Goal: Task Accomplishment & Management: Manage account settings

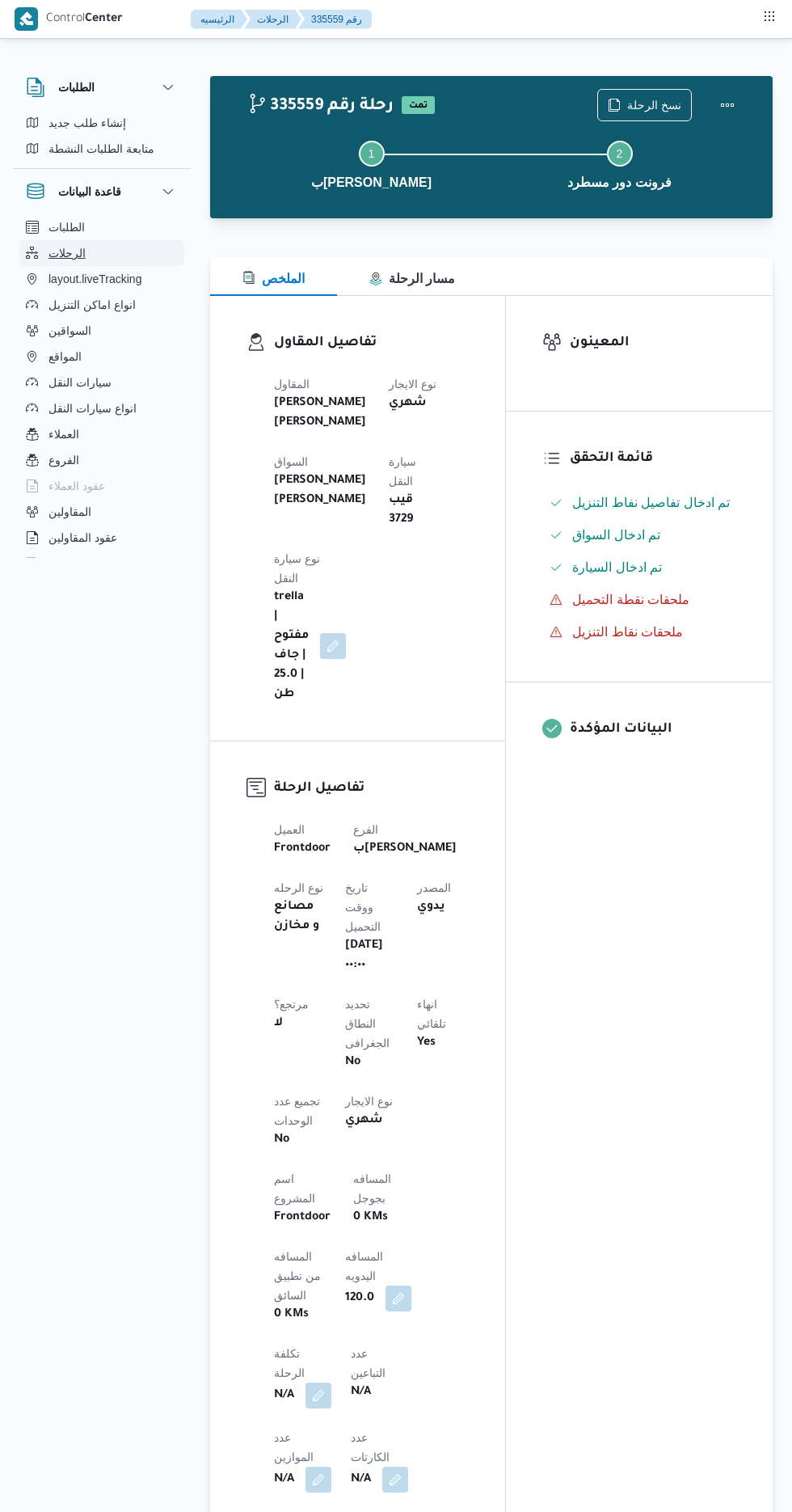
click at [93, 243] on button "الرحلات" at bounding box center [101, 252] width 165 height 26
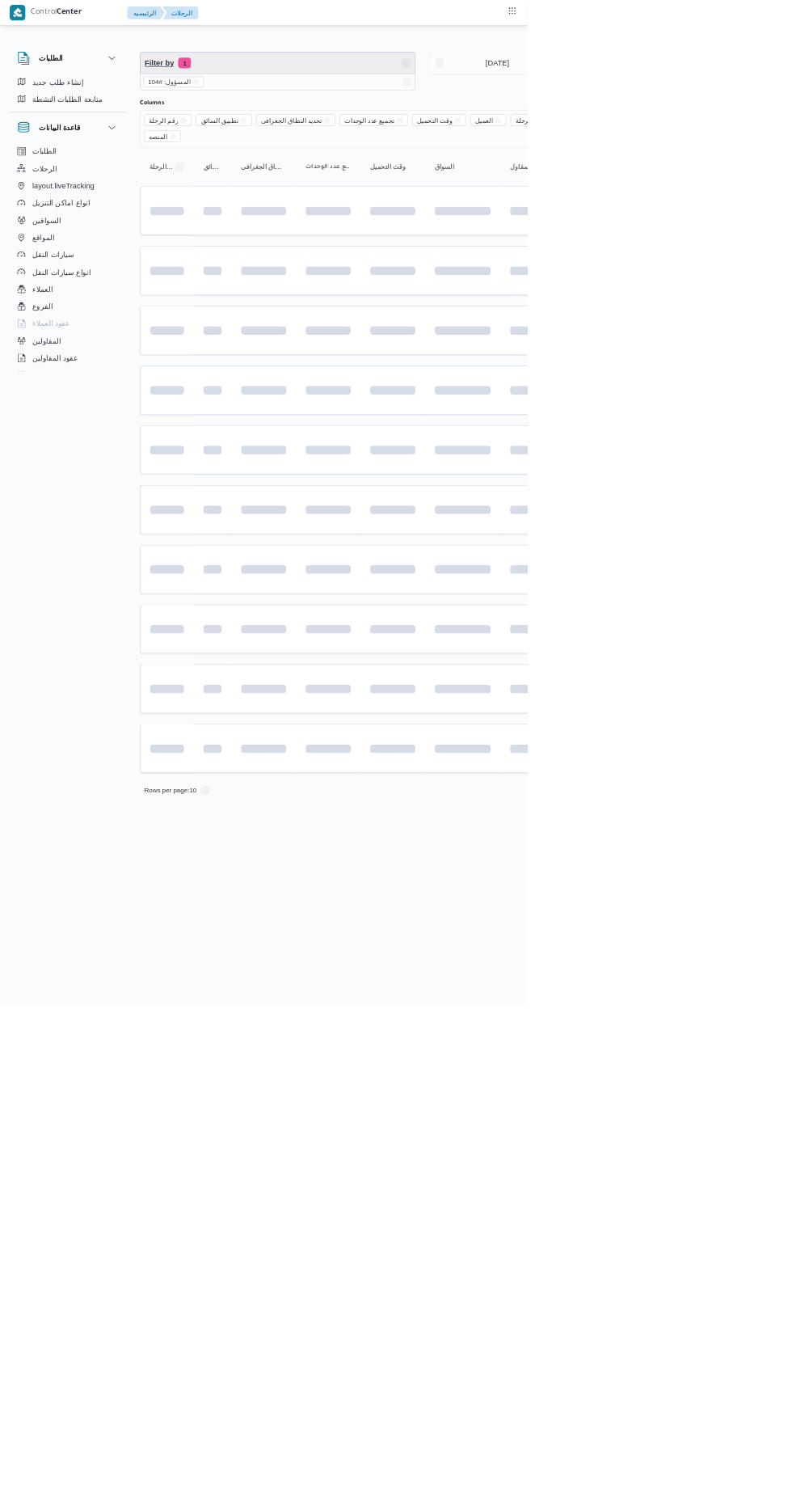
click at [317, 99] on span "Filter by 1" at bounding box center [416, 94] width 413 height 32
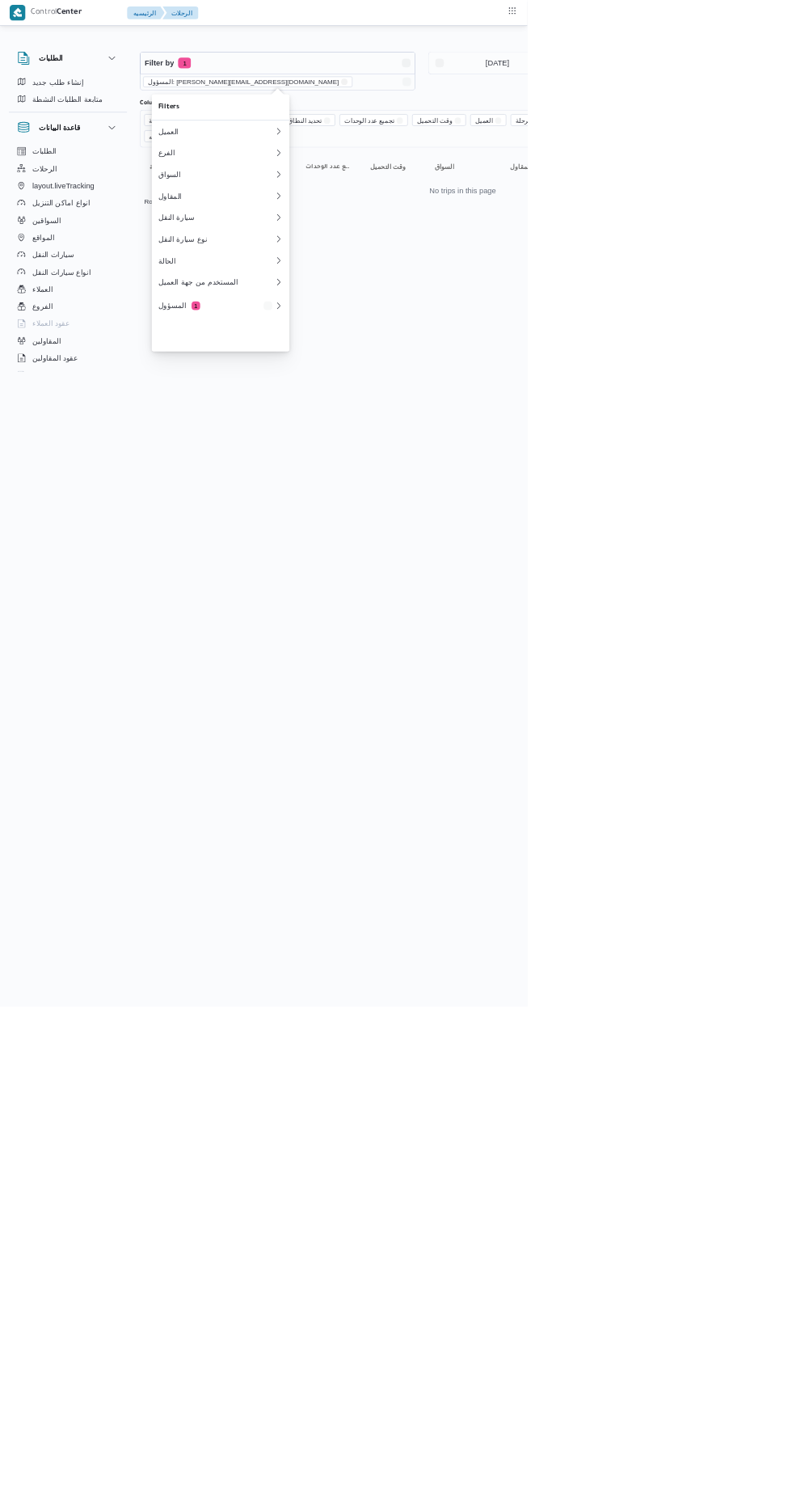
click at [513, 122] on icon "remove selected entity" at bounding box center [518, 123] width 10 height 10
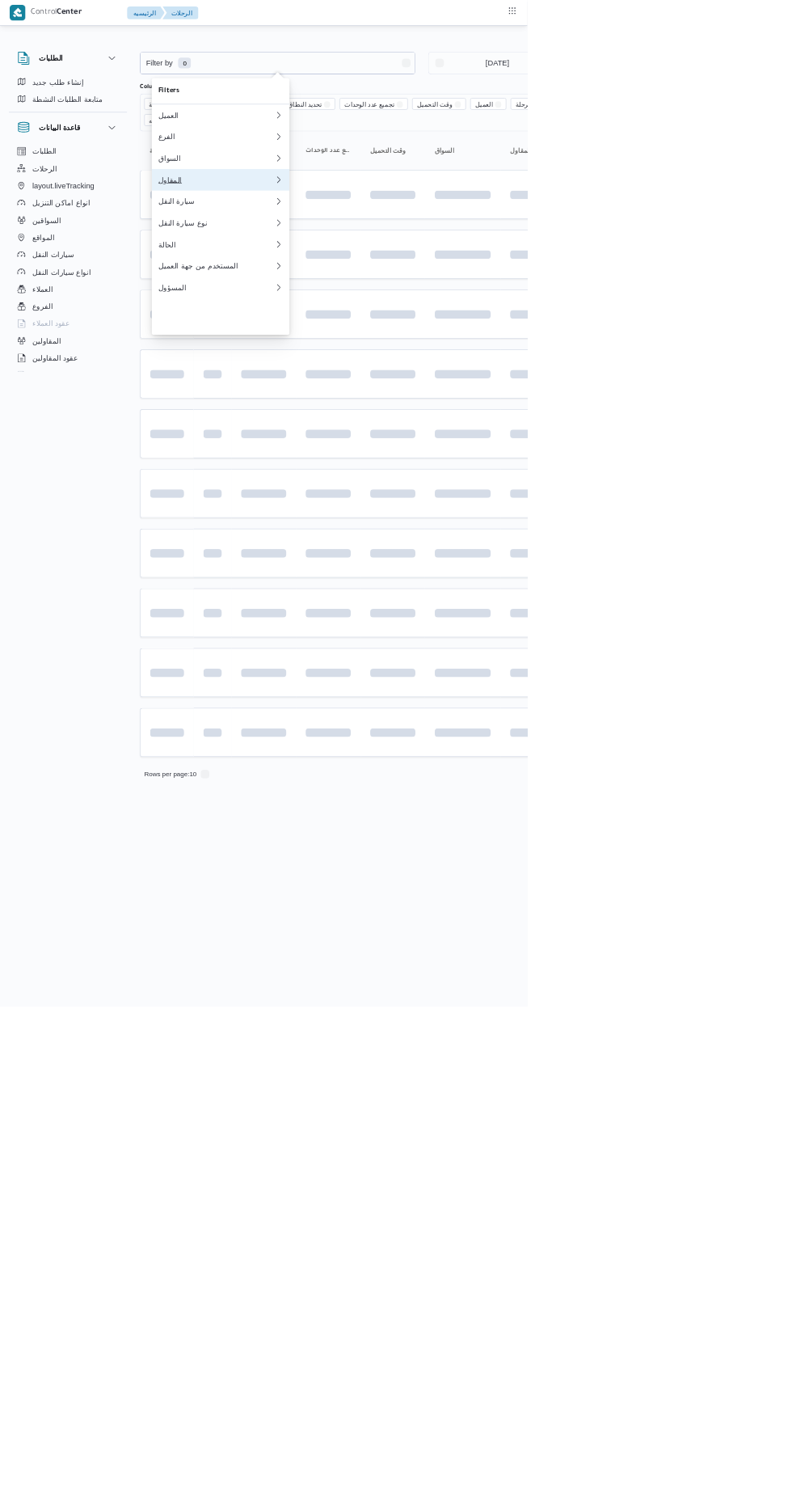
click at [344, 276] on div "المقاول" at bounding box center [324, 271] width 174 height 13
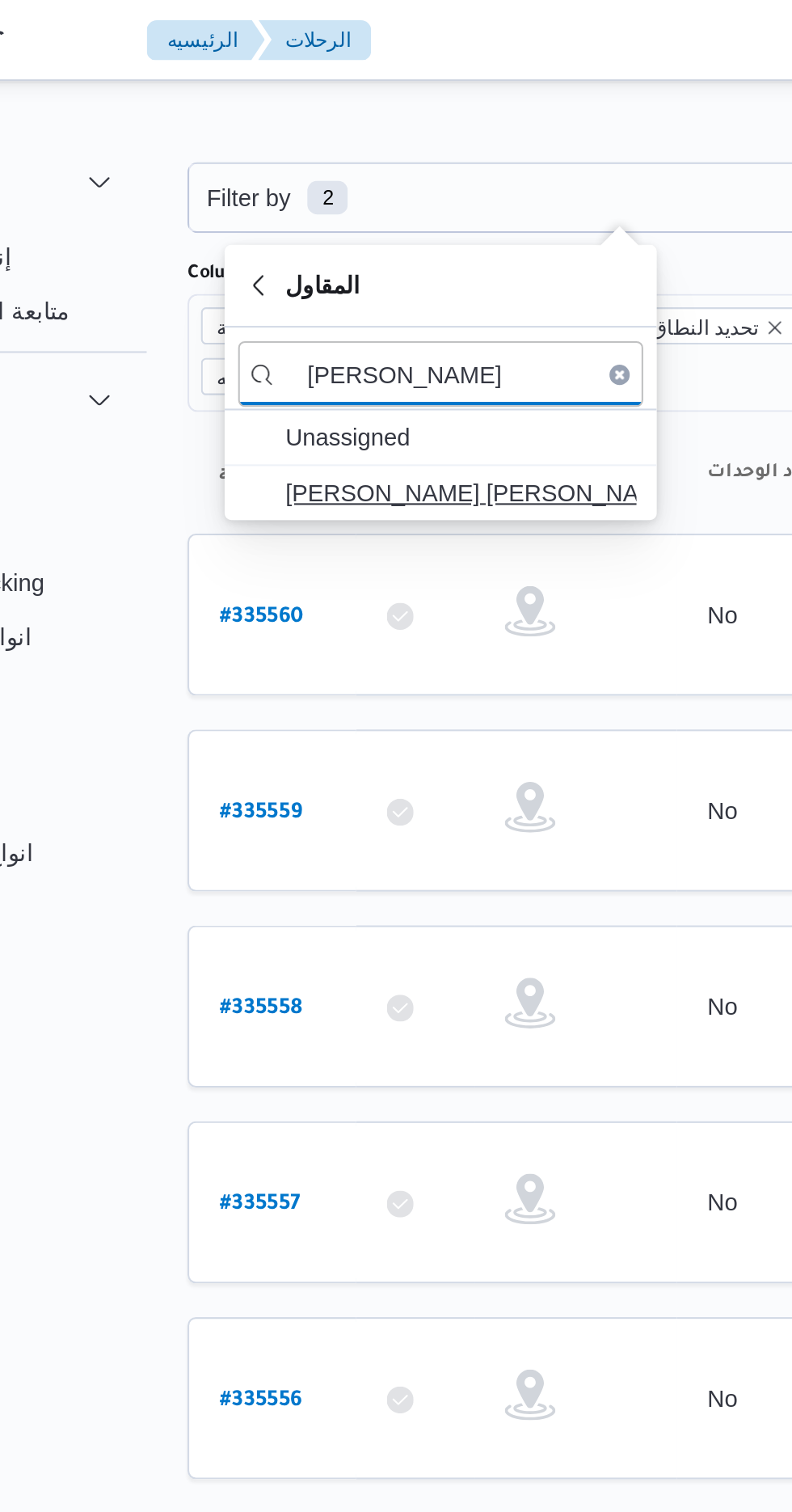
type input "[PERSON_NAME]"
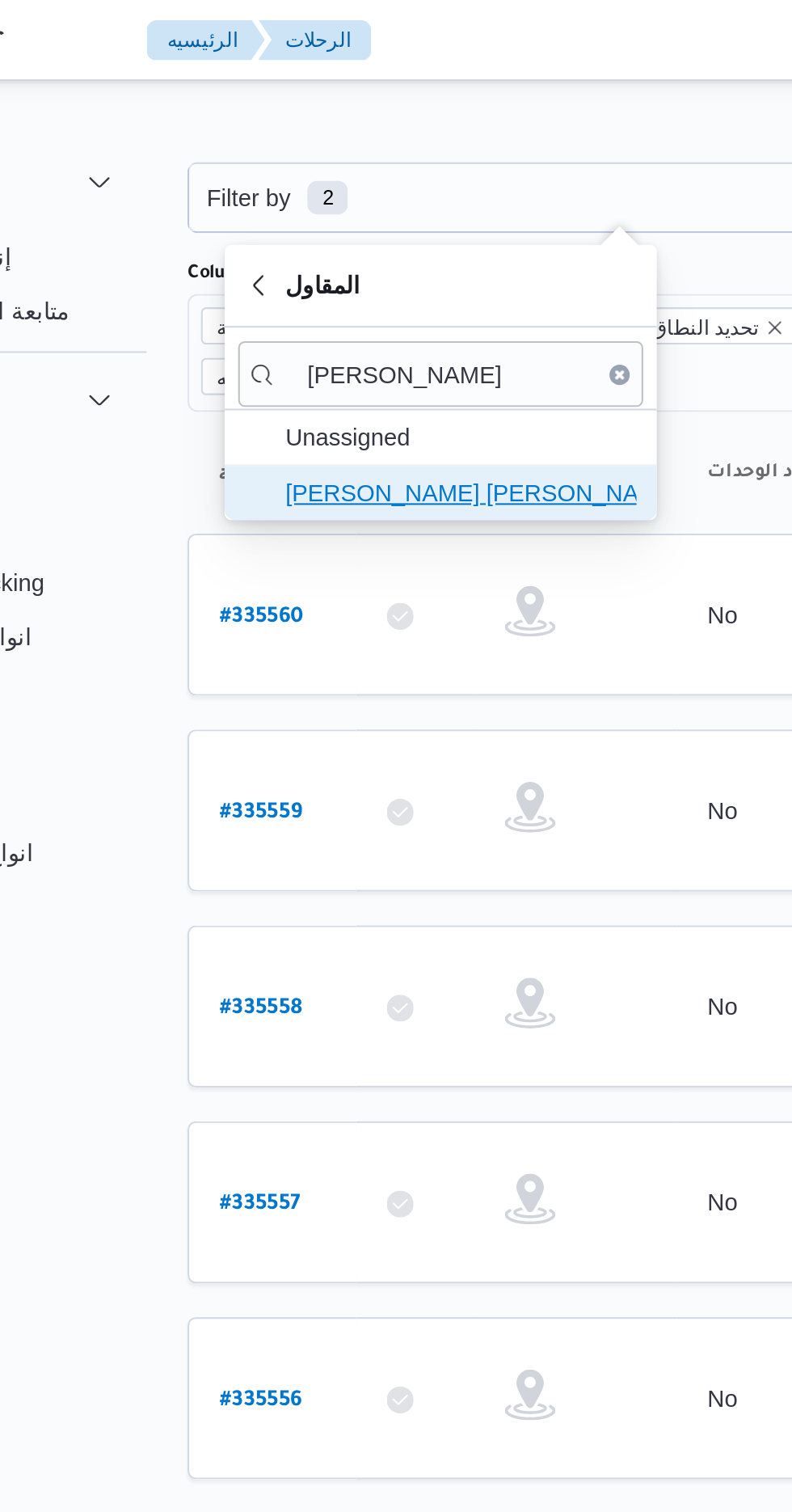
click at [364, 231] on span "[PERSON_NAME] [PERSON_NAME]" at bounding box center [341, 236] width 168 height 19
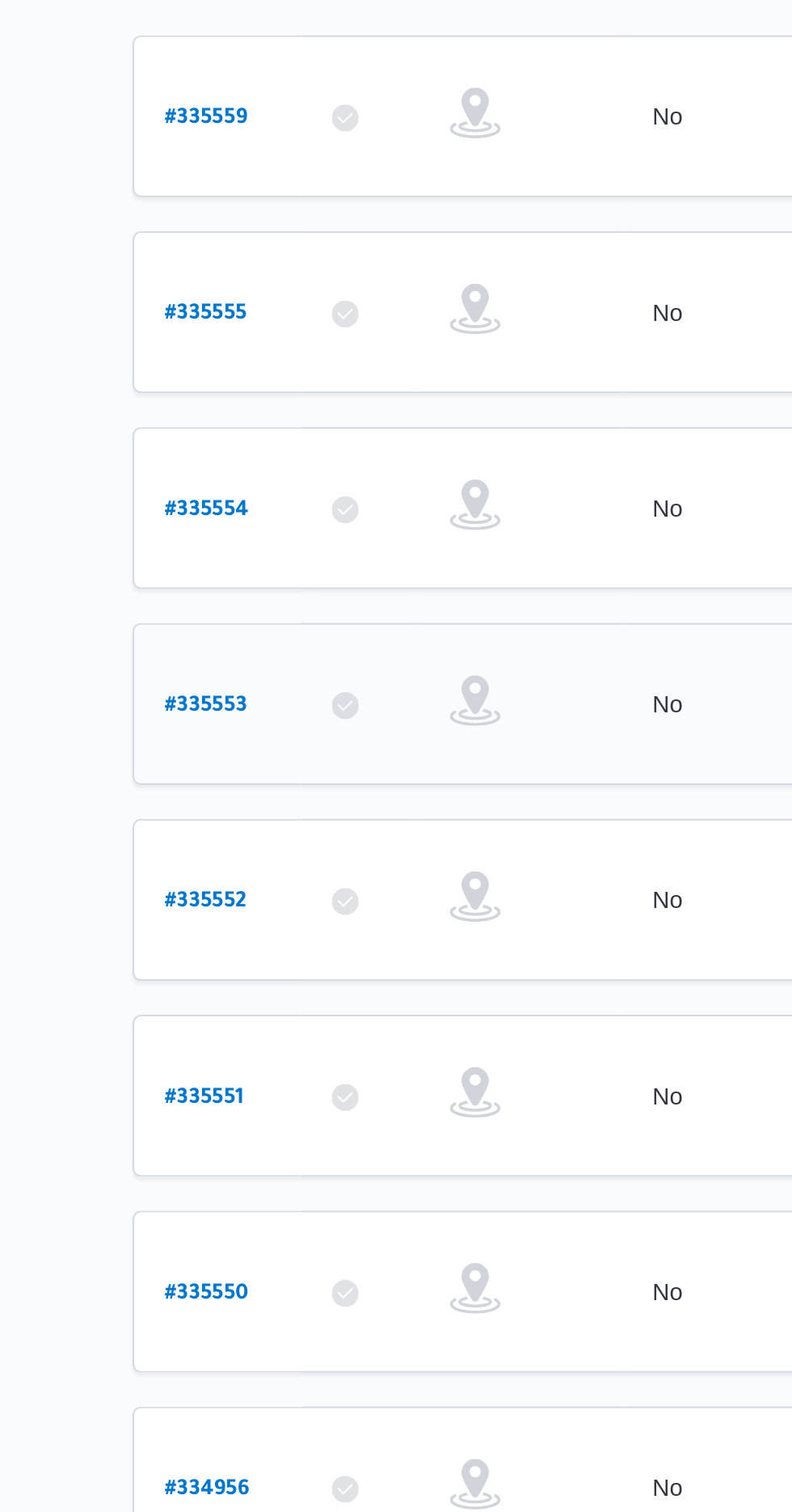
click at [235, 595] on b "# 335553" at bounding box center [246, 601] width 40 height 11
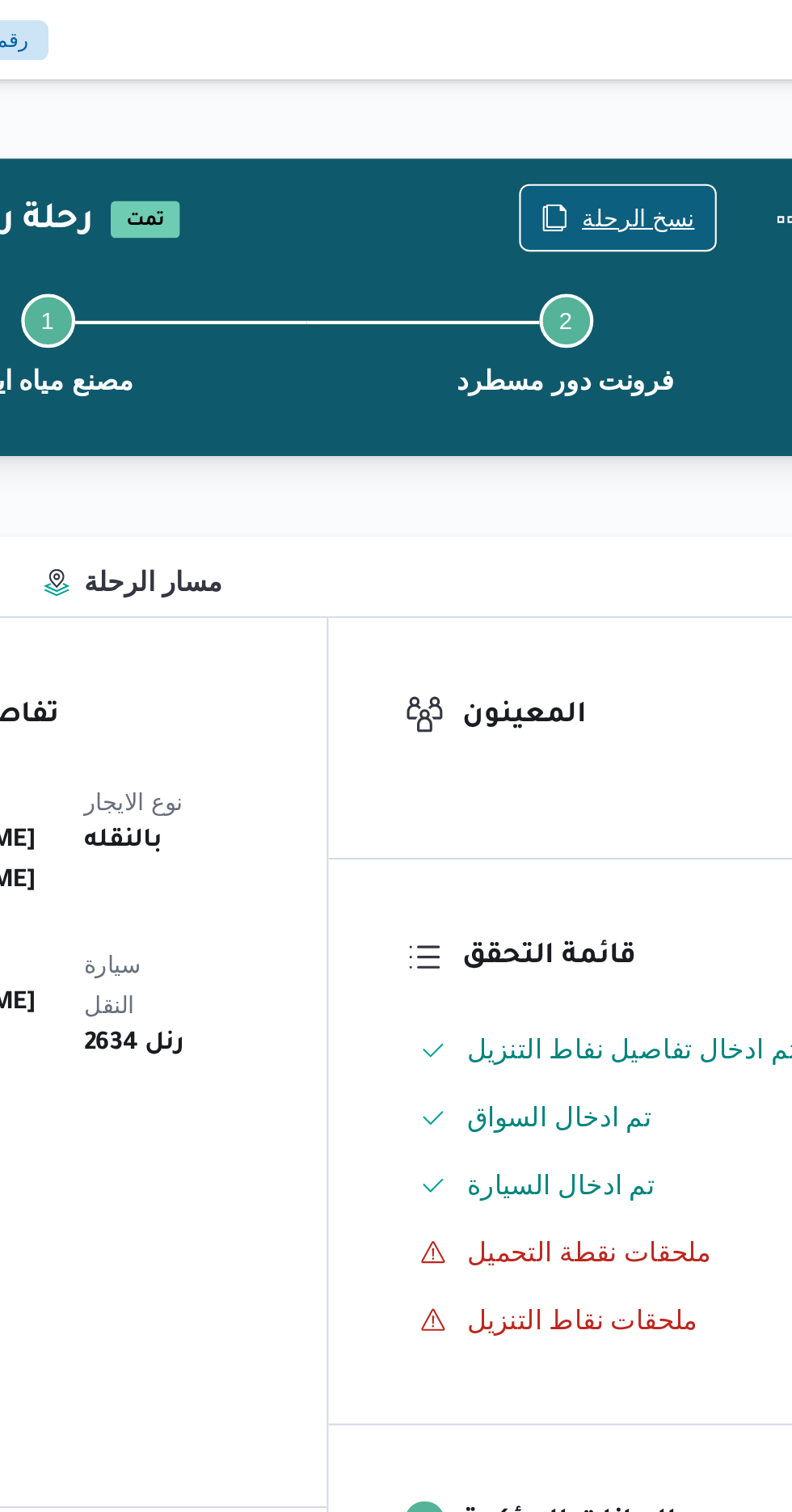
click at [645, 94] on span "نسخ الرحلة" at bounding box center [645, 104] width 93 height 30
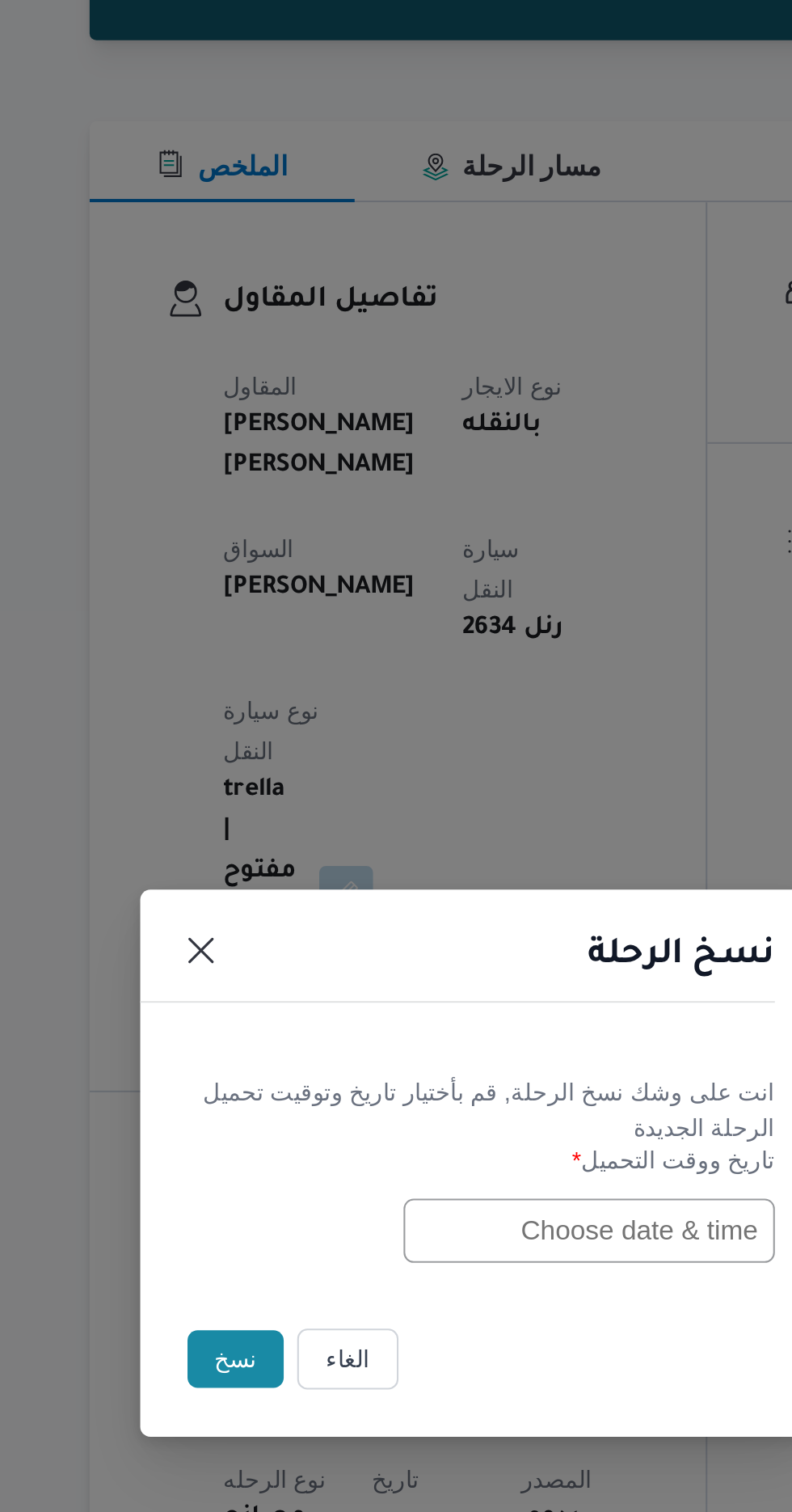
click at [443, 803] on input "text" at bounding box center [449, 788] width 178 height 30
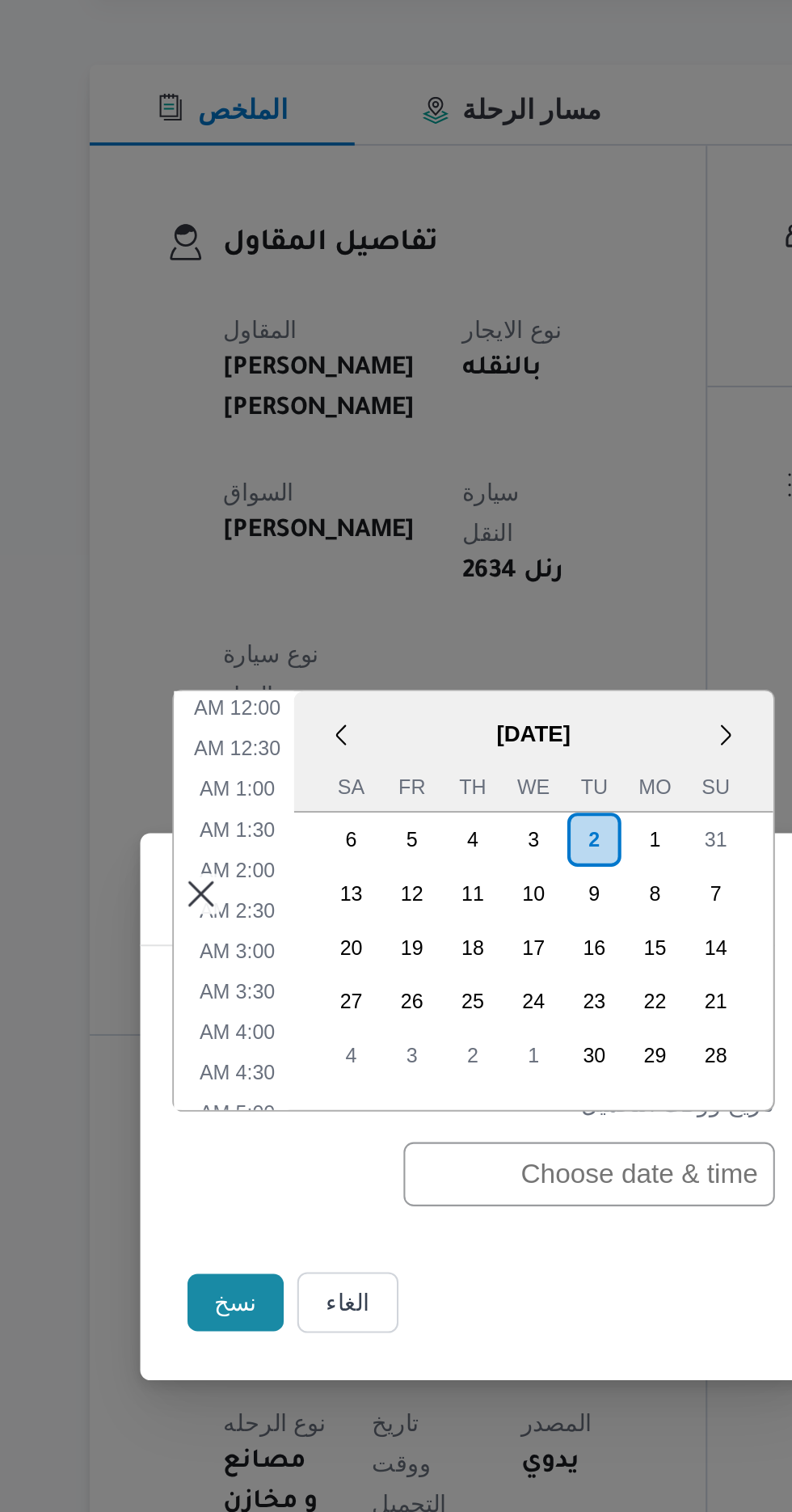
scroll to position [723, 0]
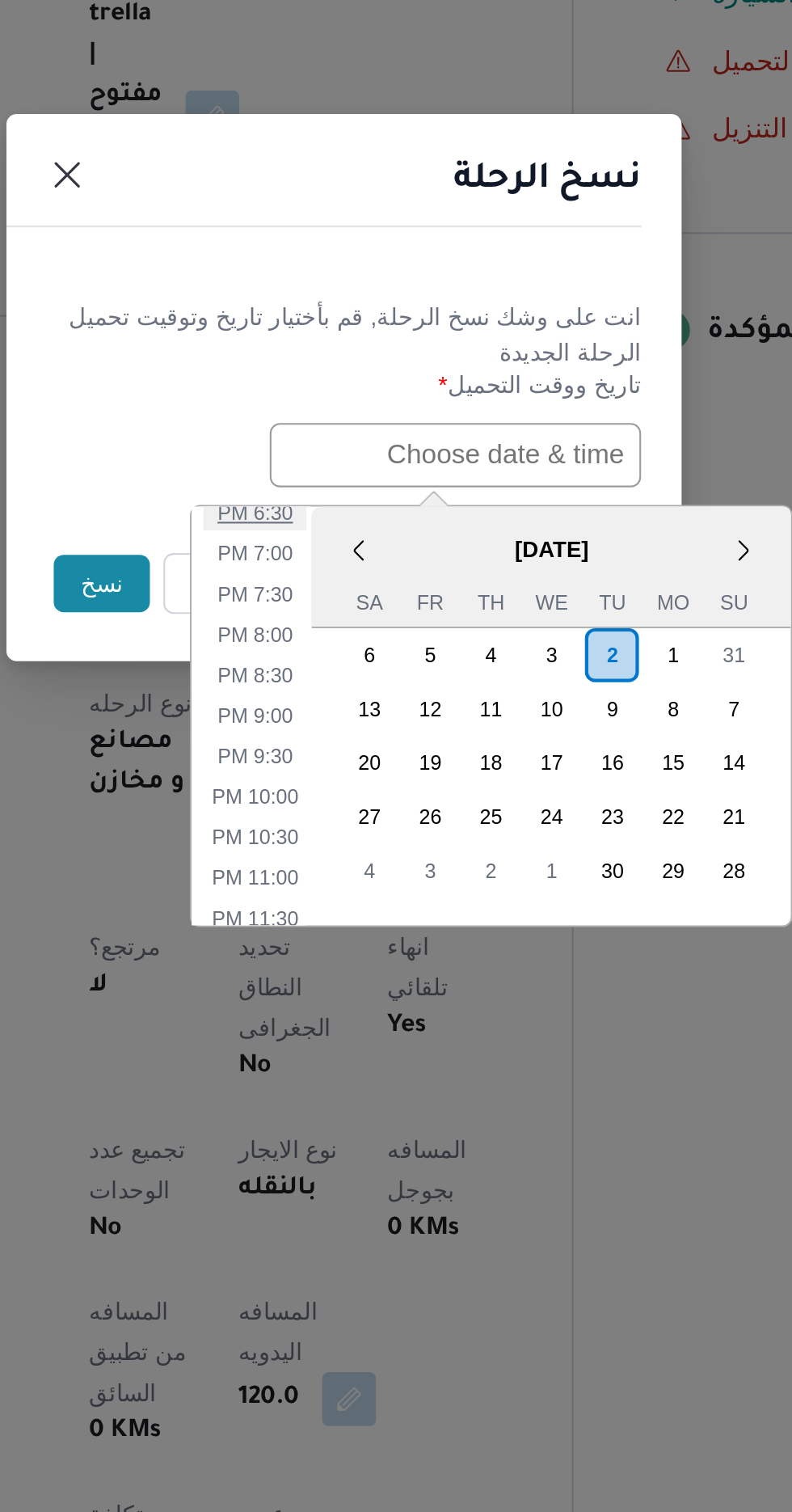
click at [363, 812] on li "6:30 PM" at bounding box center [354, 816] width 50 height 16
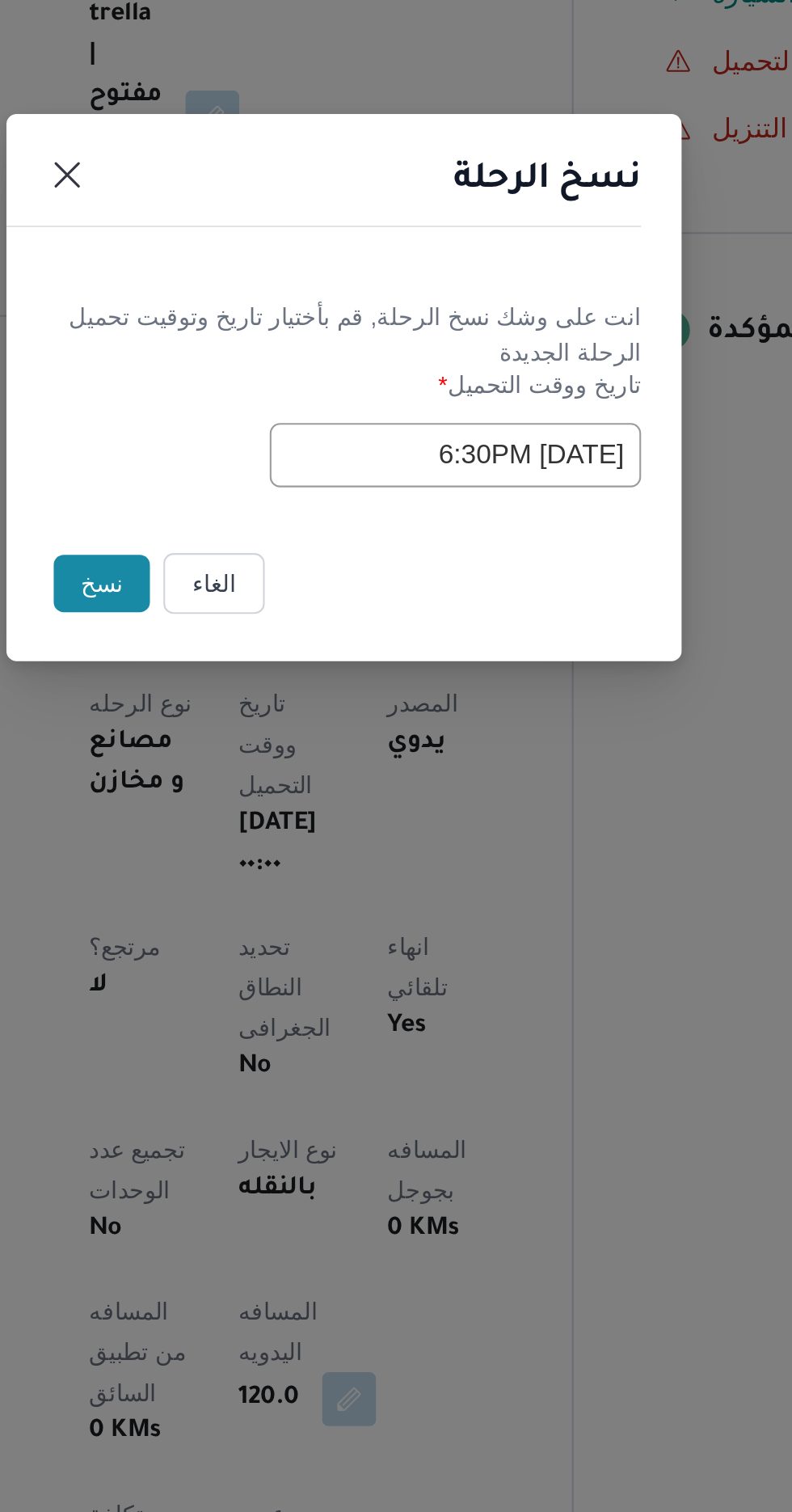
click at [442, 789] on input "[DATE] 6:30PM" at bounding box center [449, 788] width 178 height 30
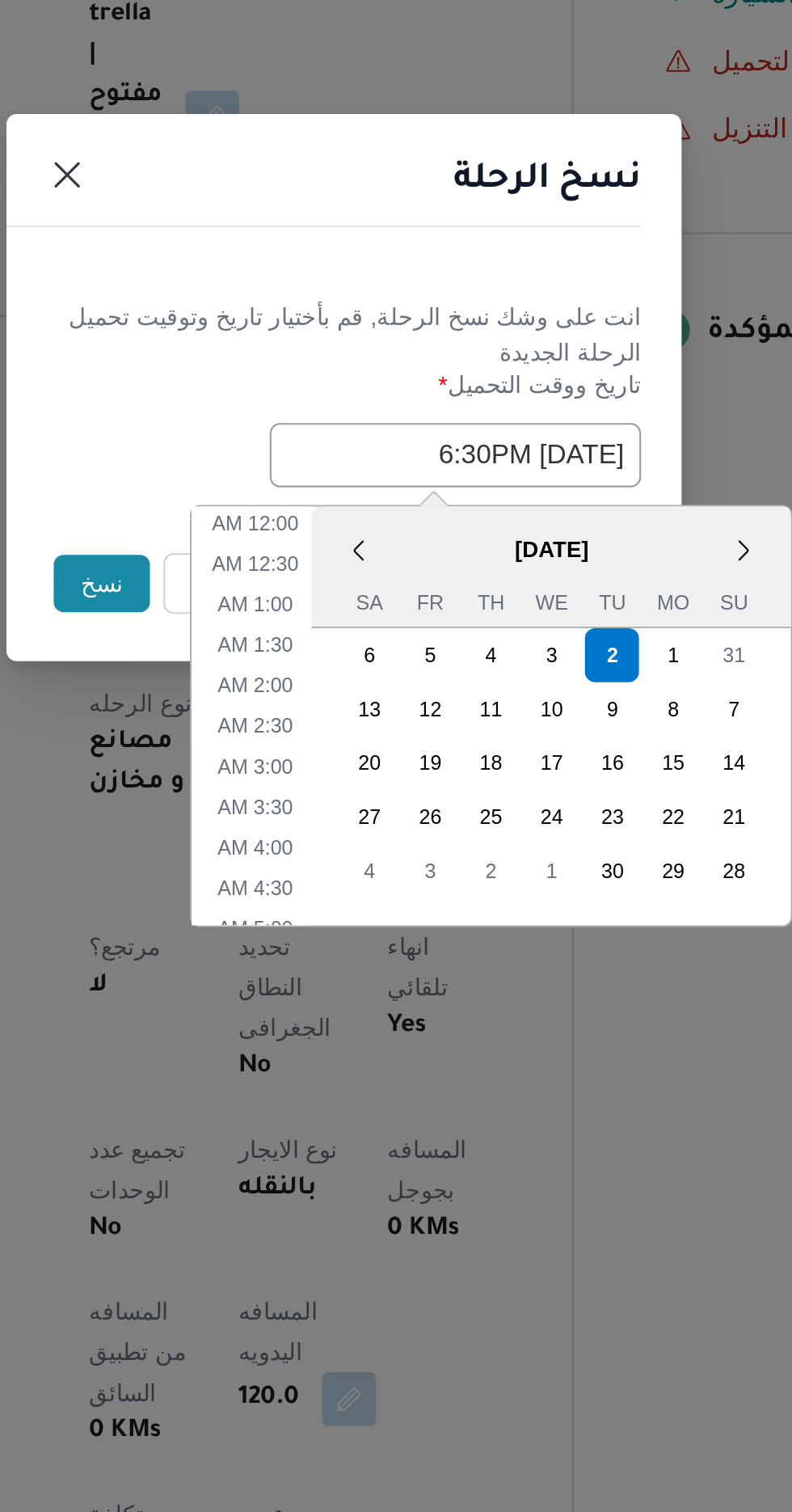
scroll to position [626, 0]
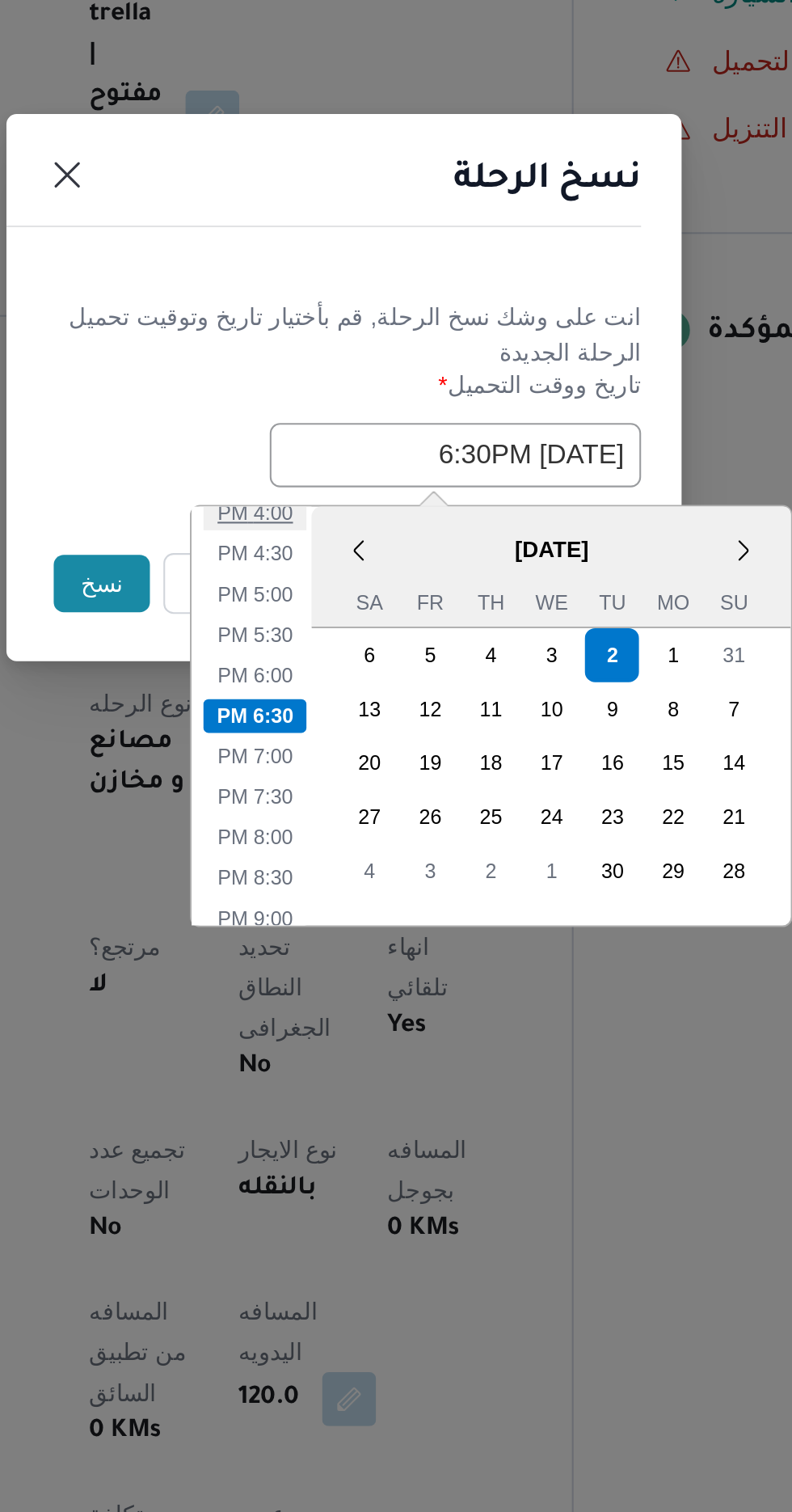
click at [366, 818] on li "4:00 PM" at bounding box center [354, 816] width 50 height 16
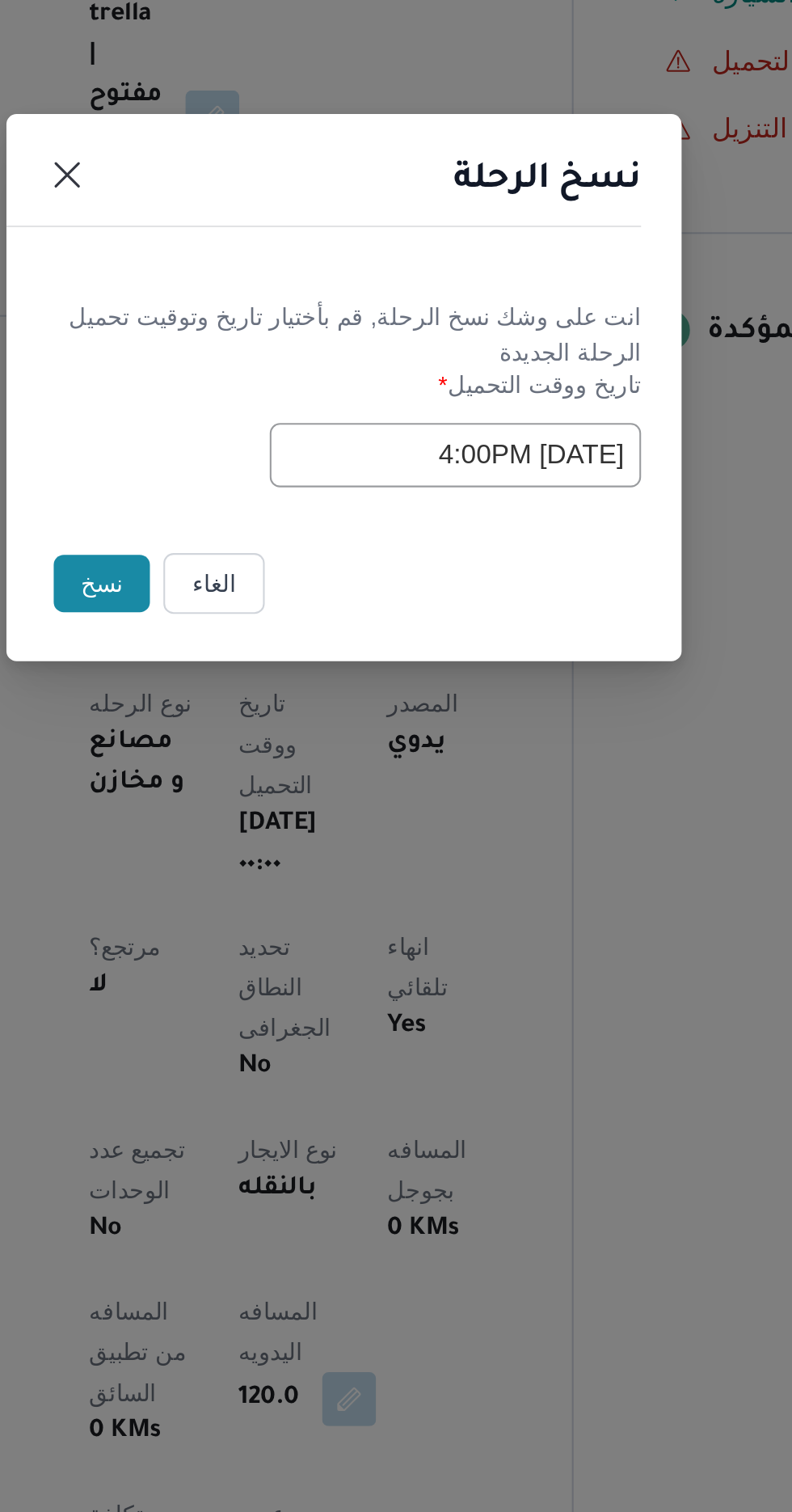
click at [426, 787] on input "[DATE] 4:00PM" at bounding box center [449, 788] width 178 height 30
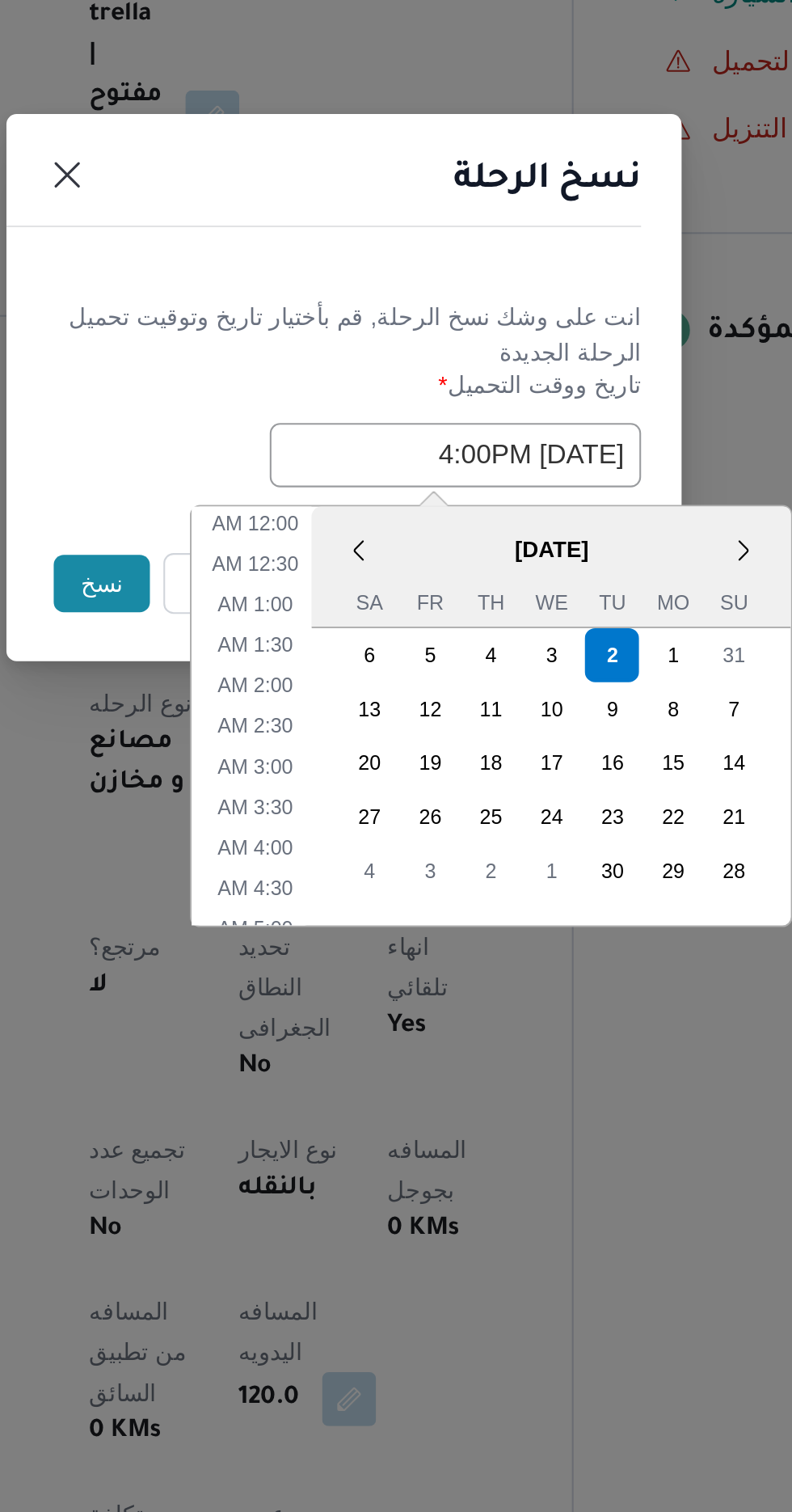
scroll to position [529, 0]
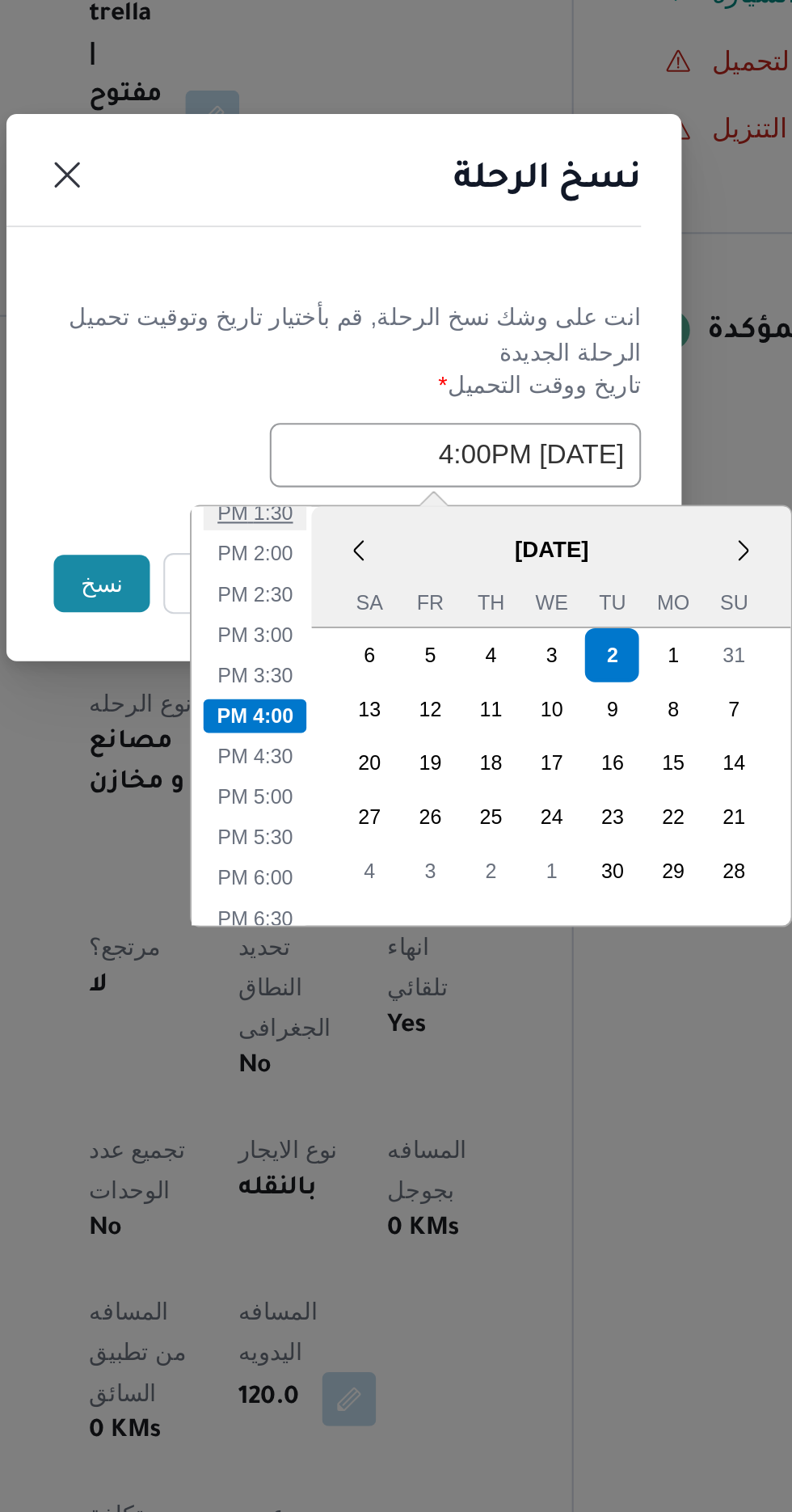
click at [364, 814] on li "1:30 PM" at bounding box center [354, 816] width 50 height 16
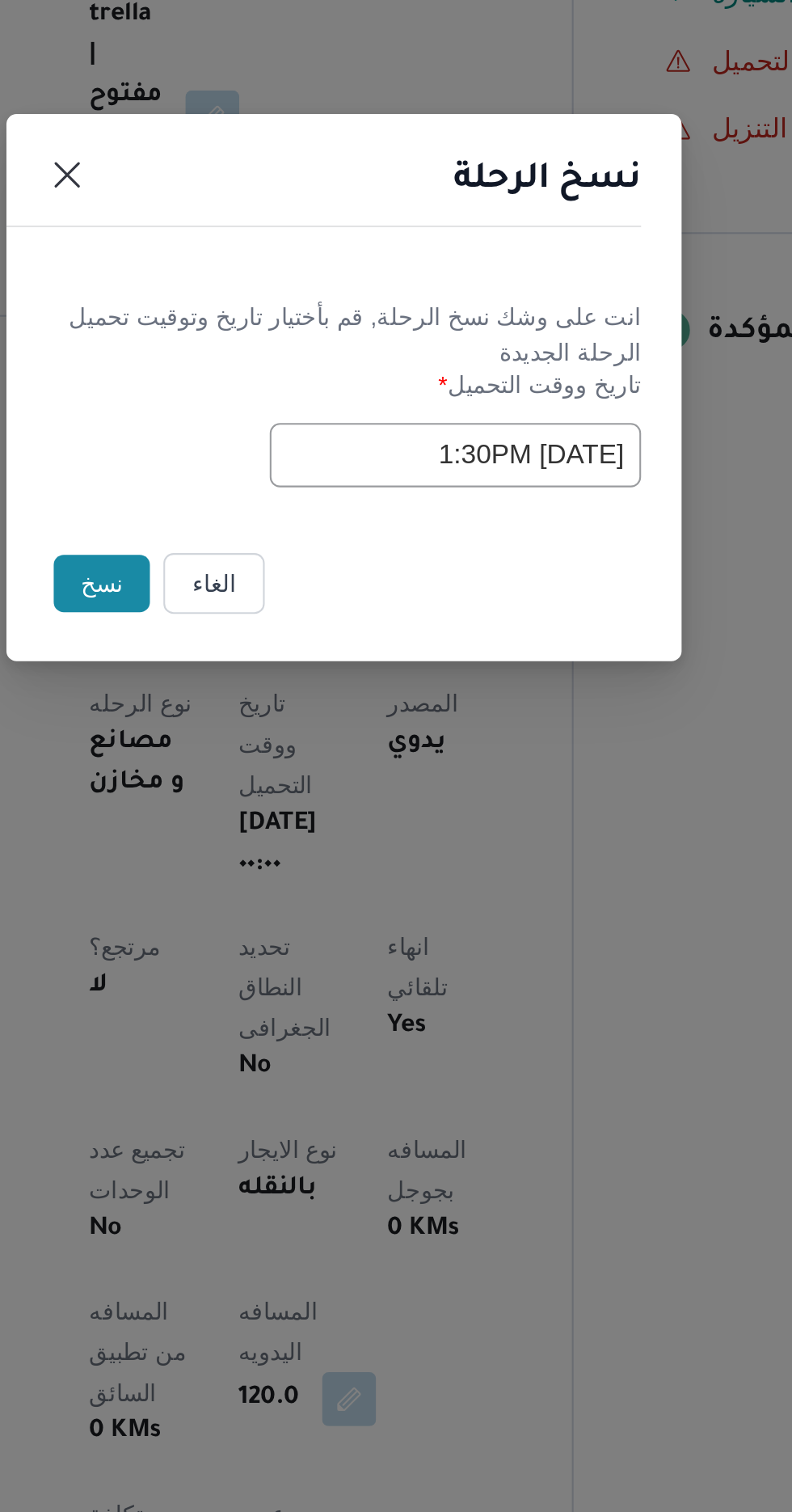
click at [430, 788] on input "[DATE] 1:30PM" at bounding box center [449, 788] width 178 height 30
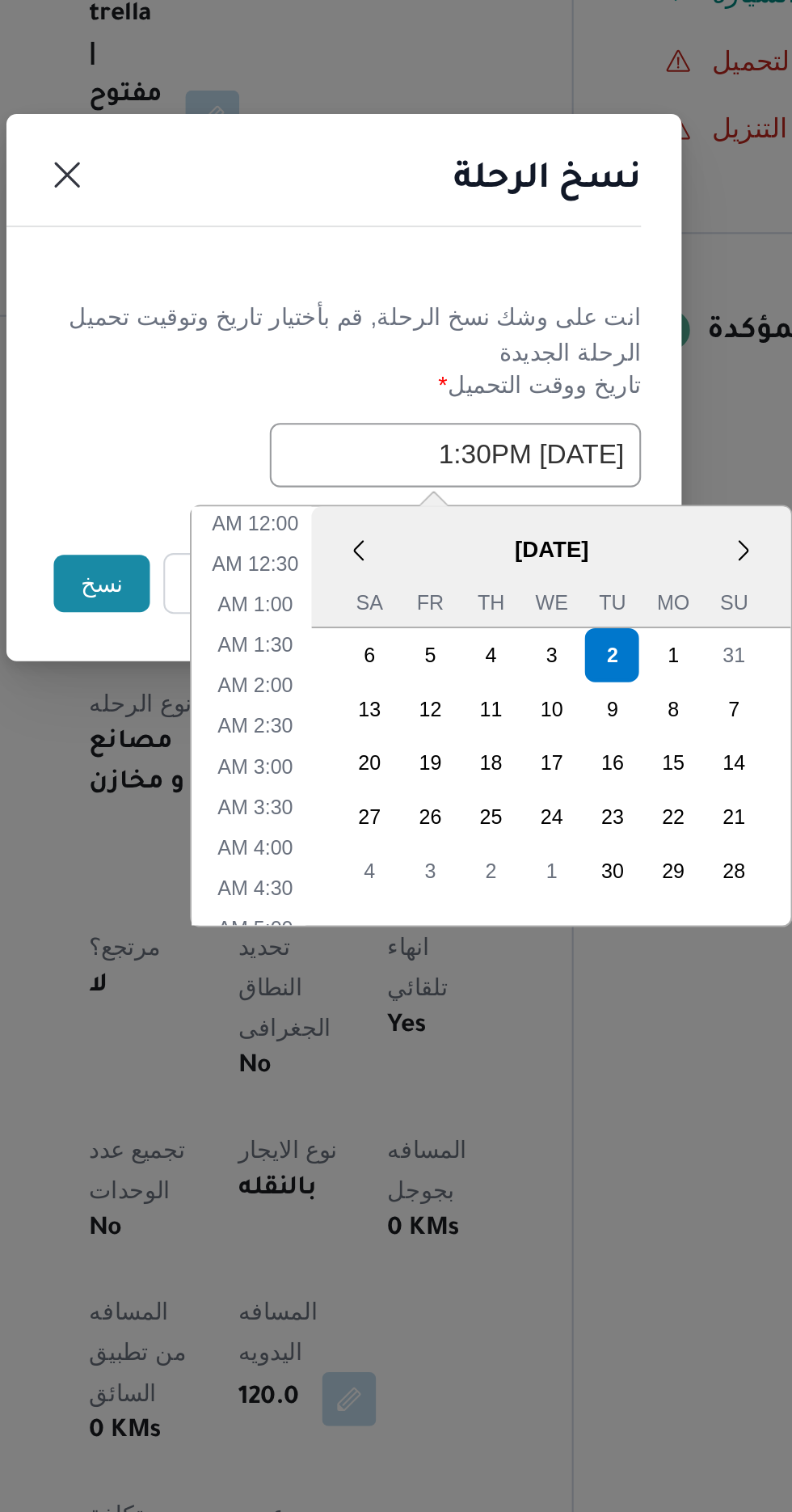
scroll to position [432, 0]
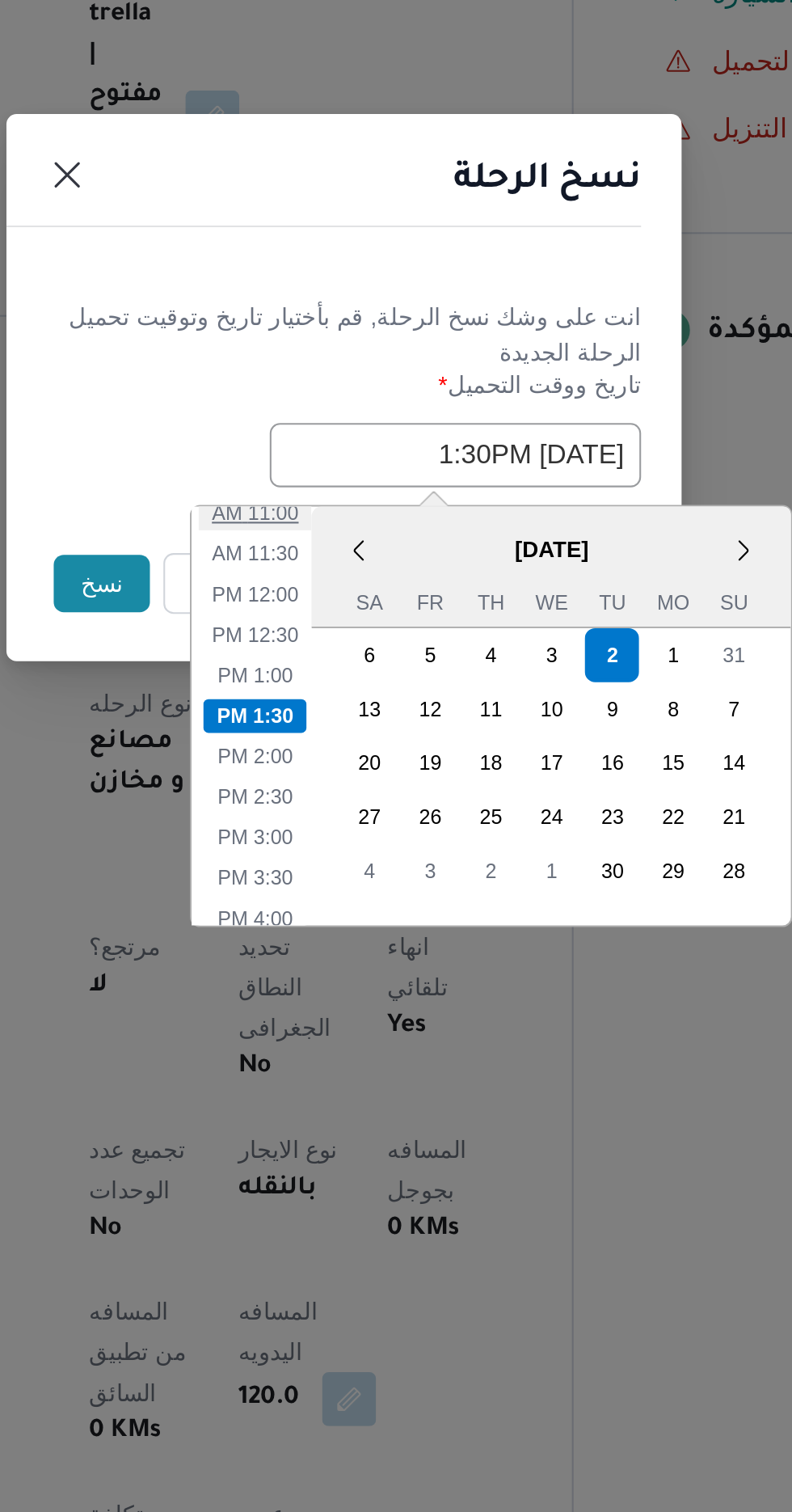
click at [359, 816] on li "11:00 AM" at bounding box center [354, 816] width 54 height 16
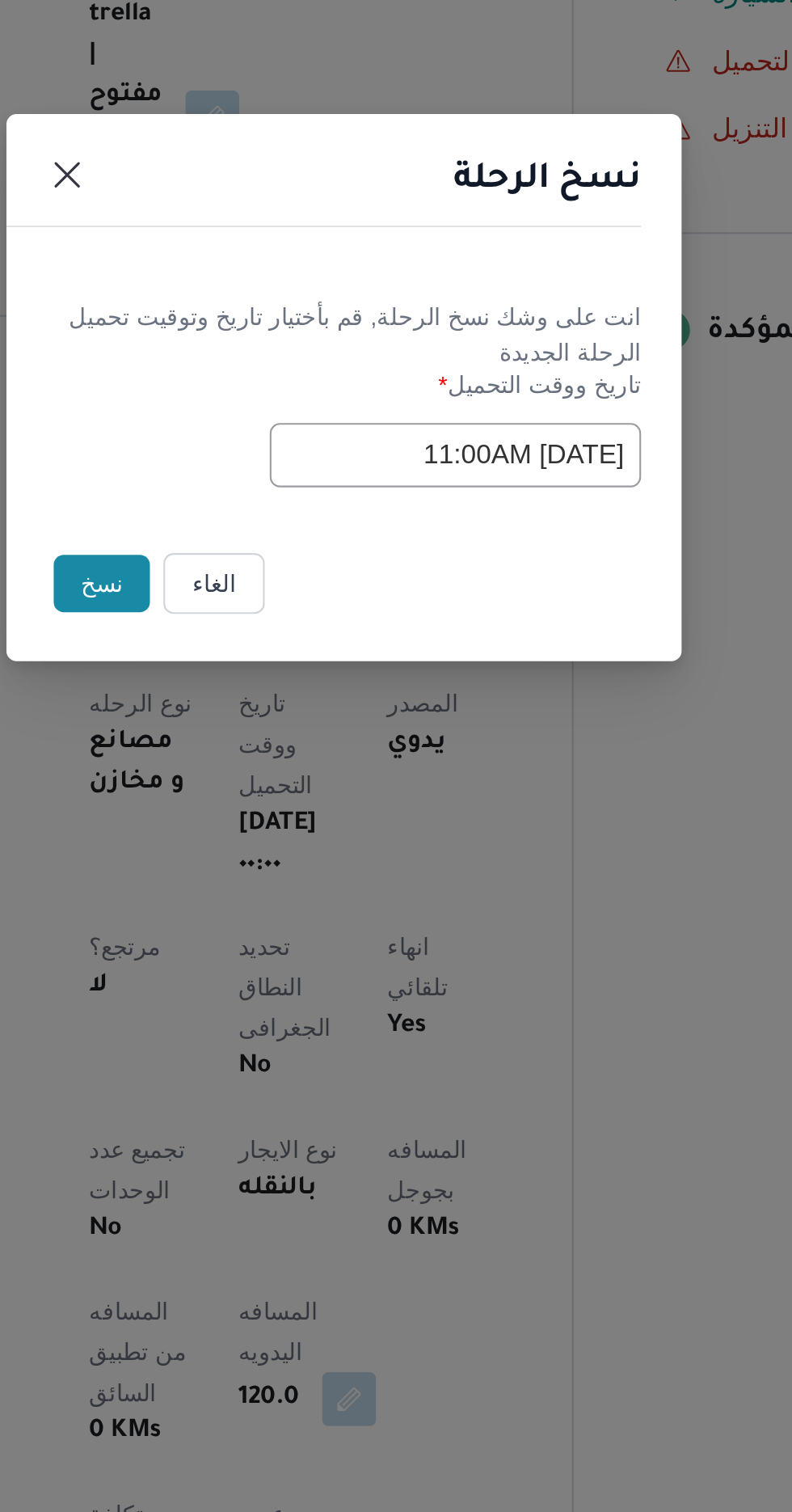
click at [430, 792] on input "[DATE] 11:00AM" at bounding box center [449, 788] width 178 height 30
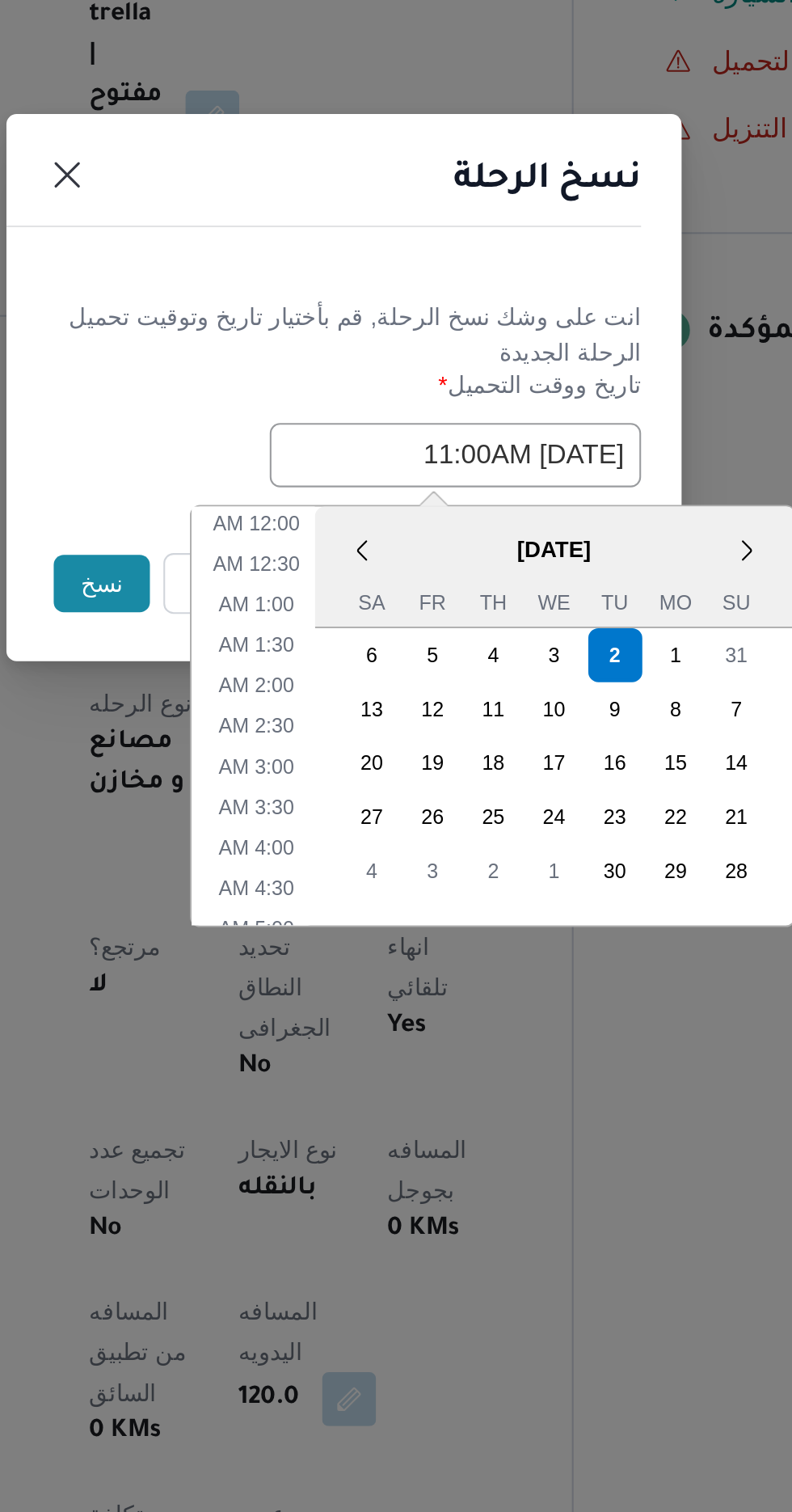
scroll to position [334, 0]
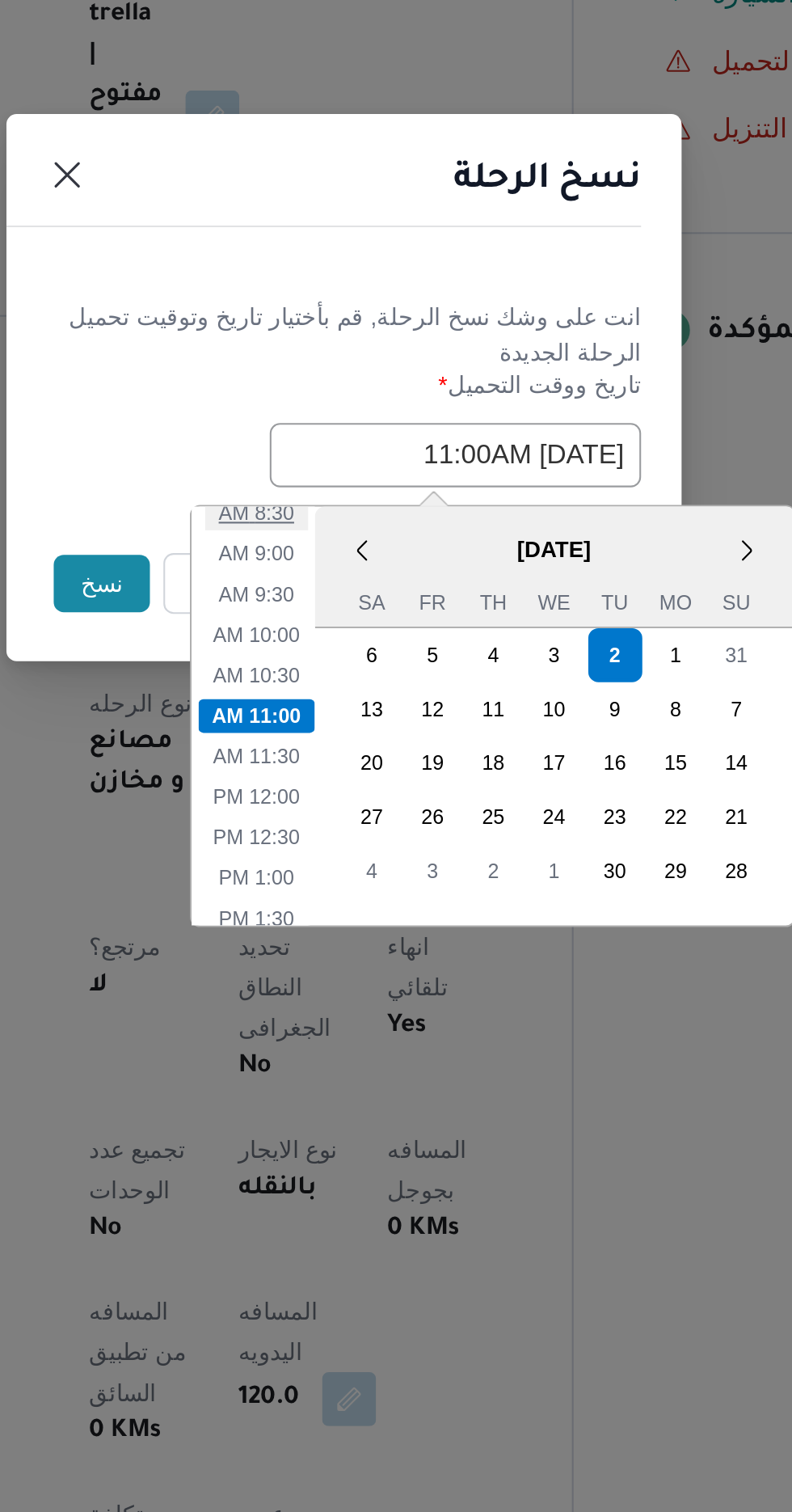
click at [370, 816] on li "8:30 AM" at bounding box center [355, 816] width 50 height 16
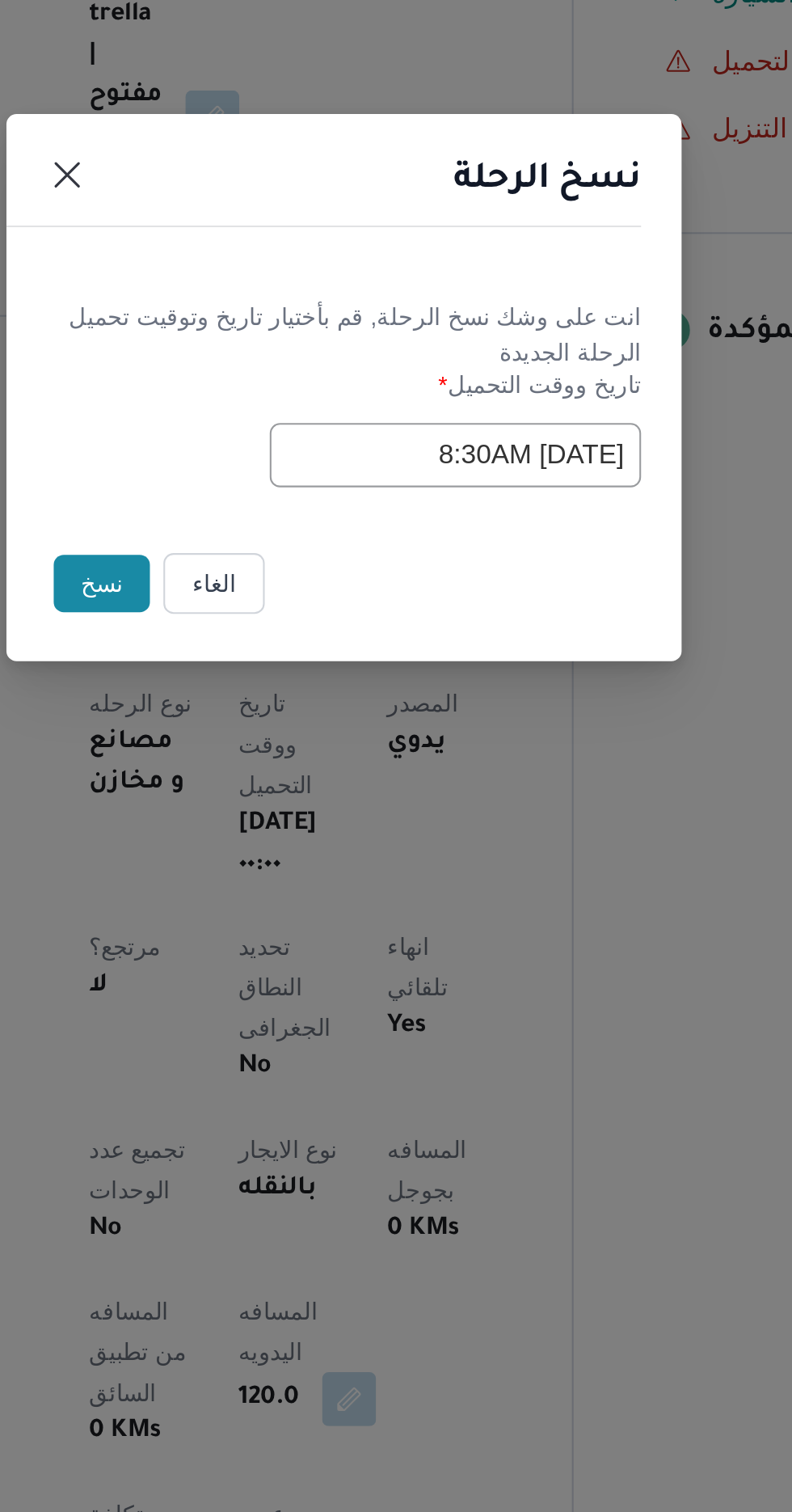
click at [412, 792] on input "[DATE] 8:30AM" at bounding box center [449, 788] width 178 height 30
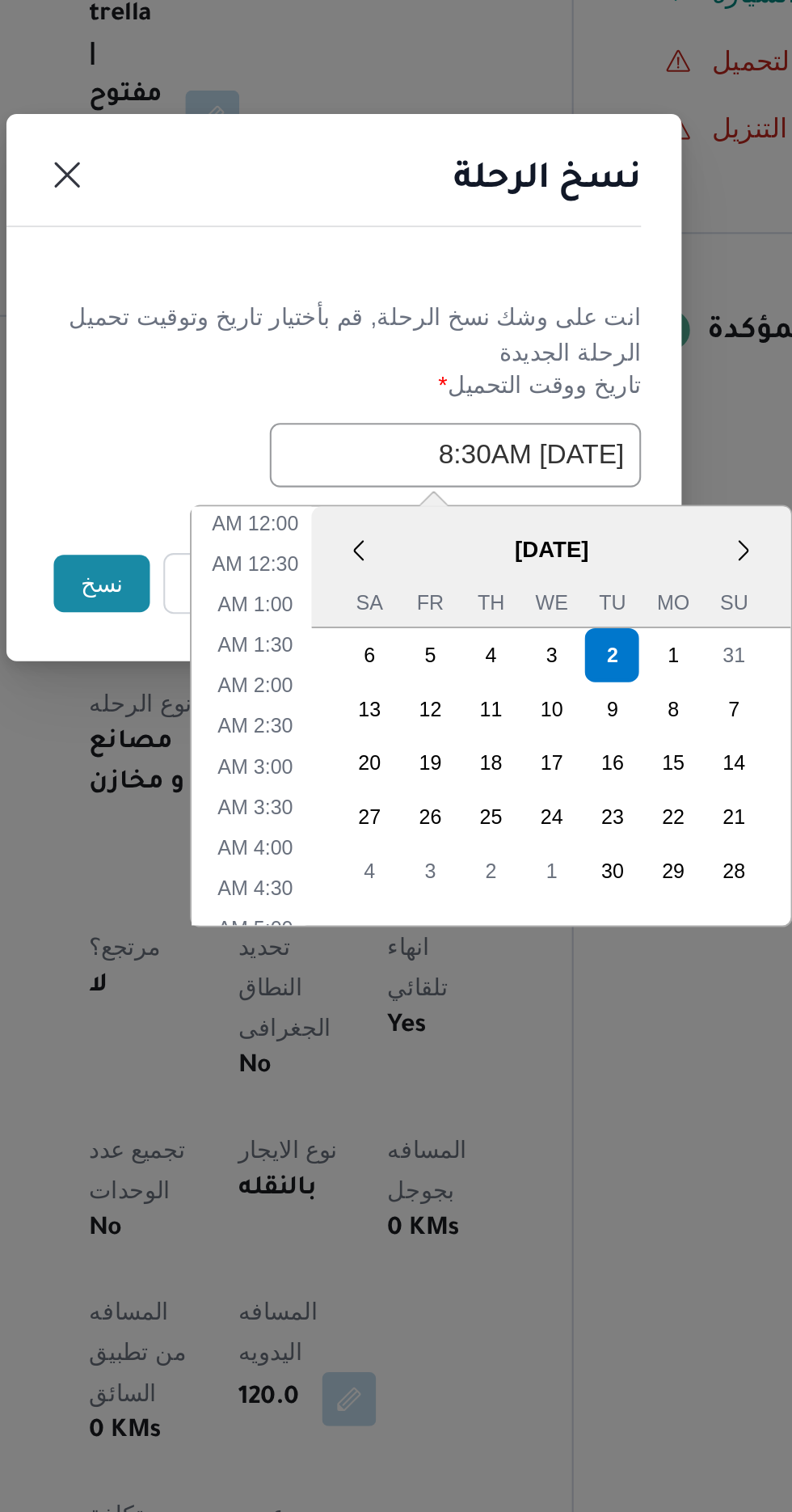
scroll to position [237, 0]
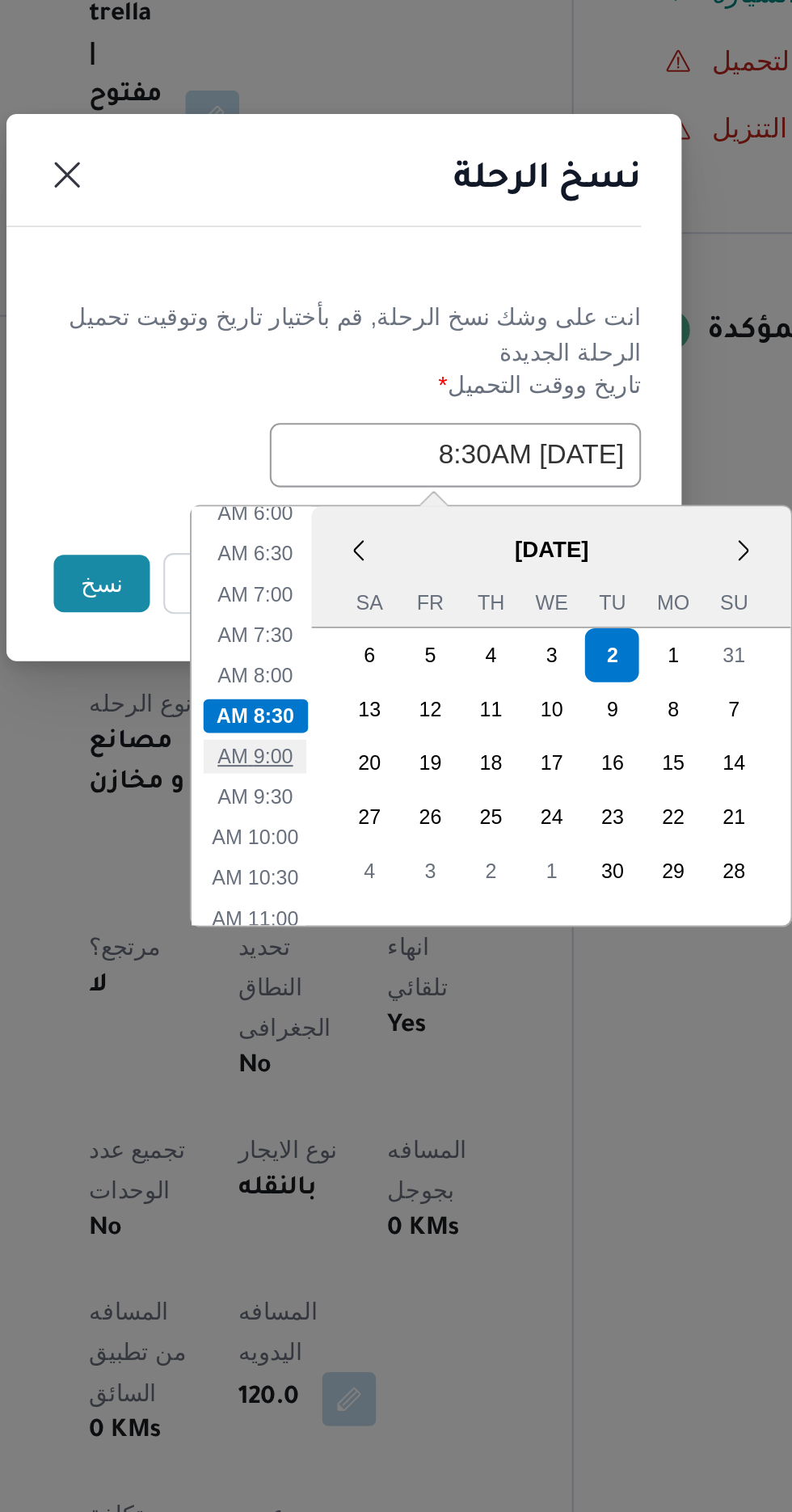
click at [359, 924] on li "9:00 AM" at bounding box center [354, 932] width 50 height 16
type input "[DATE] 9:00AM"
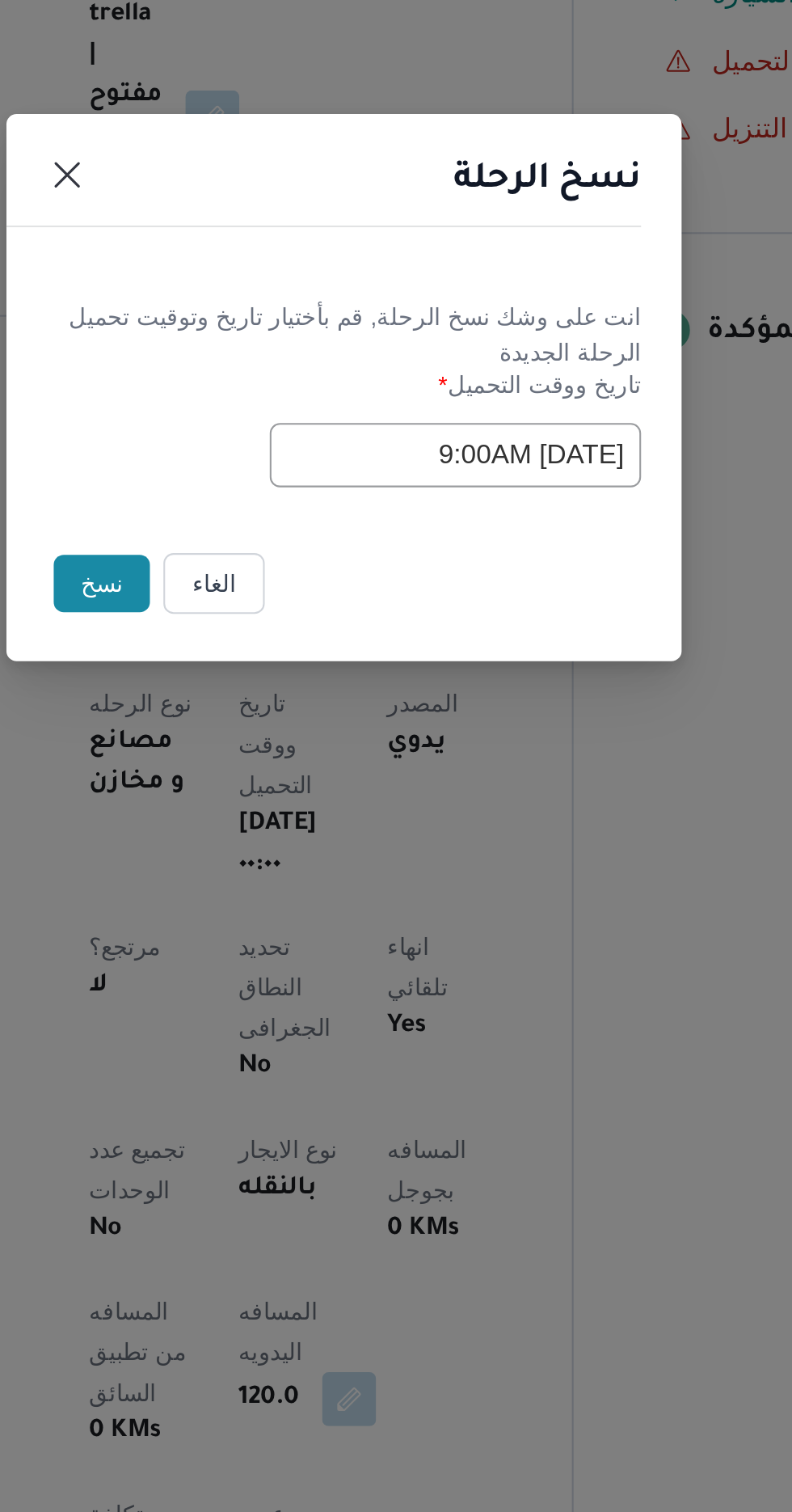
click at [271, 844] on button "نسخ" at bounding box center [280, 849] width 46 height 28
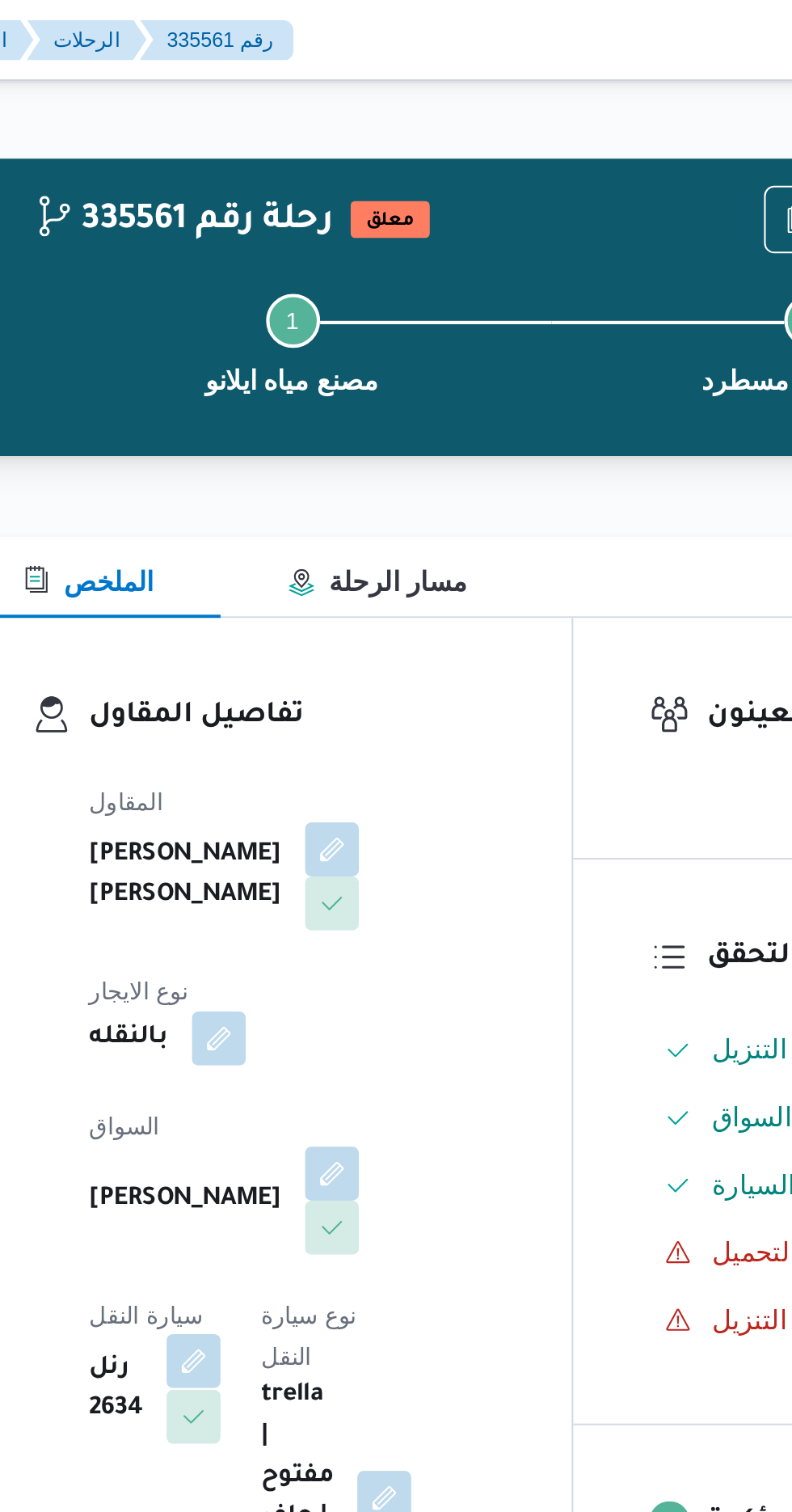
click at [337, 638] on button "button" at bounding box center [324, 651] width 26 height 26
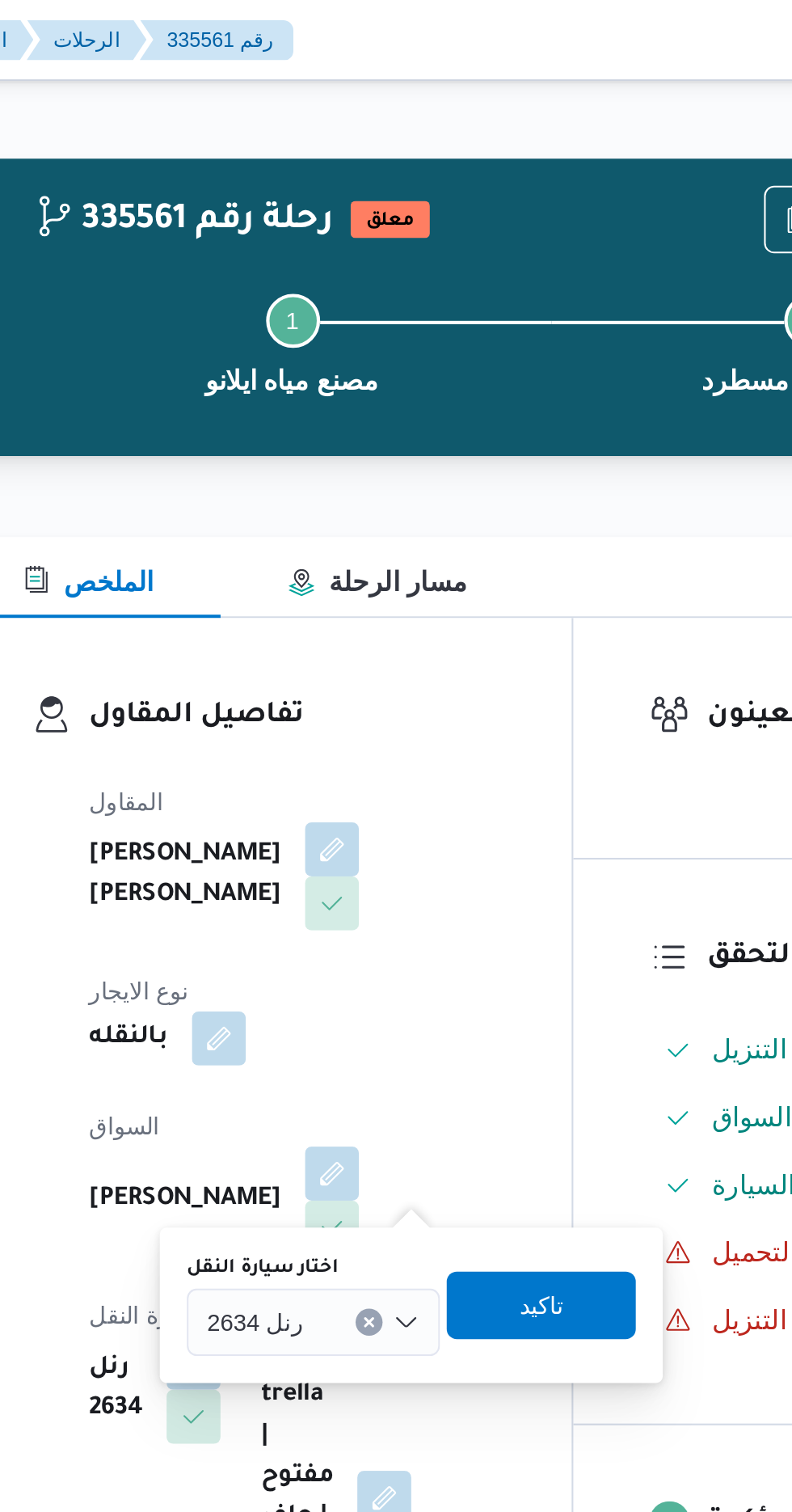
click at [383, 627] on input "اختار سيارة النقل" at bounding box center [384, 633] width 2 height 19
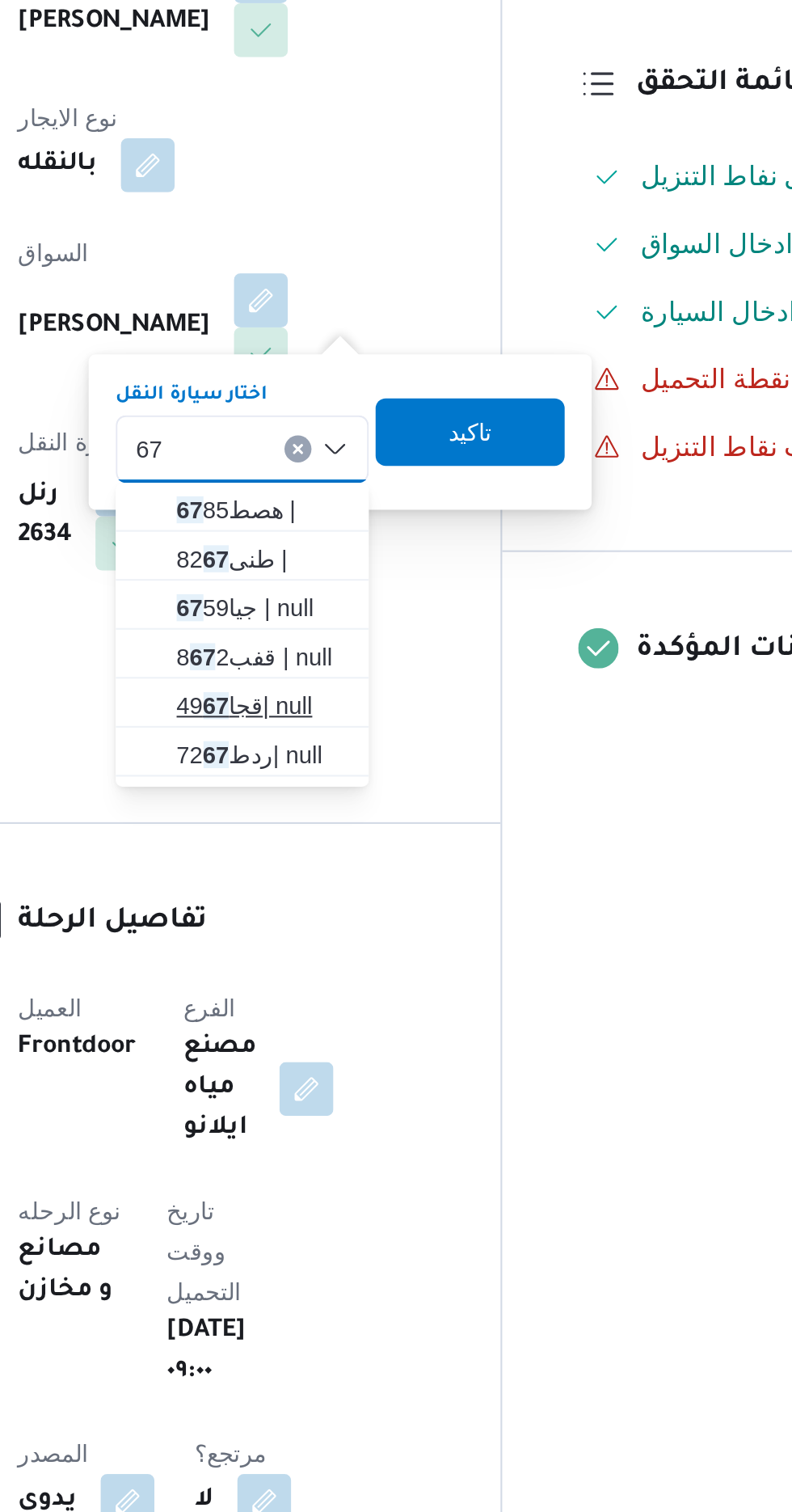
type input "67"
click at [387, 757] on span "قجا49 67 | null" at bounding box center [391, 756] width 83 height 19
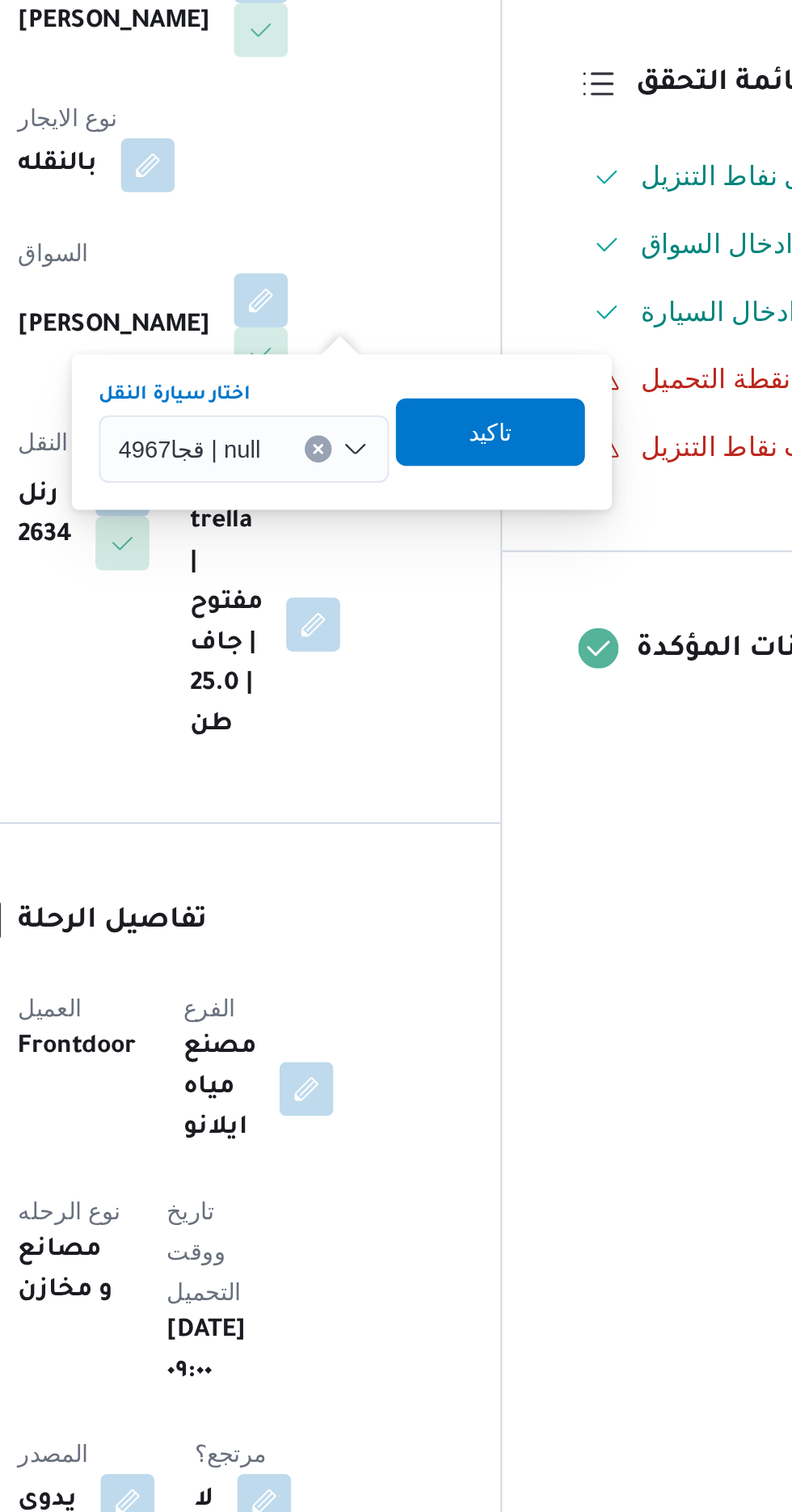
click at [521, 609] on div "تاكيد" at bounding box center [500, 625] width 91 height 32
click at [505, 625] on span "تاكيد" at bounding box center [500, 624] width 21 height 19
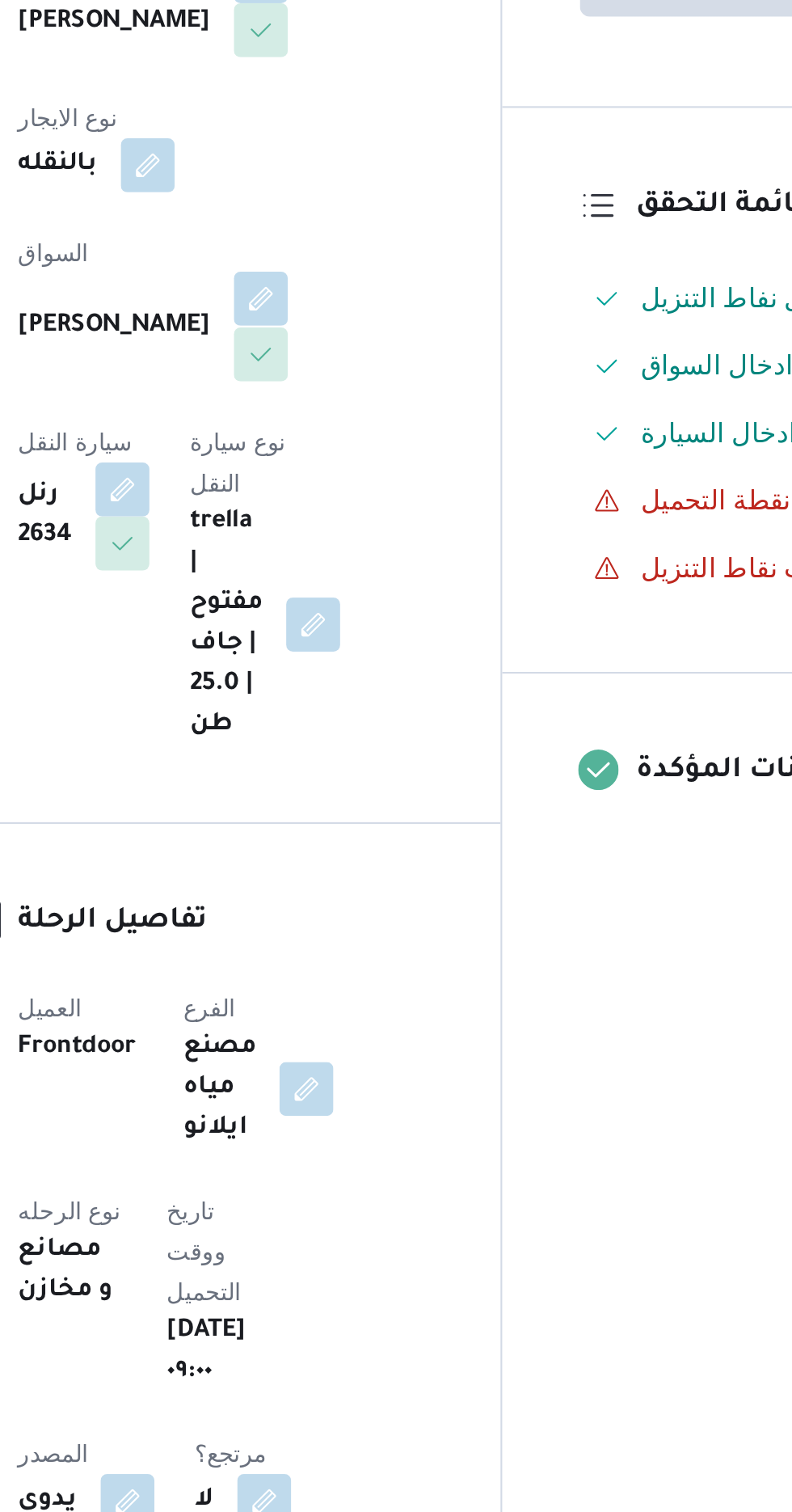
click at [377, 548] on button "button" at bounding box center [390, 560] width 26 height 26
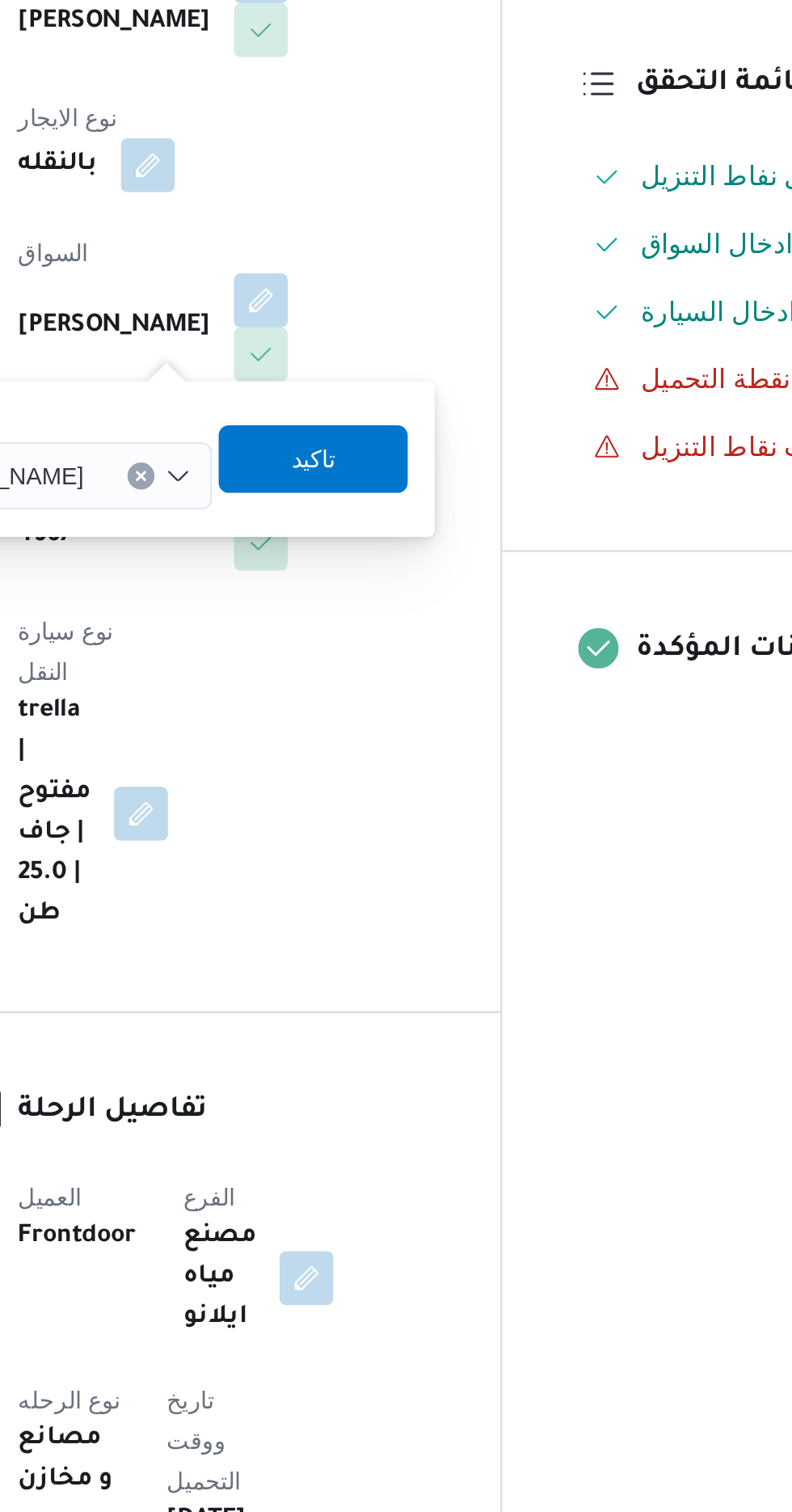
click at [328, 659] on div "[PERSON_NAME]" at bounding box center [285, 646] width 164 height 32
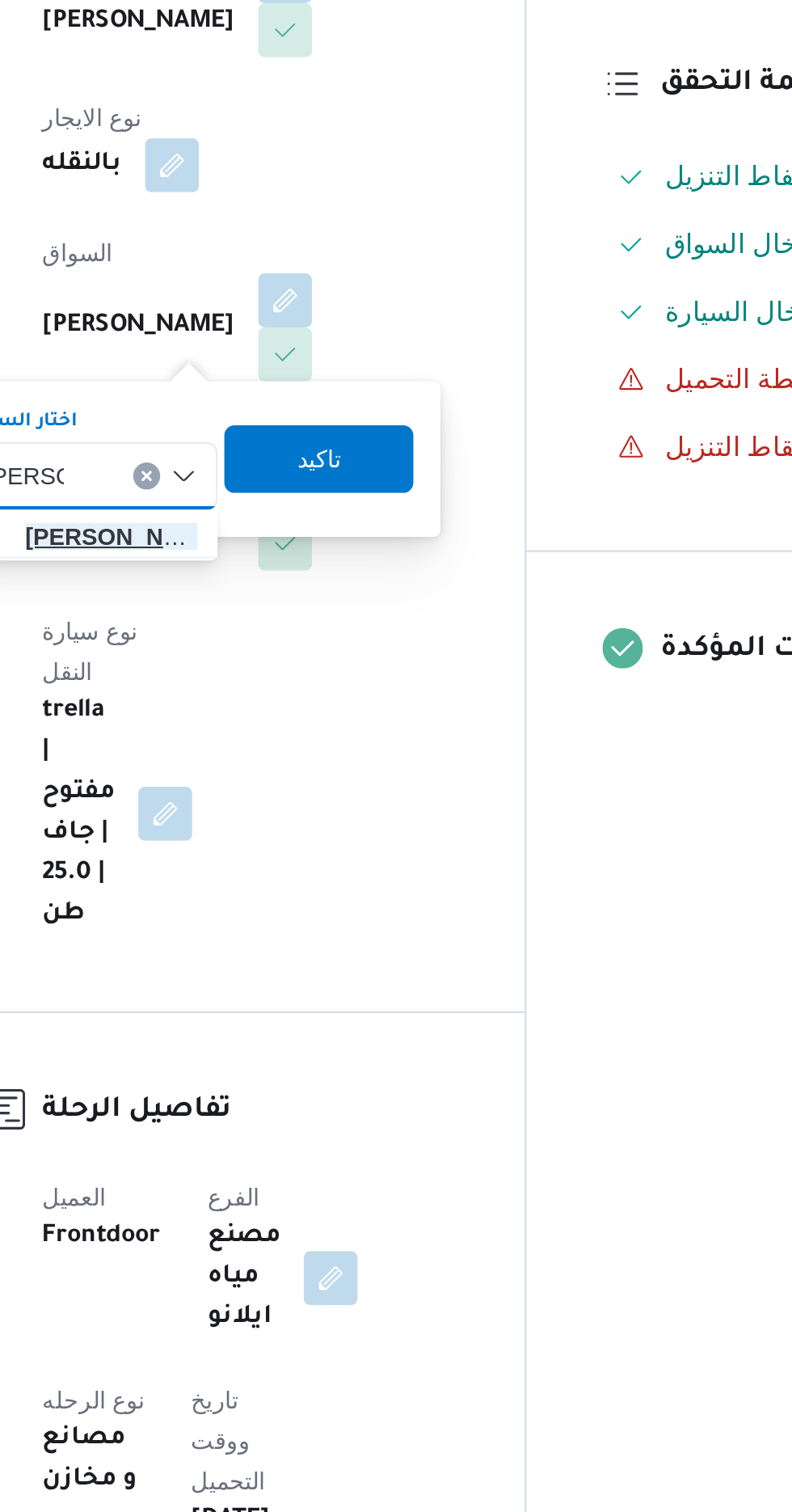
type input "[PERSON_NAME]"
click at [323, 669] on span "[PERSON_NAME] م [PERSON_NAME]" at bounding box center [307, 675] width 83 height 19
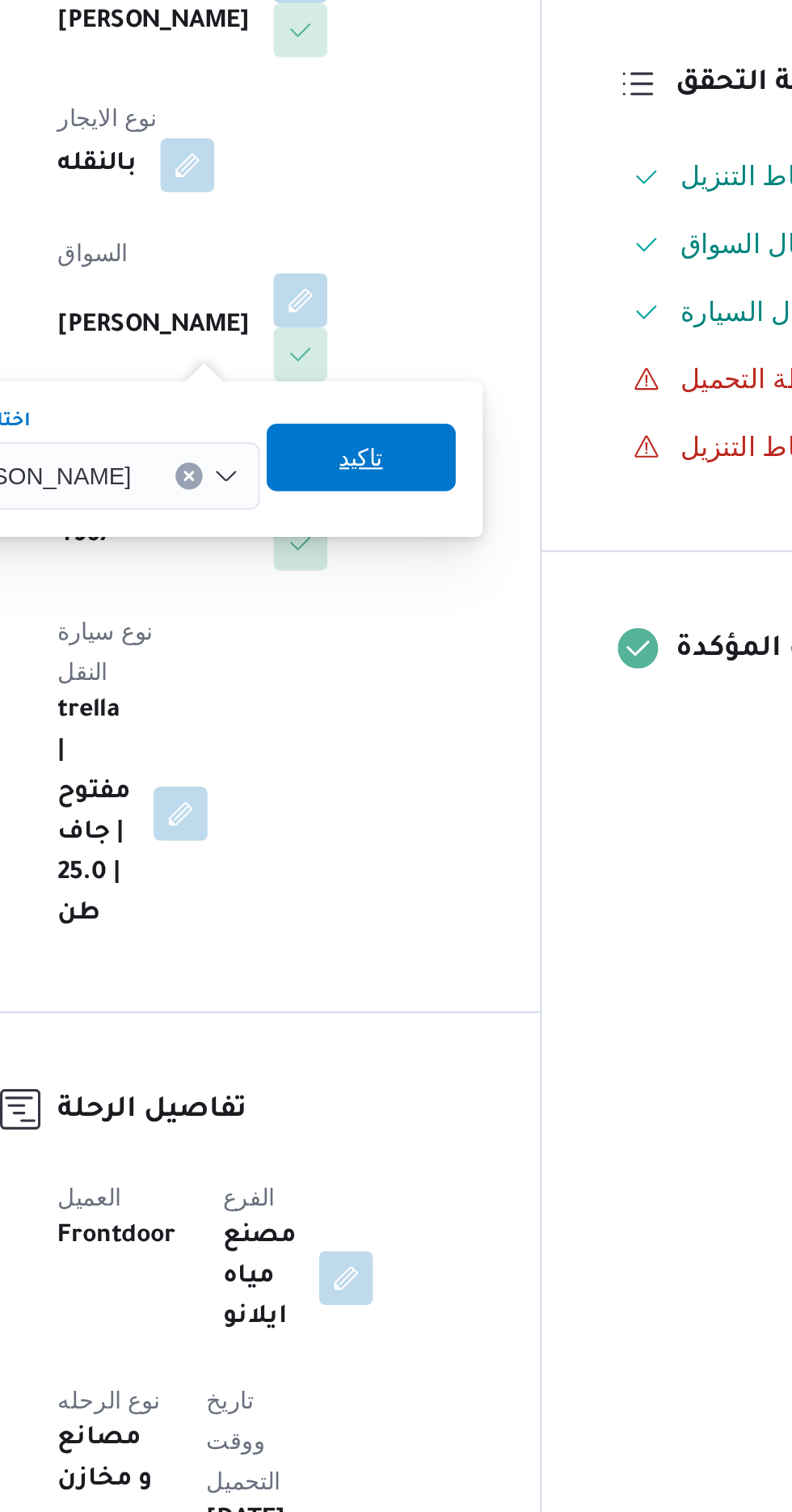
click at [430, 634] on span "تاكيد" at bounding box center [419, 636] width 21 height 19
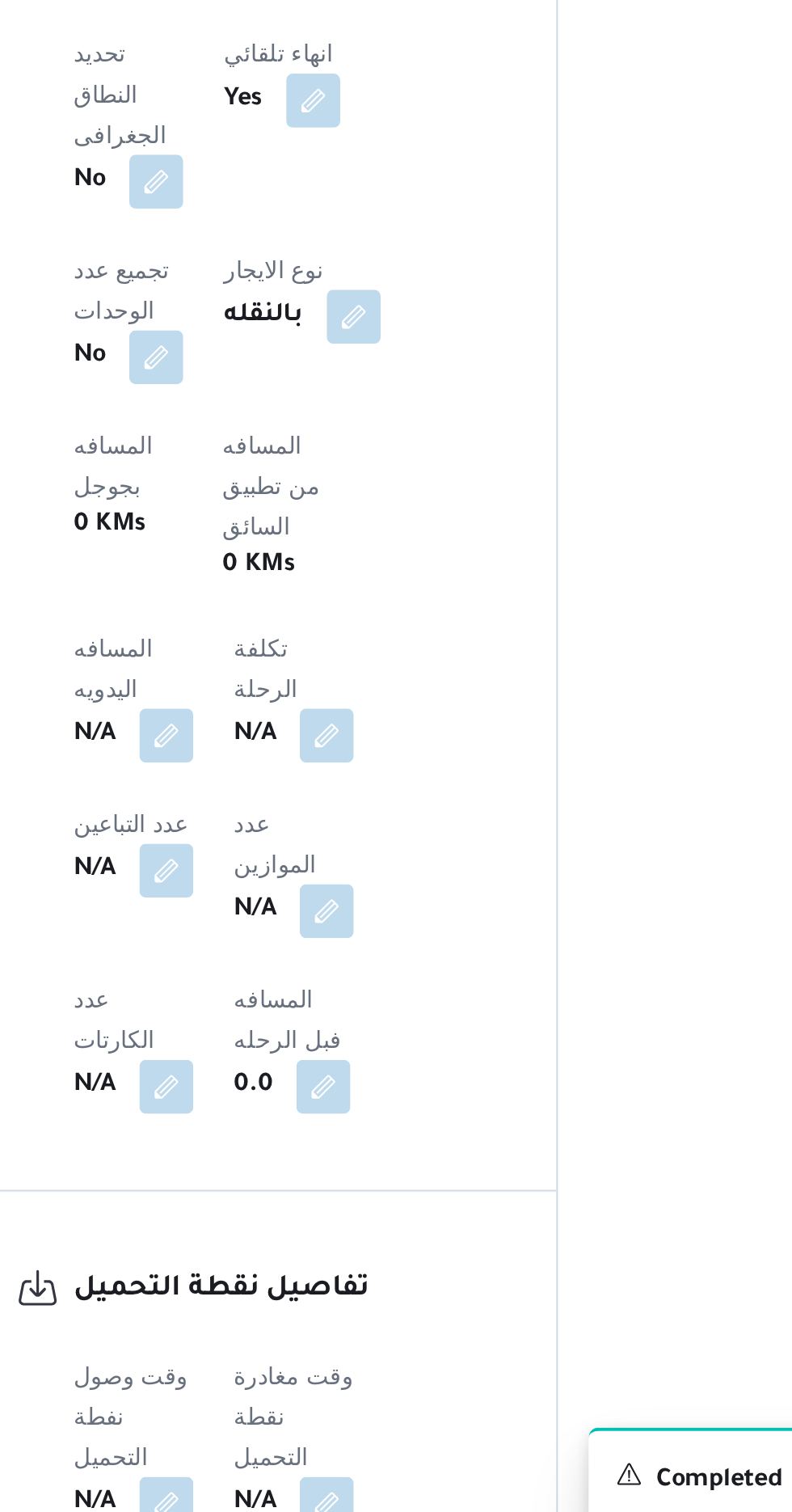
scroll to position [500, 0]
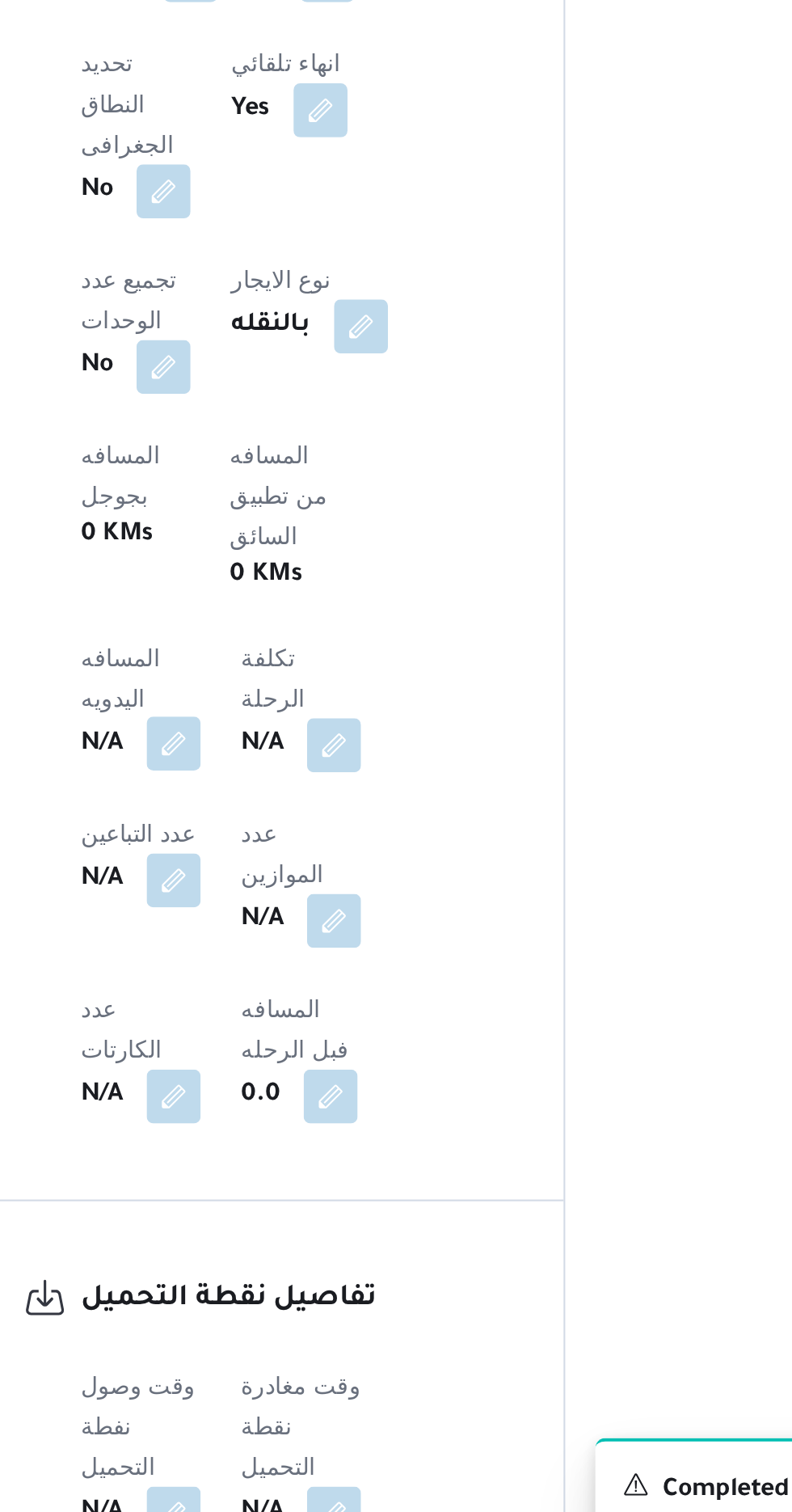
click at [332, 1081] on button "button" at bounding box center [318, 1094] width 26 height 26
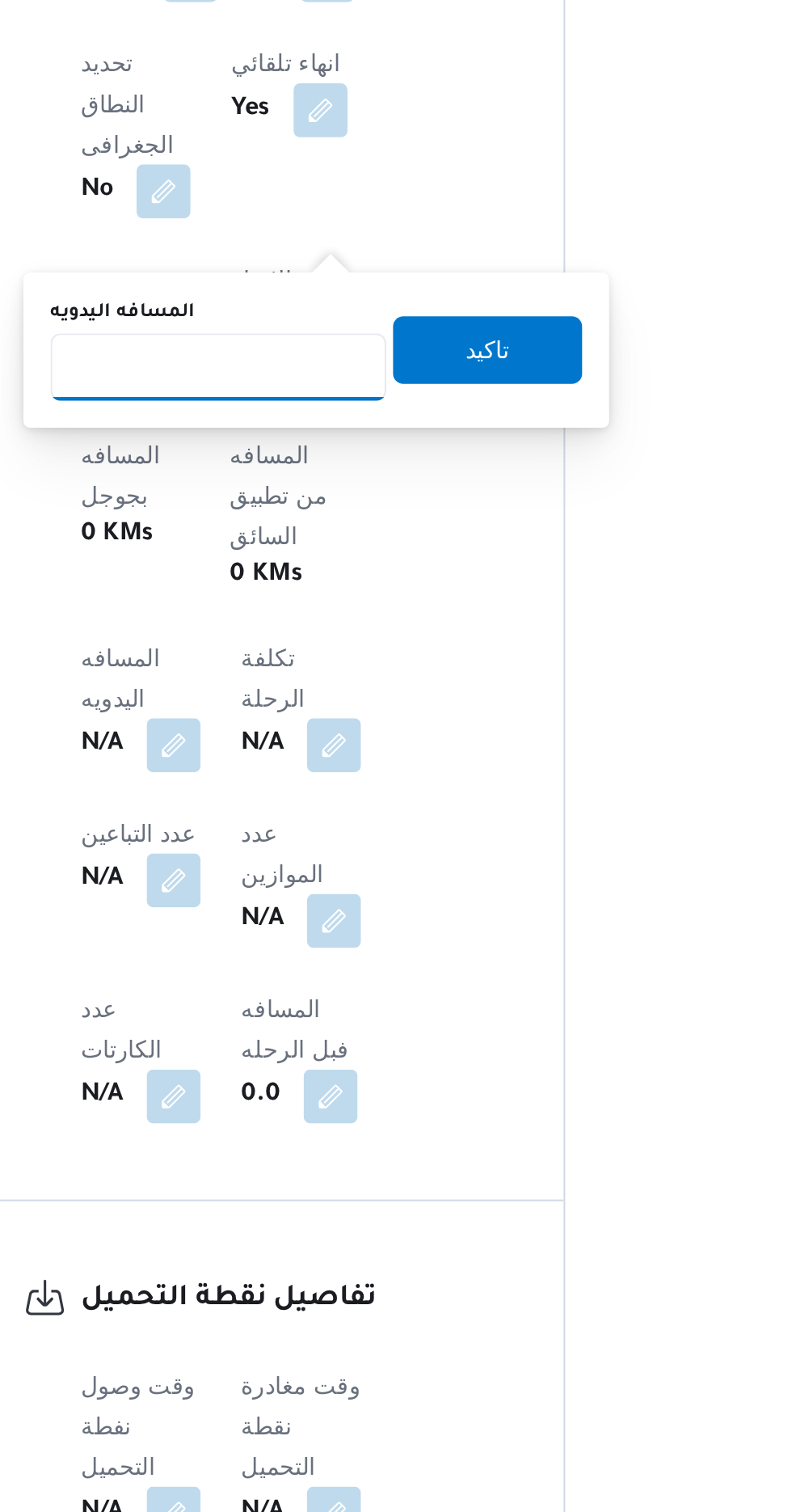
click at [355, 919] on input "المسافه اليدويه" at bounding box center [339, 915] width 161 height 32
type input "120"
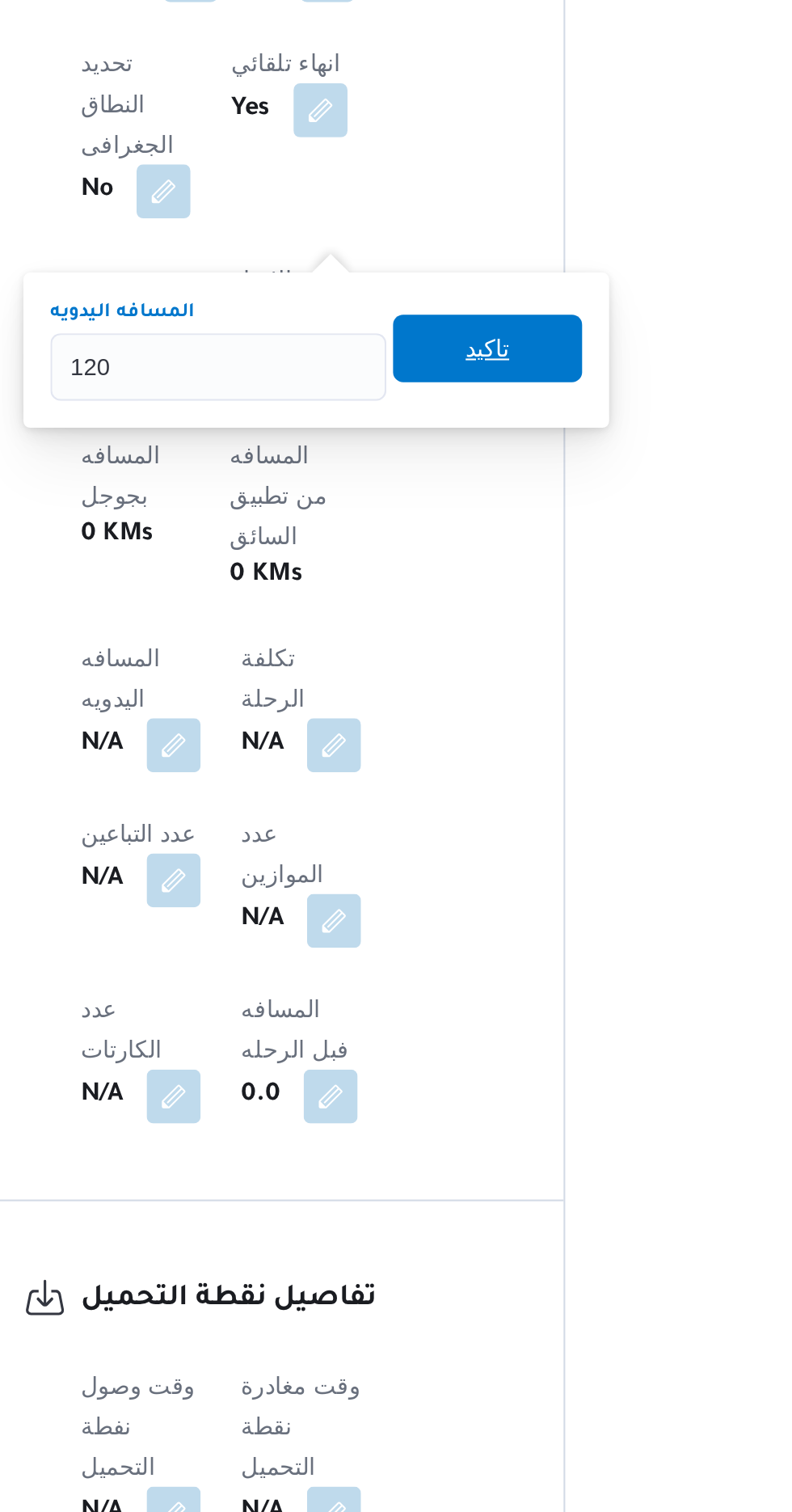
click at [494, 920] on span "تاكيد" at bounding box center [469, 905] width 91 height 32
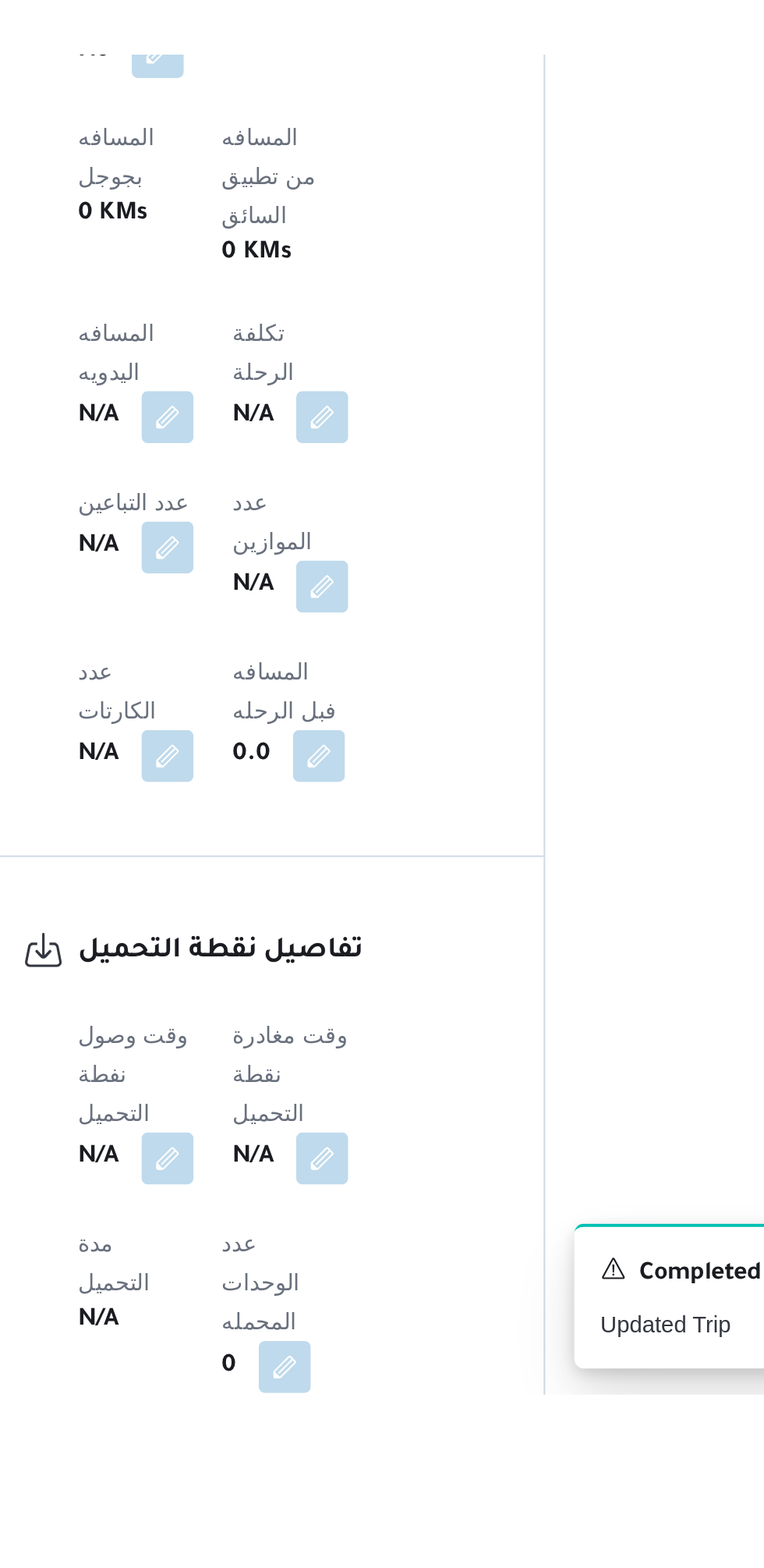
scroll to position [557, 0]
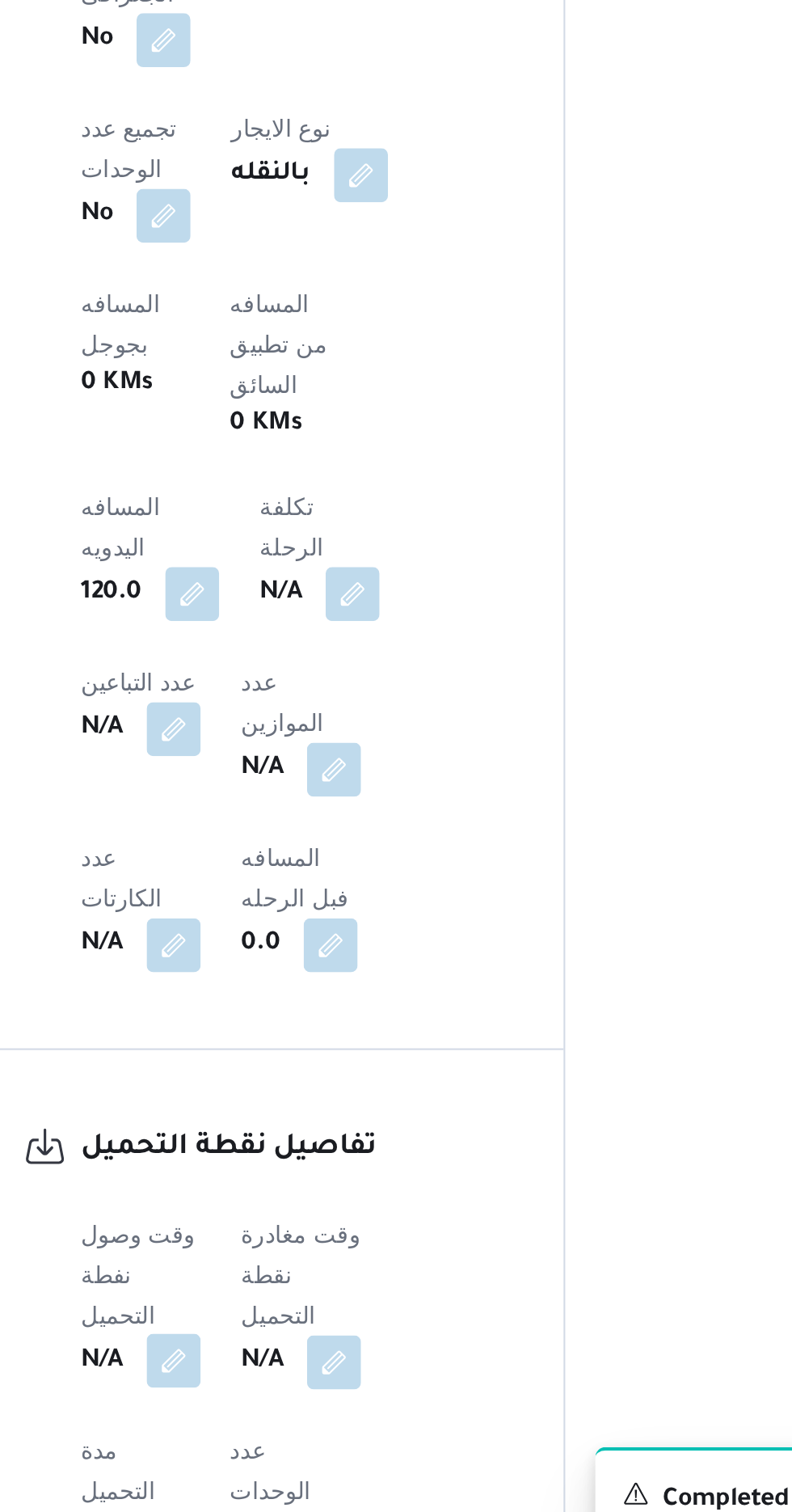
click at [320, 1373] on button "button" at bounding box center [318, 1385] width 26 height 26
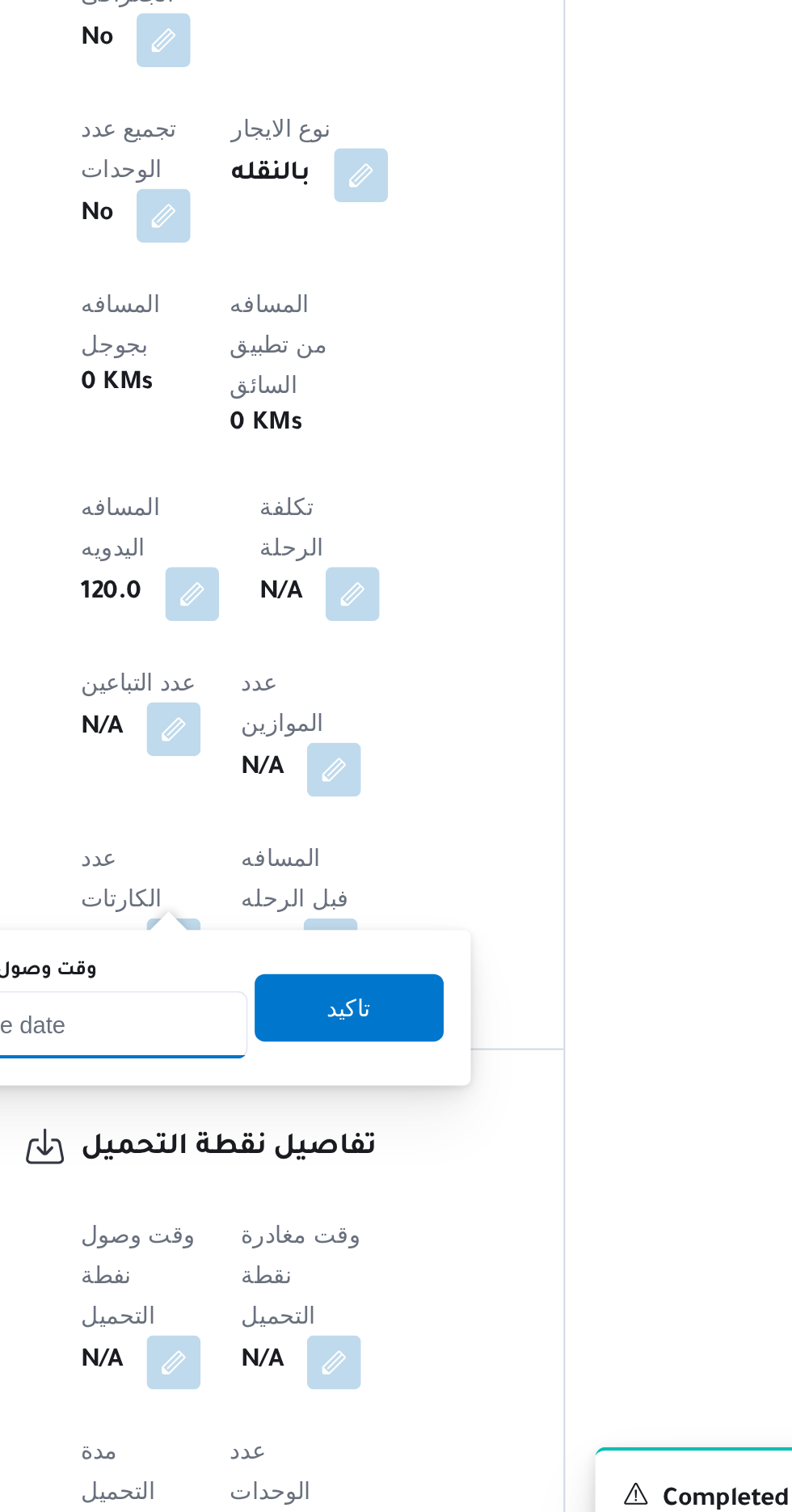
click at [320, 1219] on input "وقت وصول نفطة التحميل" at bounding box center [262, 1224] width 184 height 32
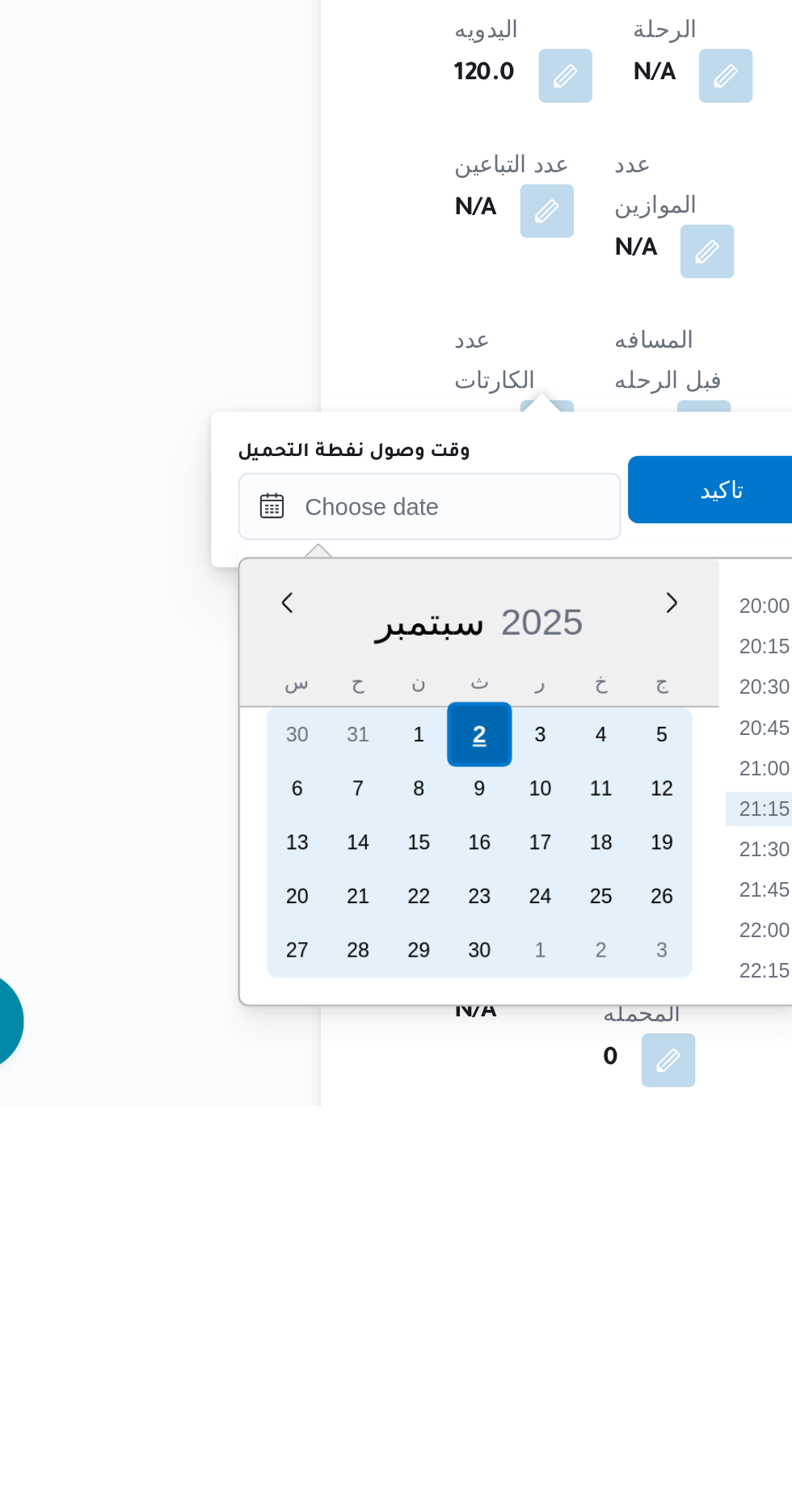
click at [282, 1331] on div "2" at bounding box center [285, 1334] width 30 height 30
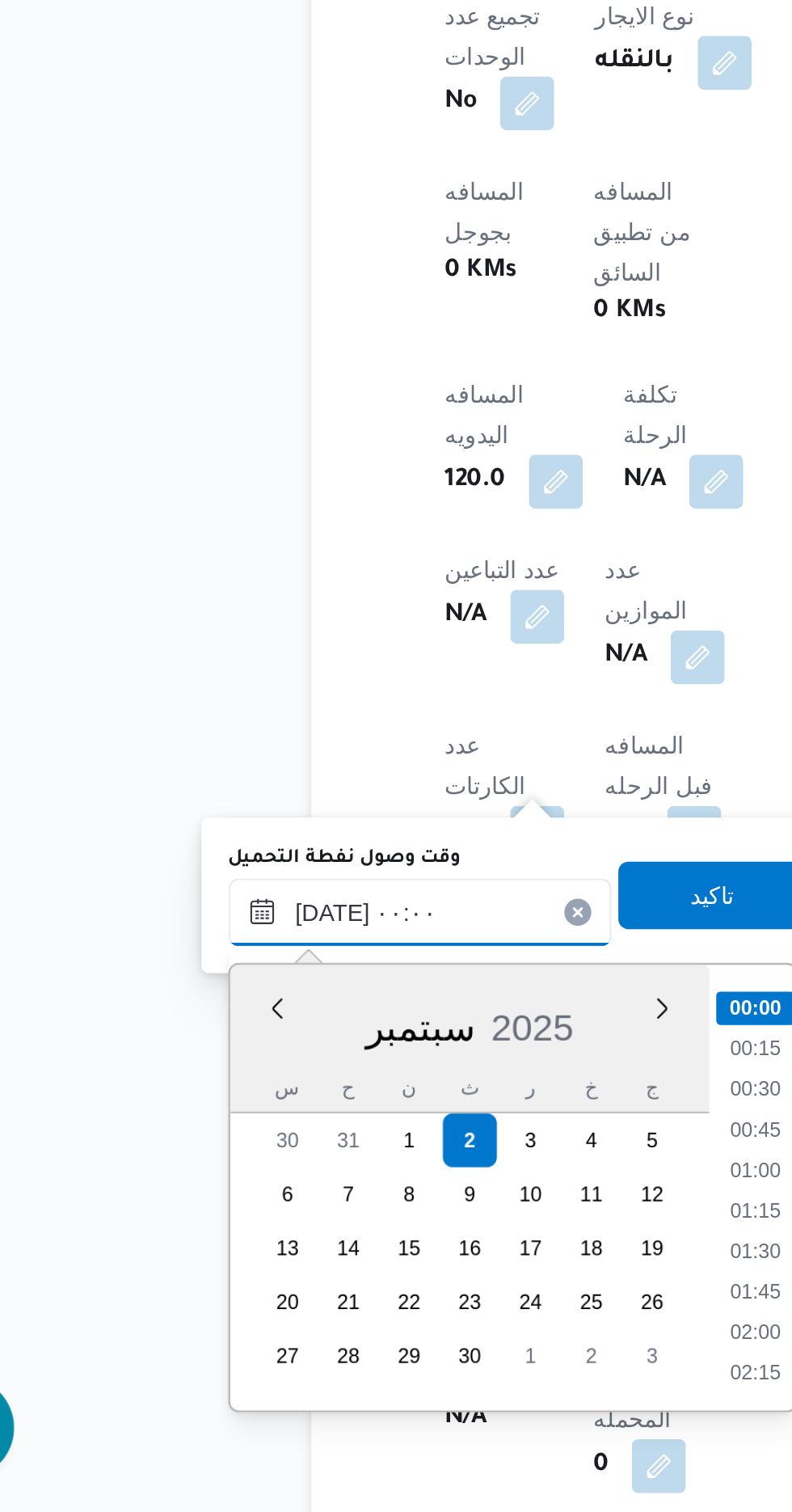
click at [190, 1235] on input "[DATE] ٠٠:٠٠" at bounding box center [262, 1224] width 184 height 32
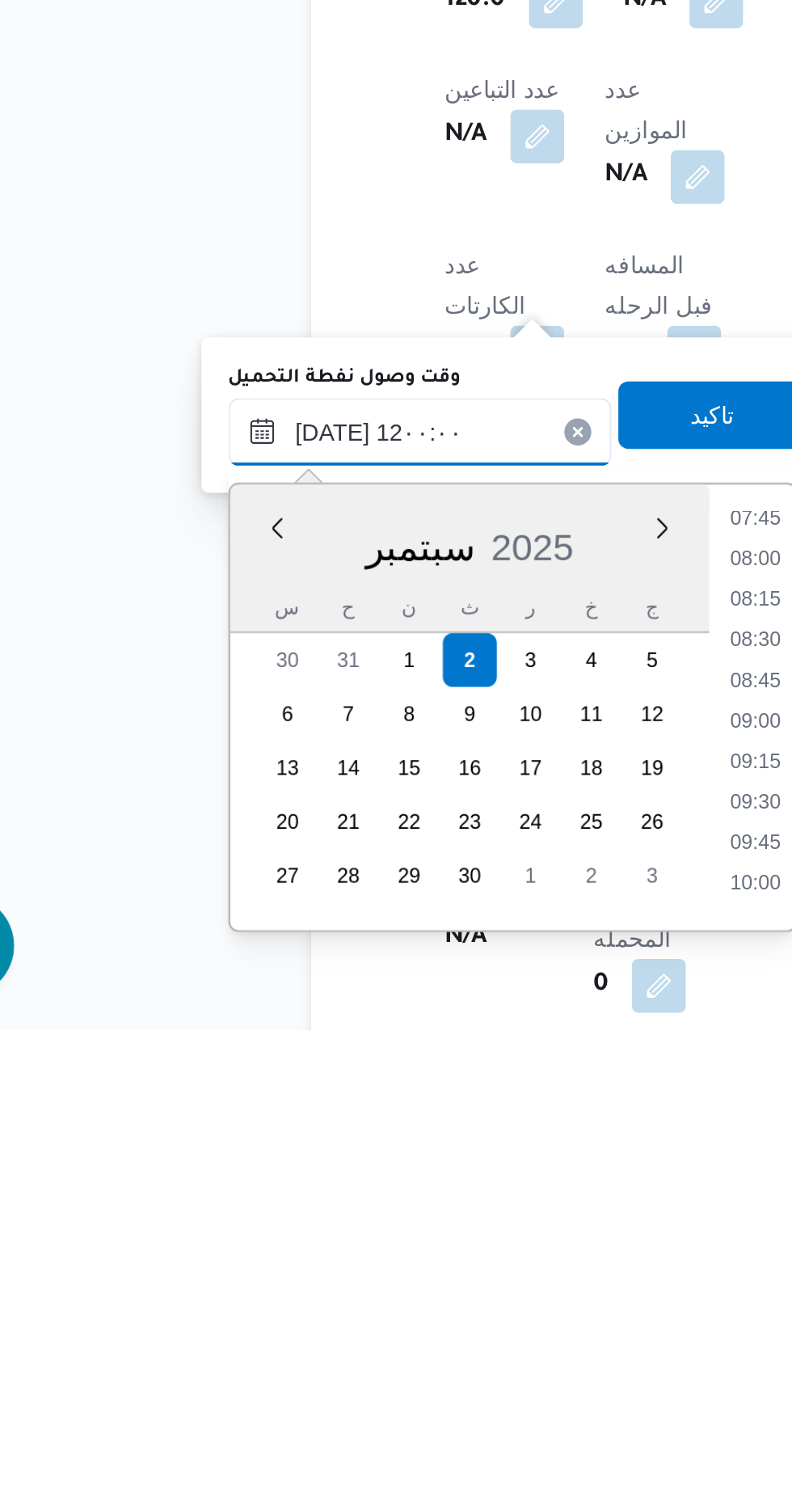
scroll to position [761, 0]
click at [421, 1399] on li "11:30" at bounding box center [422, 1402] width 37 height 16
type input "[DATE] ١١:٣٠"
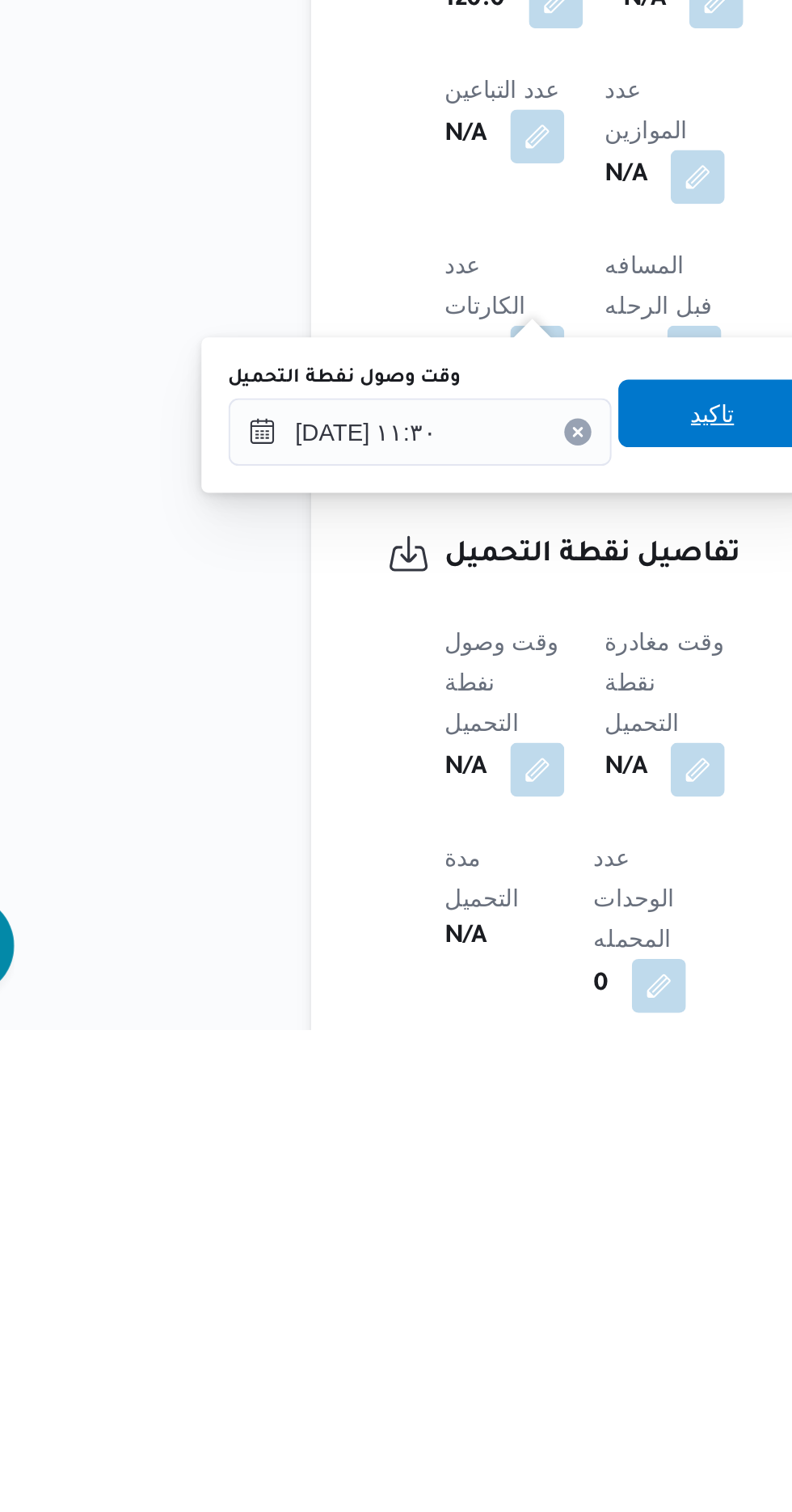
click at [396, 1210] on span "تاكيد" at bounding box center [402, 1217] width 91 height 32
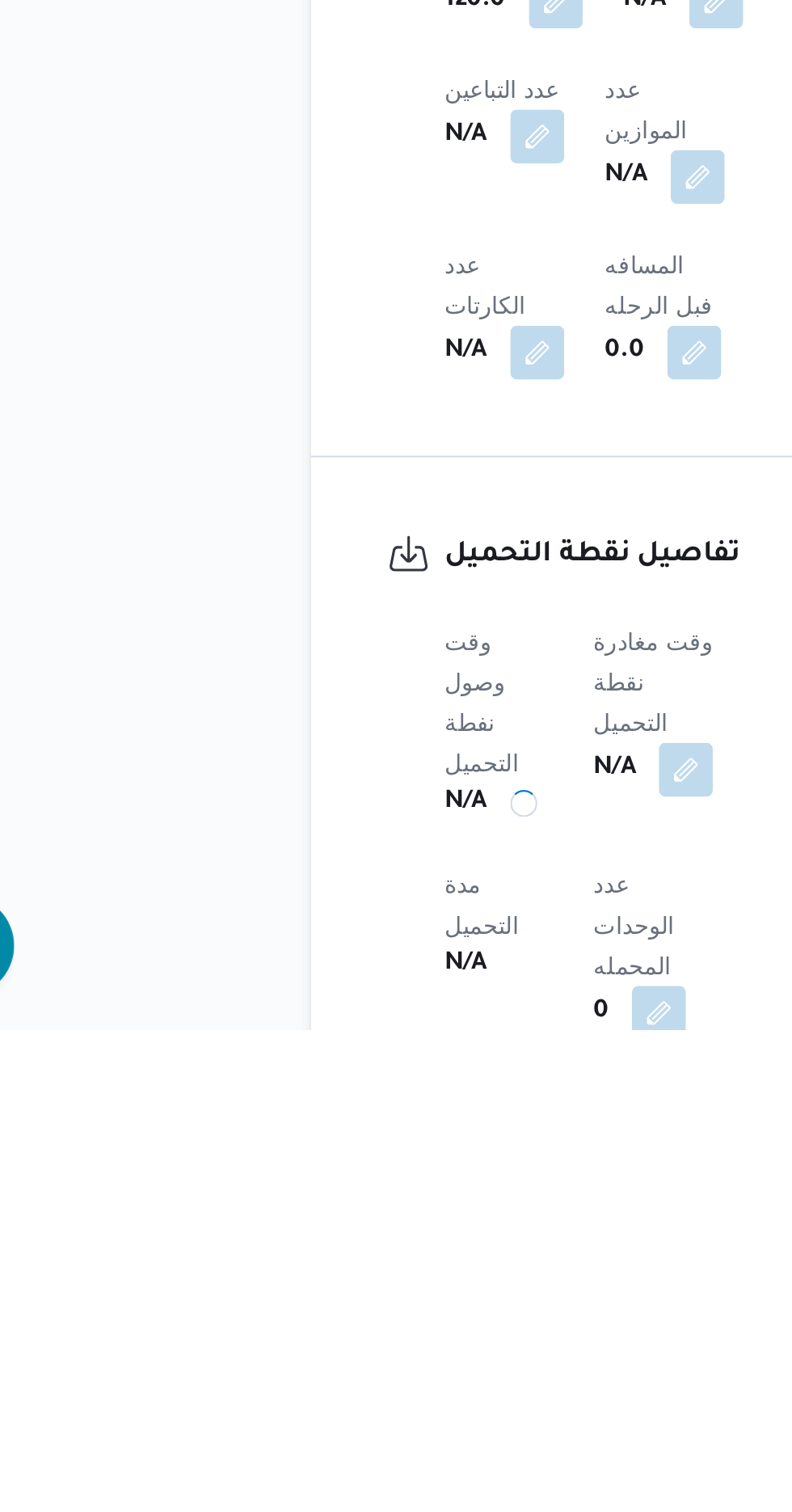
scroll to position [576, 0]
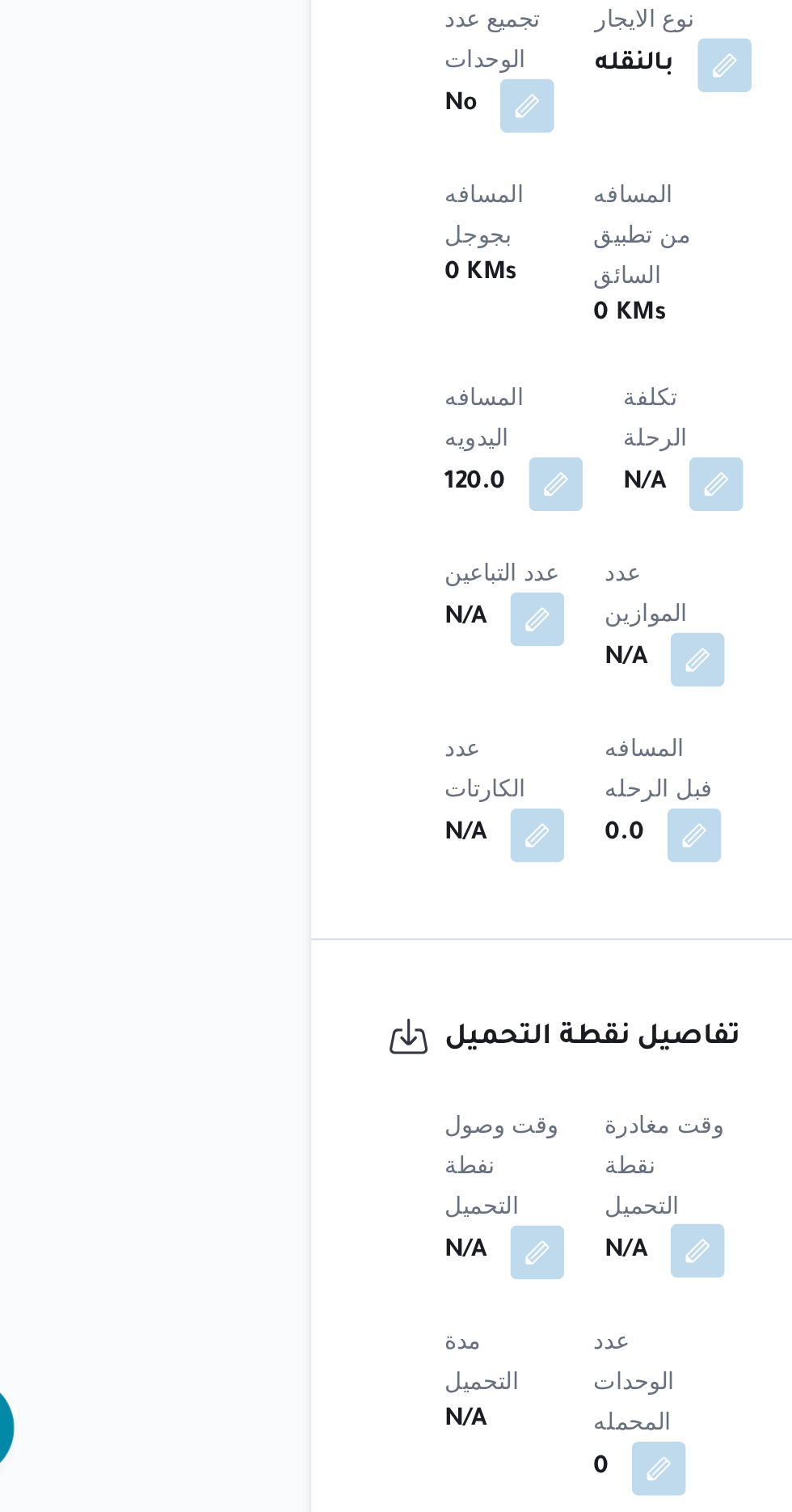
click at [397, 1374] on button "button" at bounding box center [395, 1386] width 26 height 26
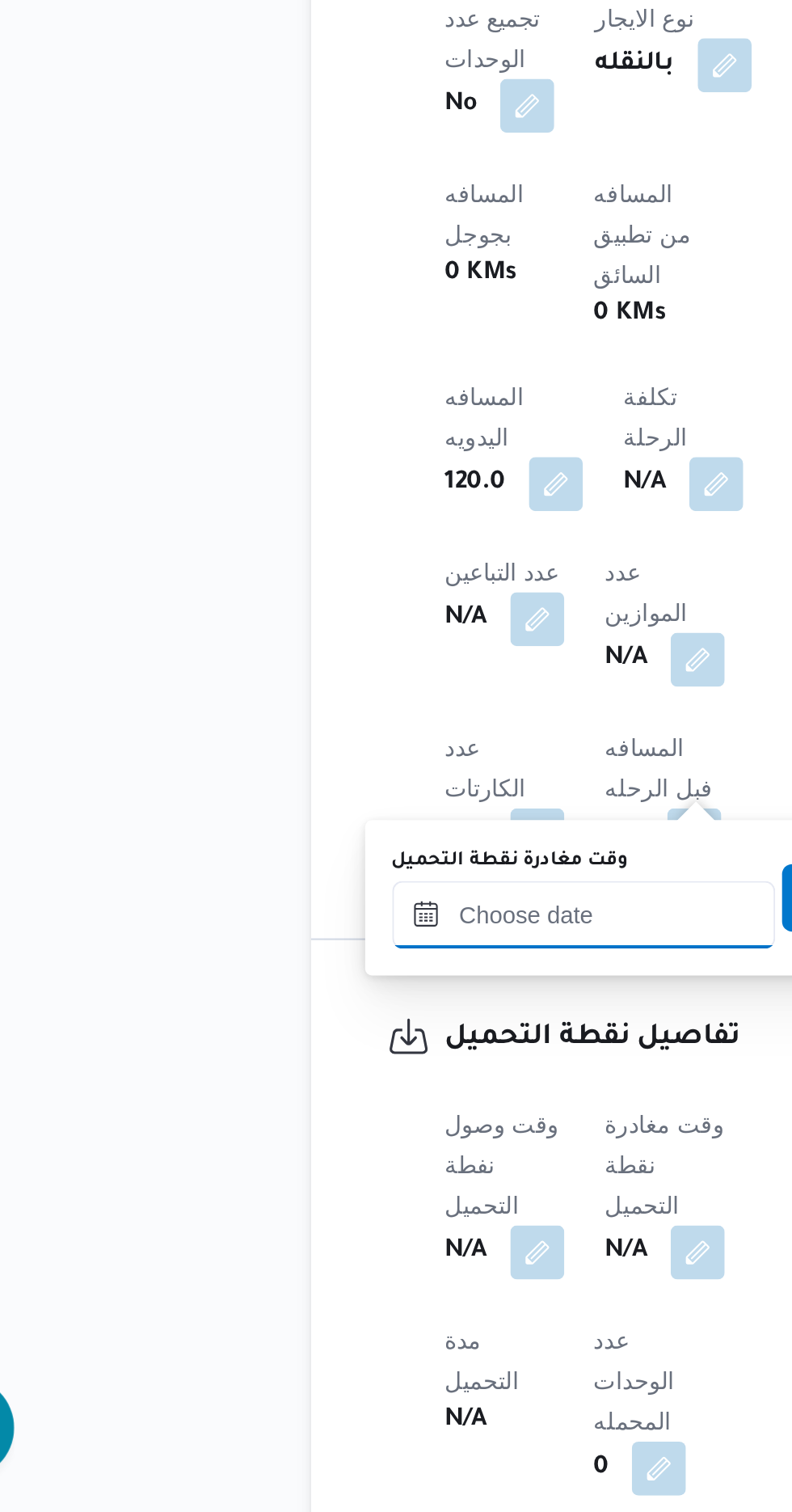
click at [341, 1223] on input "وقت مغادرة نقطة التحميل" at bounding box center [340, 1225] width 184 height 32
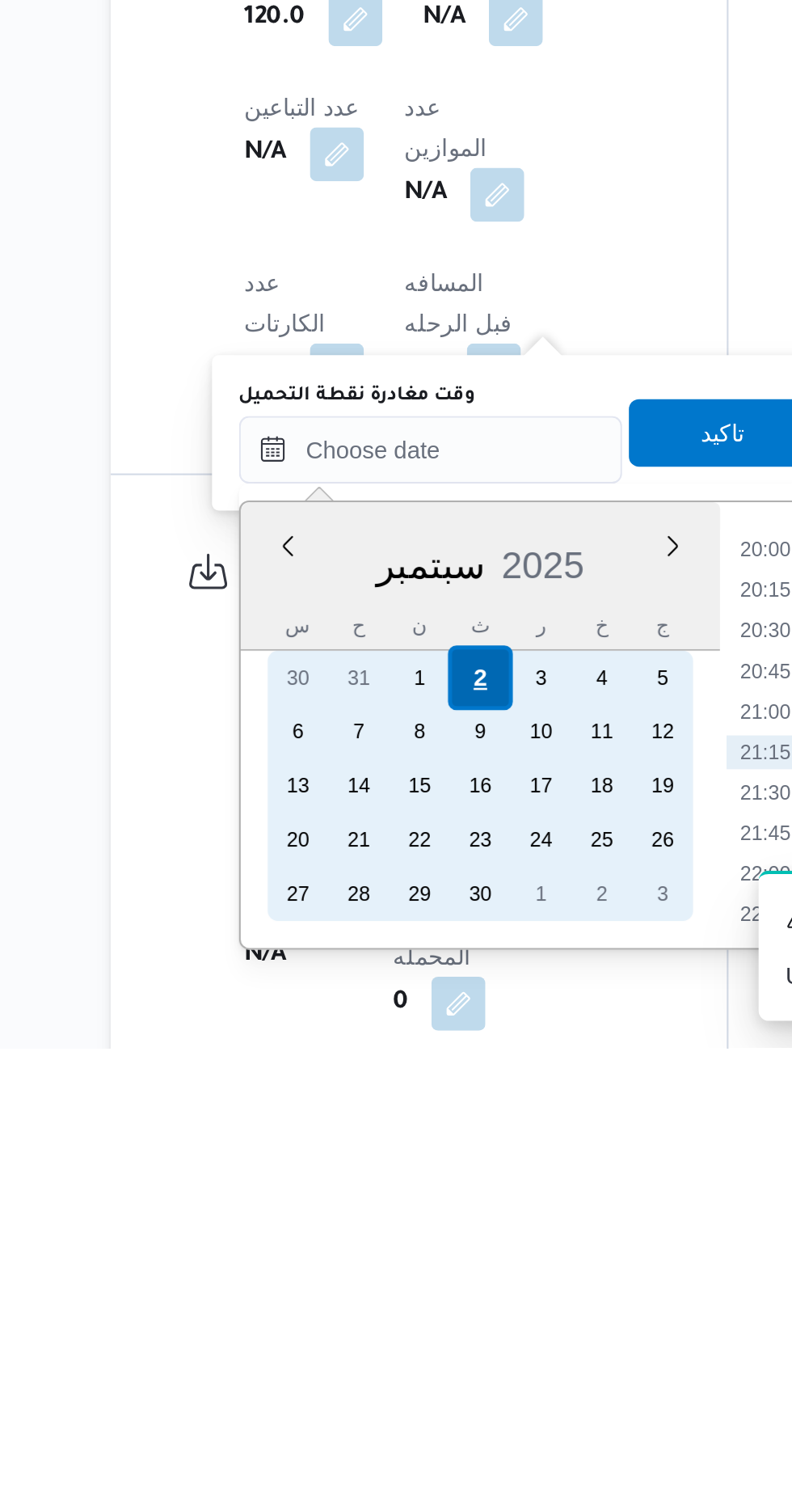
click at [386, 1329] on div "2" at bounding box center [386, 1335] width 30 height 30
type input "[DATE] ٠٠:٠٠"
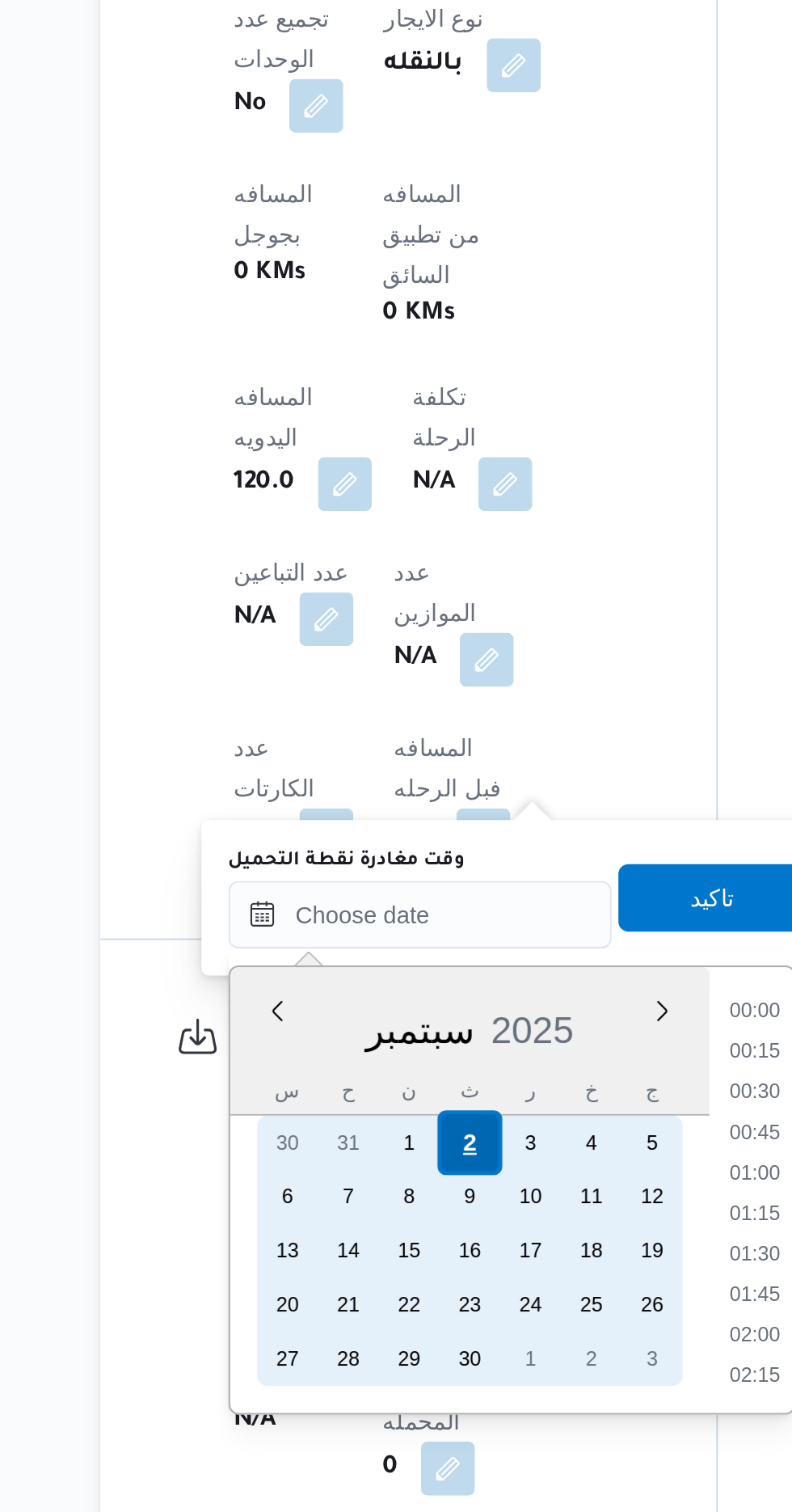
click at [384, 1332] on div "2" at bounding box center [386, 1335] width 30 height 30
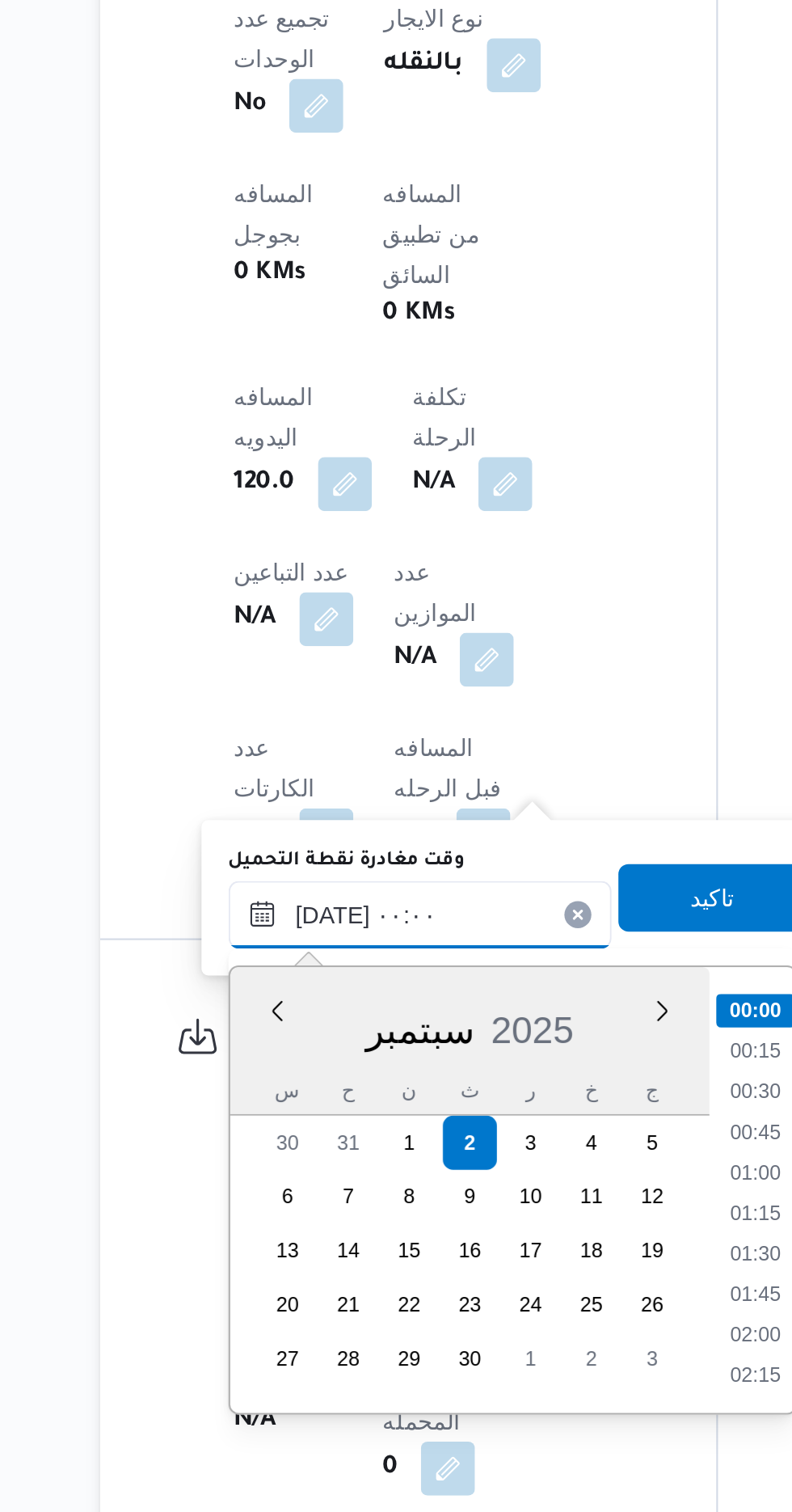
click at [291, 1227] on input "[DATE] ٠٠:٠٠" at bounding box center [363, 1225] width 184 height 32
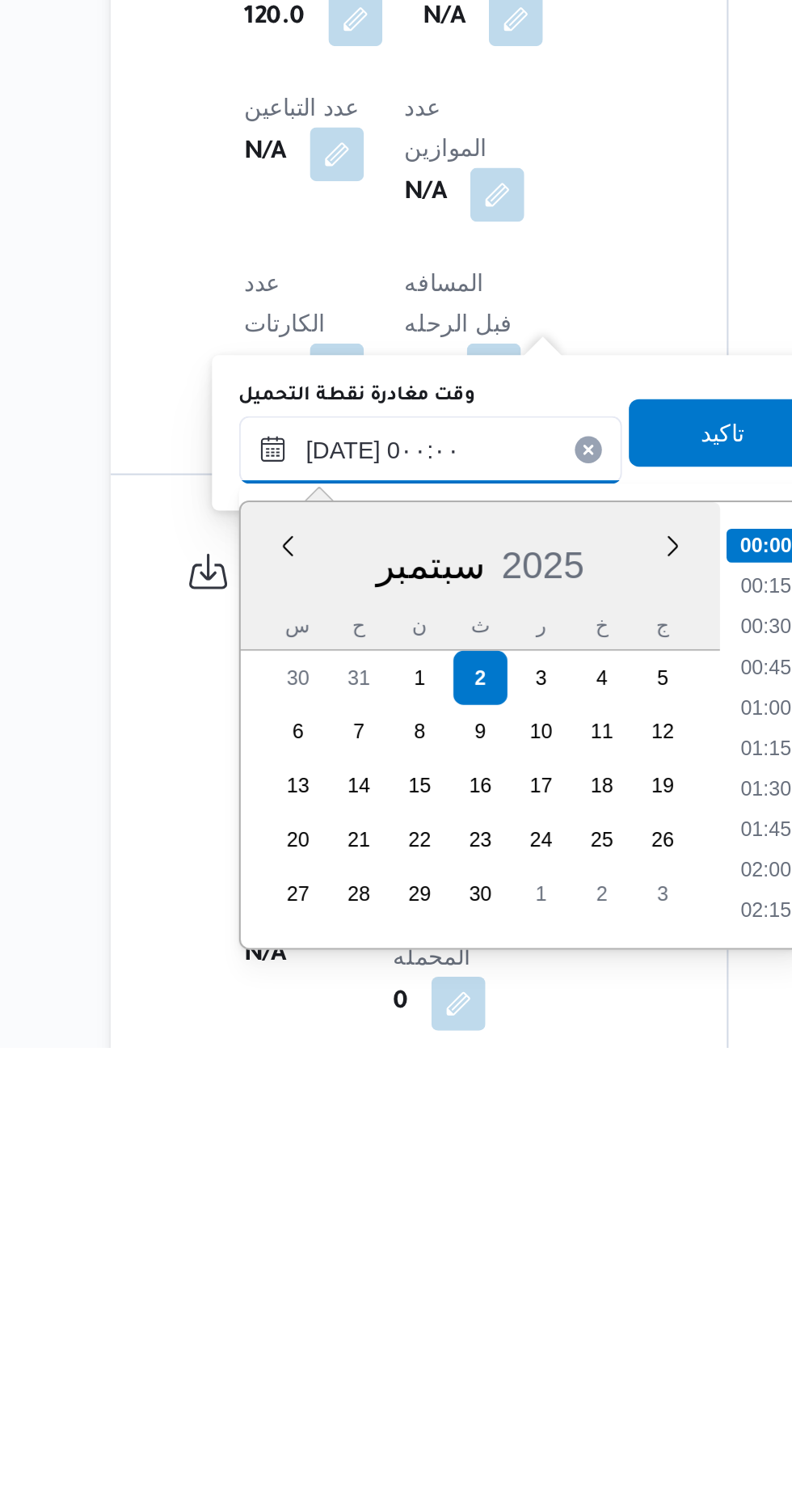
type input "[DATE] 0٠٠:٠٠"
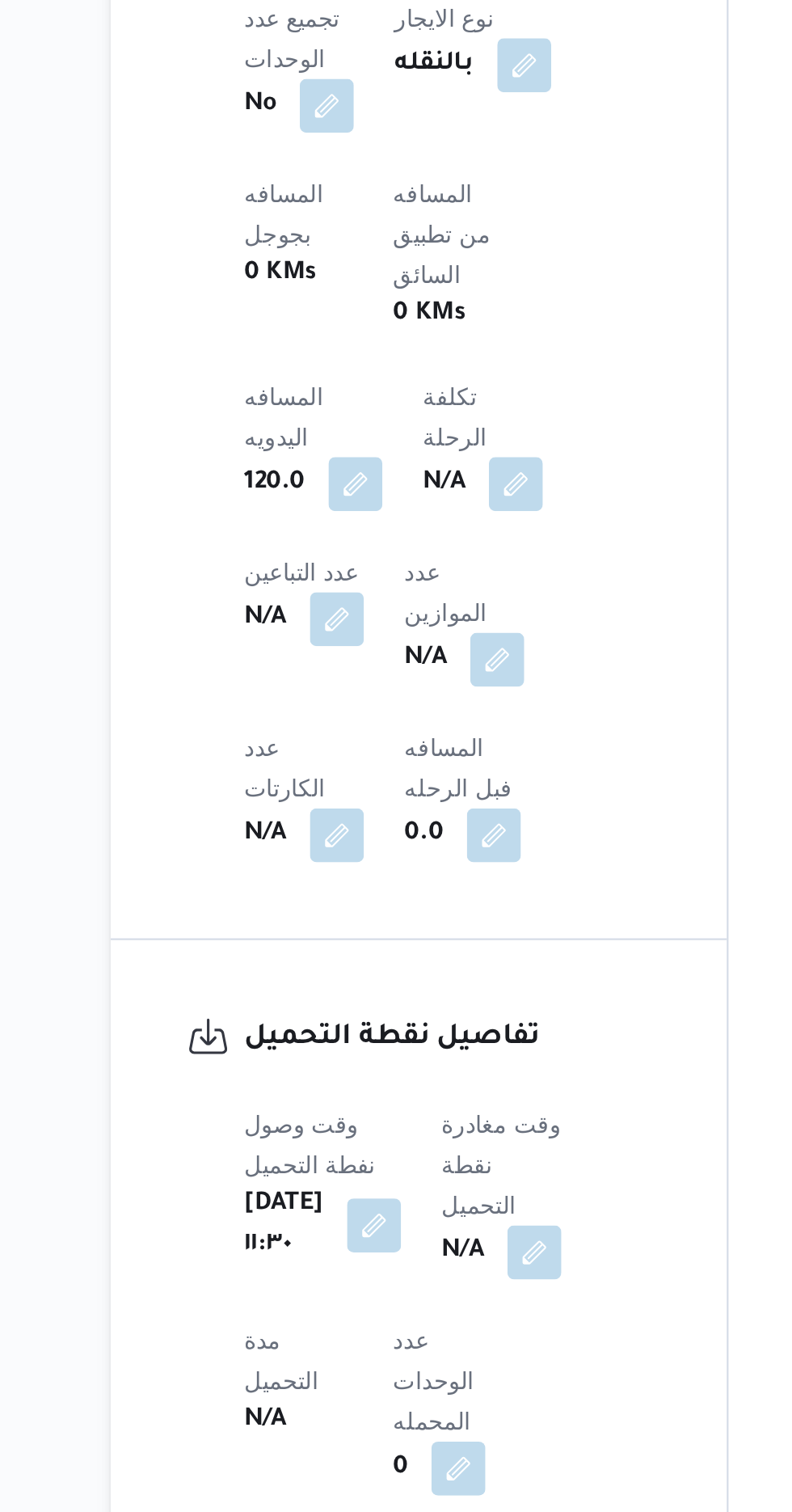
click at [477, 863] on div "العميل Frontdoor الفرع مصنع مياه ايلانو نوع الرحله مصانع و مخازن تاريخ ووقت الت…" at bounding box center [371, 802] width 214 height 815
click at [426, 1374] on button "button" at bounding box center [413, 1386] width 26 height 26
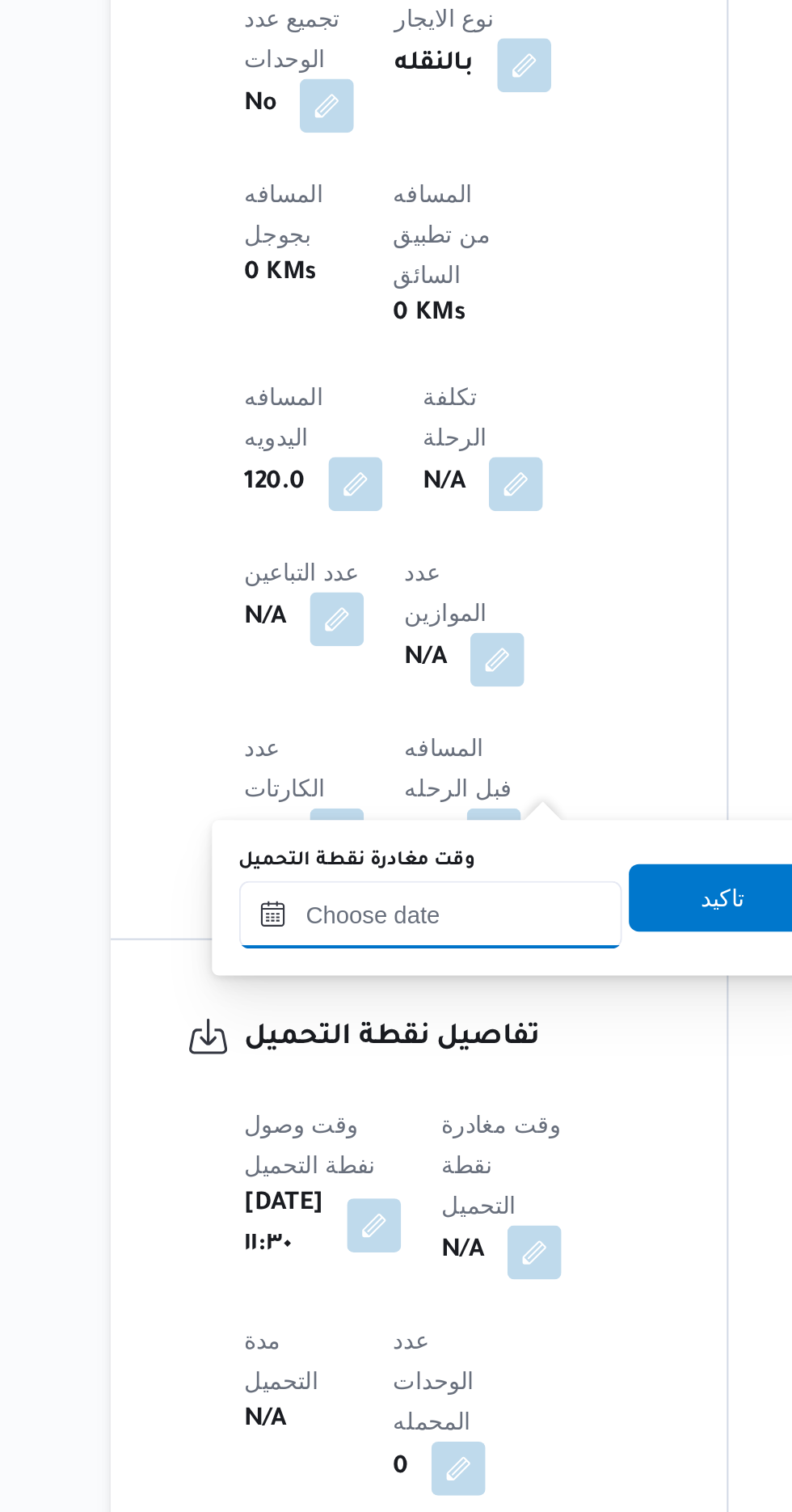
click at [384, 1223] on input "وقت مغادرة نقطة التحميل" at bounding box center [363, 1225] width 184 height 32
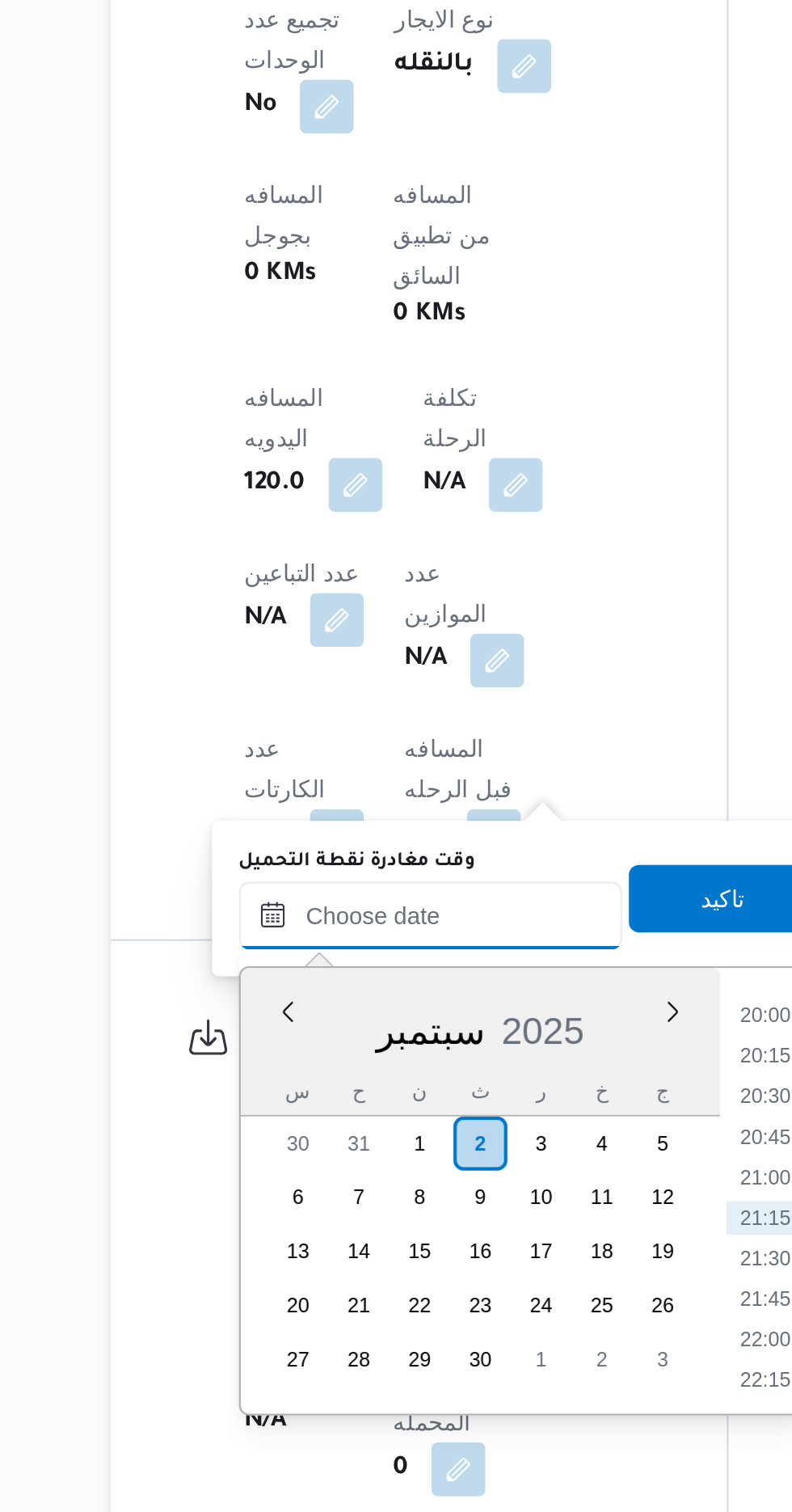
scroll to position [575, 0]
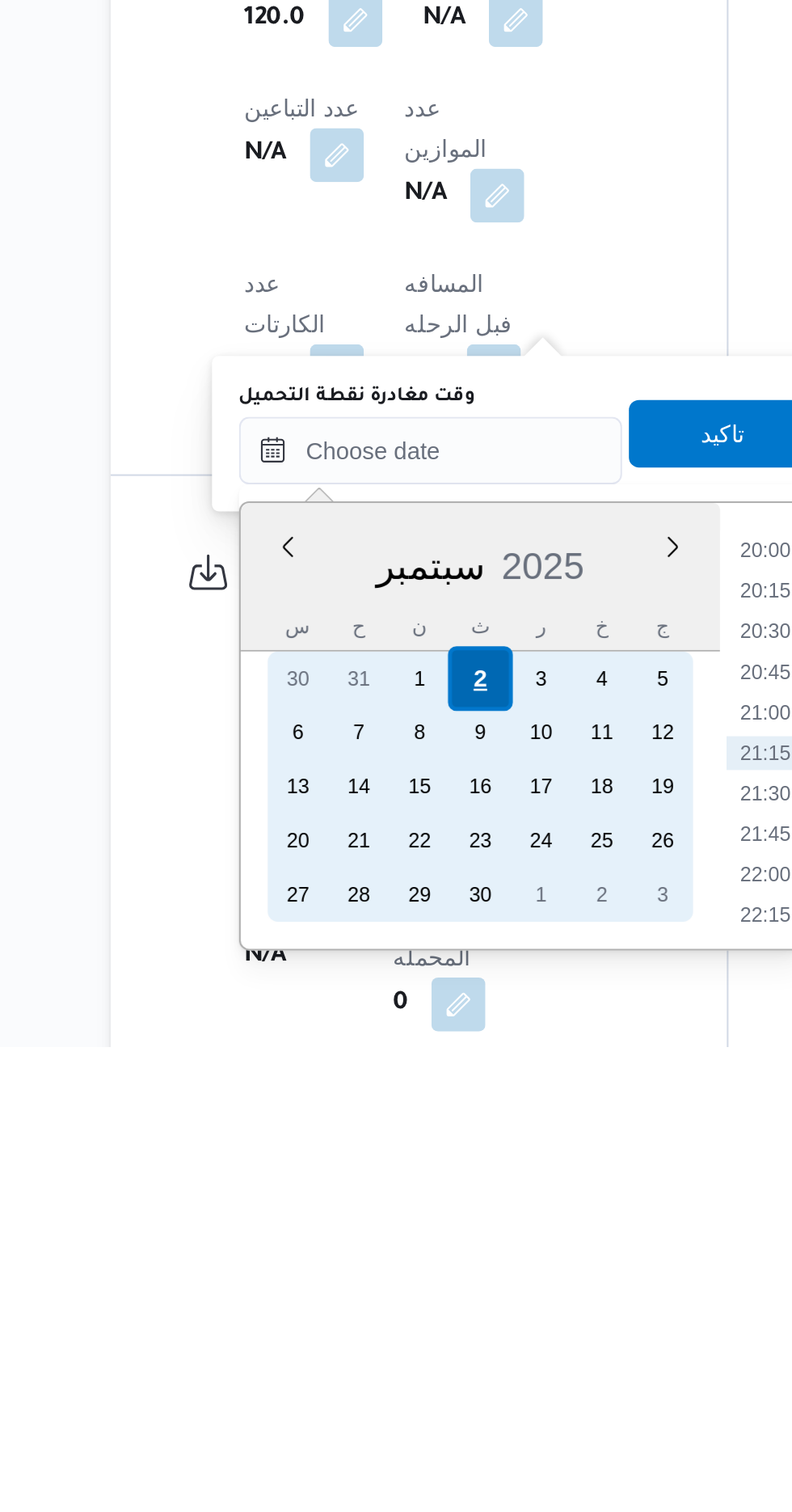
click at [387, 1327] on div "2" at bounding box center [386, 1336] width 30 height 30
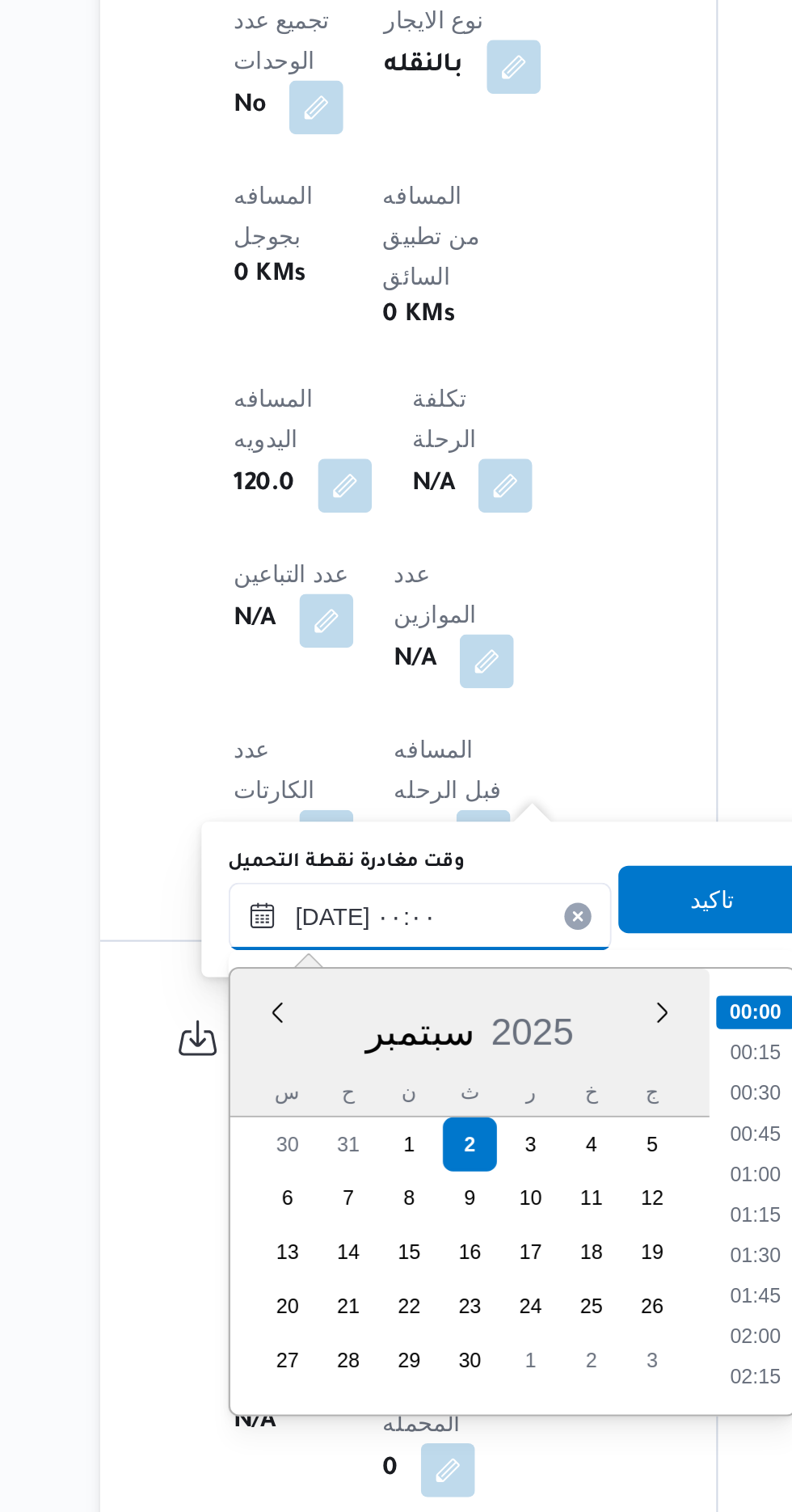
click at [293, 1223] on input "[DATE] ٠٠:٠٠" at bounding box center [363, 1226] width 184 height 32
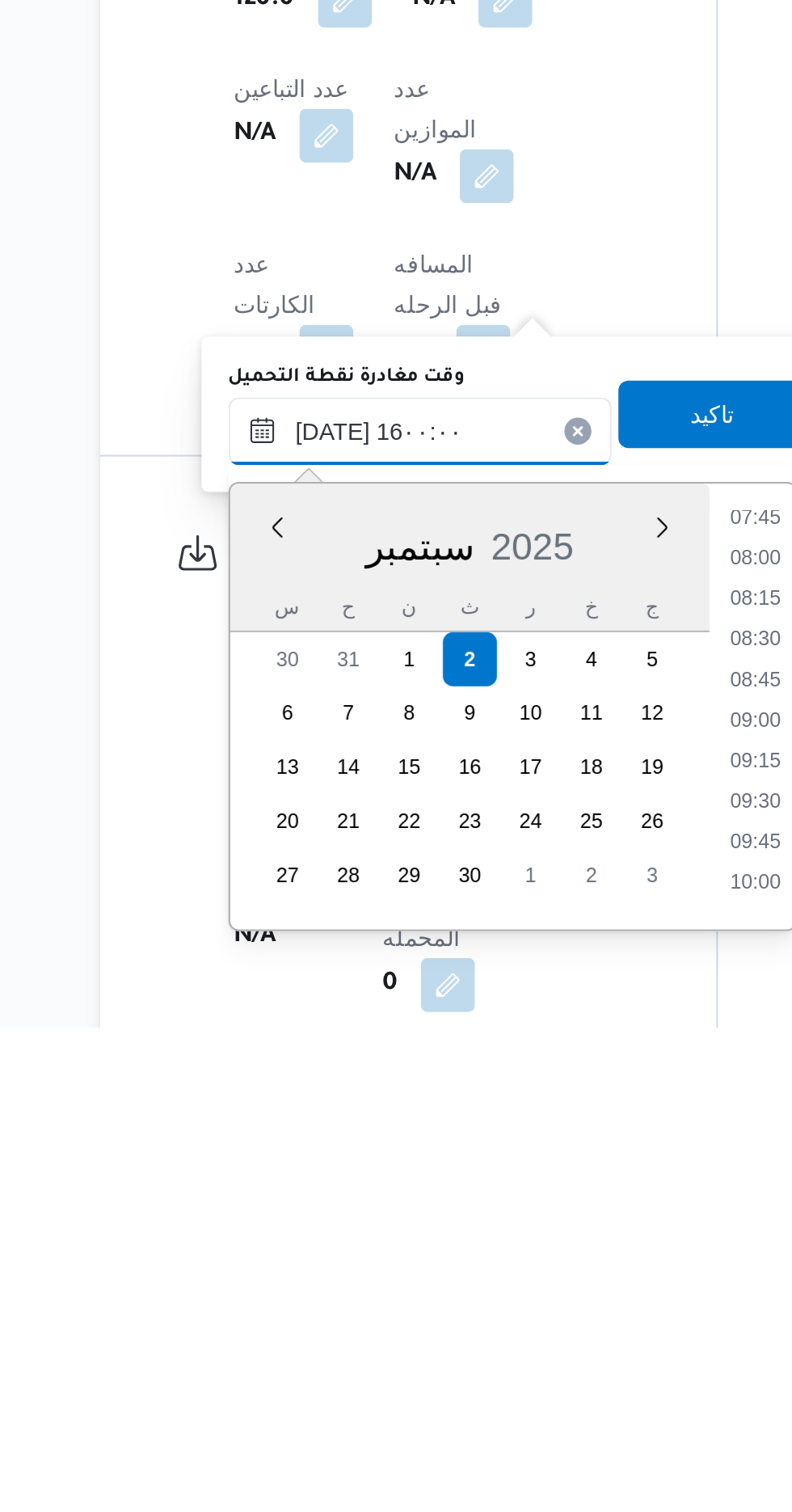
scroll to position [1072, 0]
click at [535, 1438] on li "16:00" at bounding box center [524, 1441] width 38 height 16
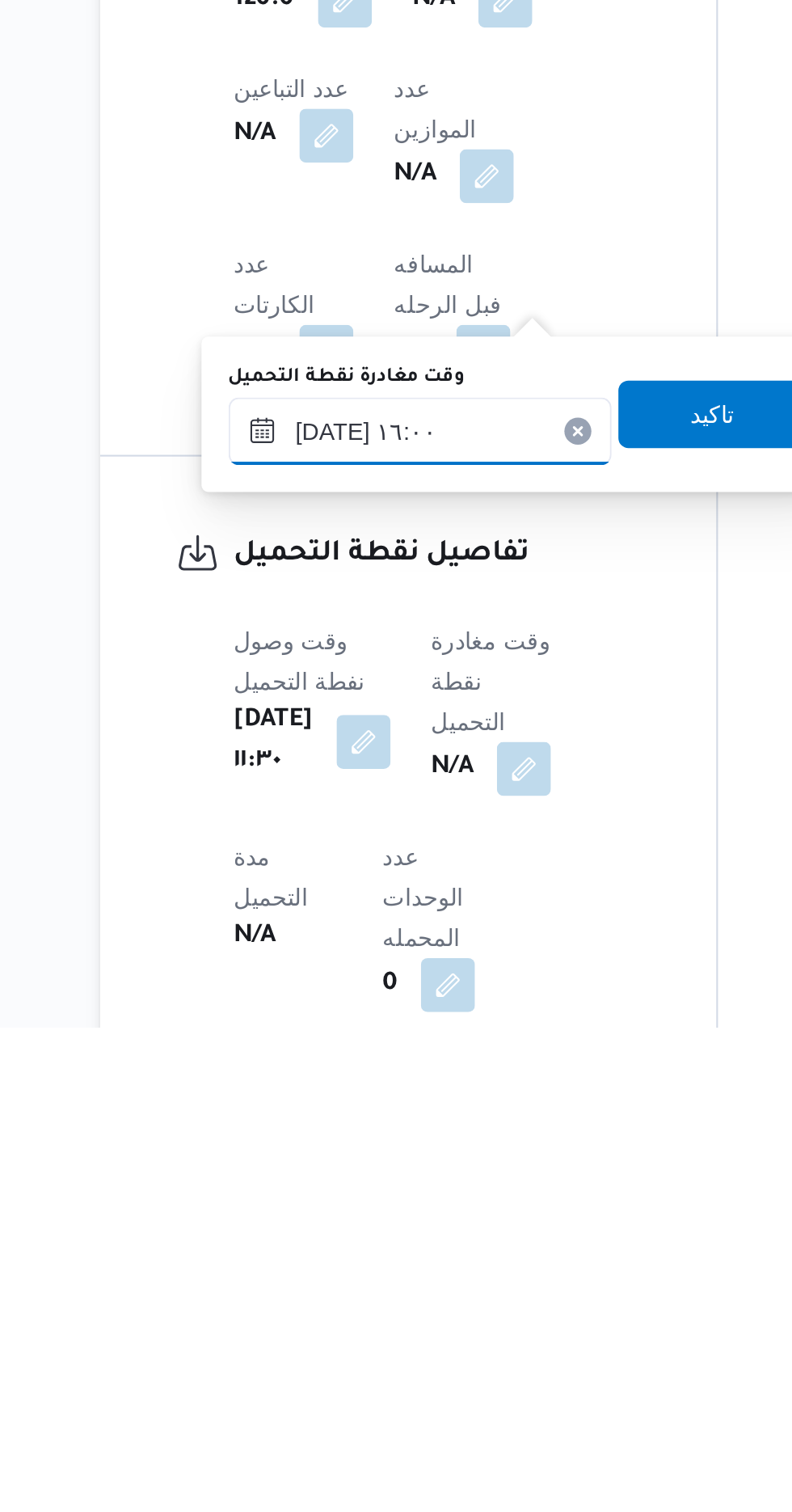
click at [393, 1220] on input "[DATE] ١٦:٠٠" at bounding box center [363, 1226] width 184 height 32
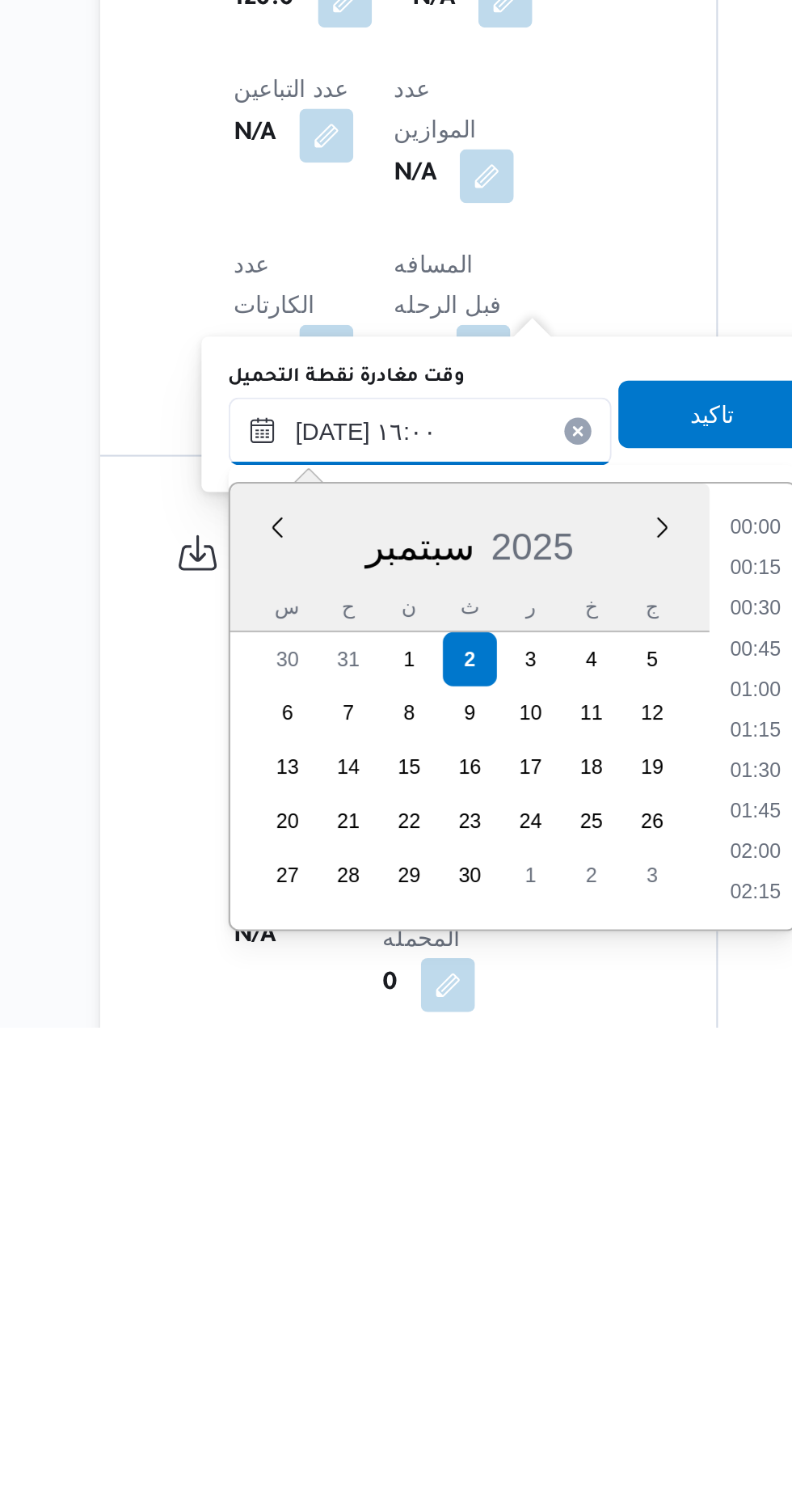
scroll to position [1143, 0]
click at [526, 1294] on li "15:00" at bounding box center [523, 1293] width 37 height 16
type input "[DATE] ١٥:٠٠"
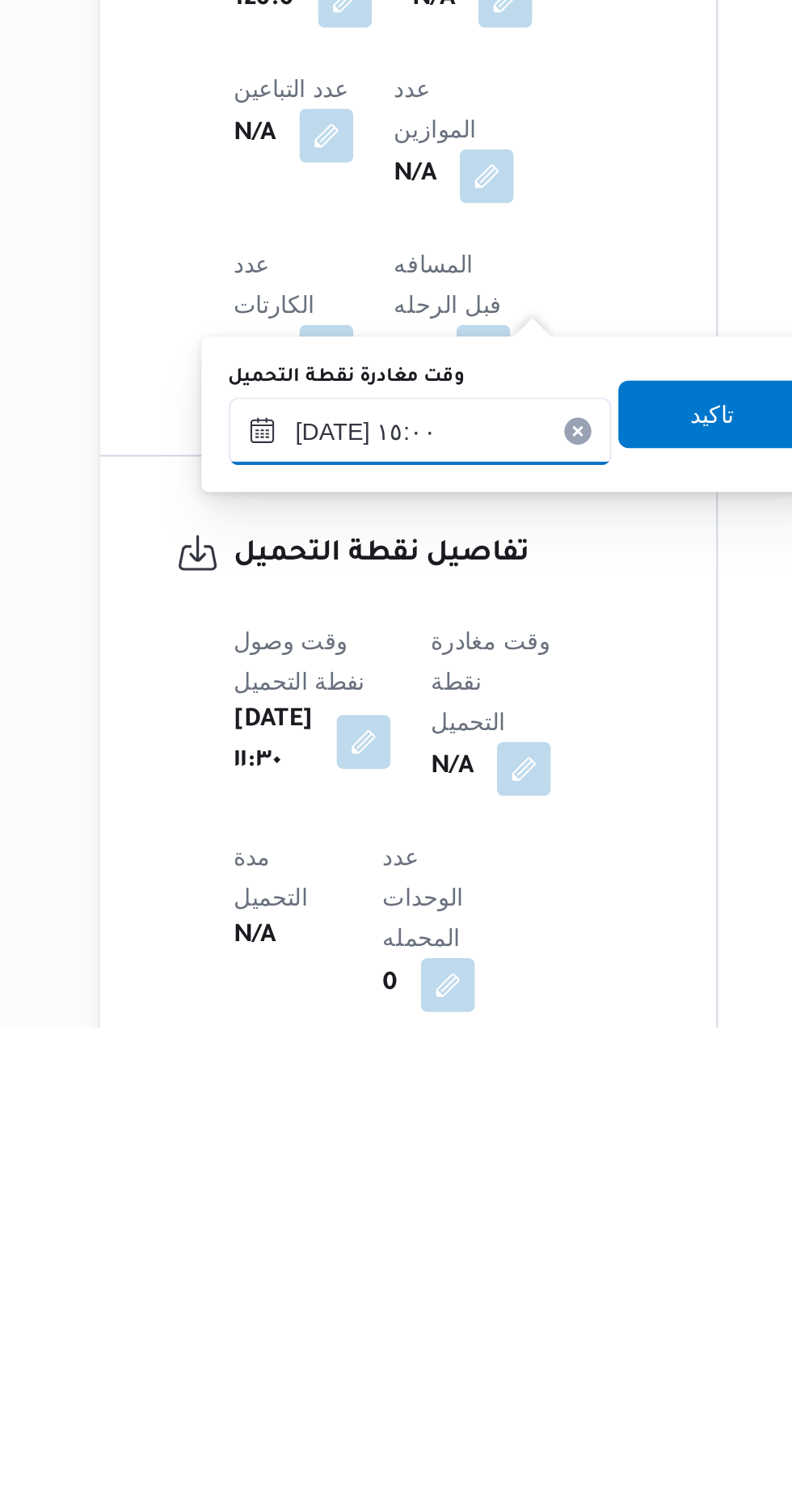
click at [408, 1217] on input "[DATE] ١٥:٠٠" at bounding box center [363, 1226] width 184 height 32
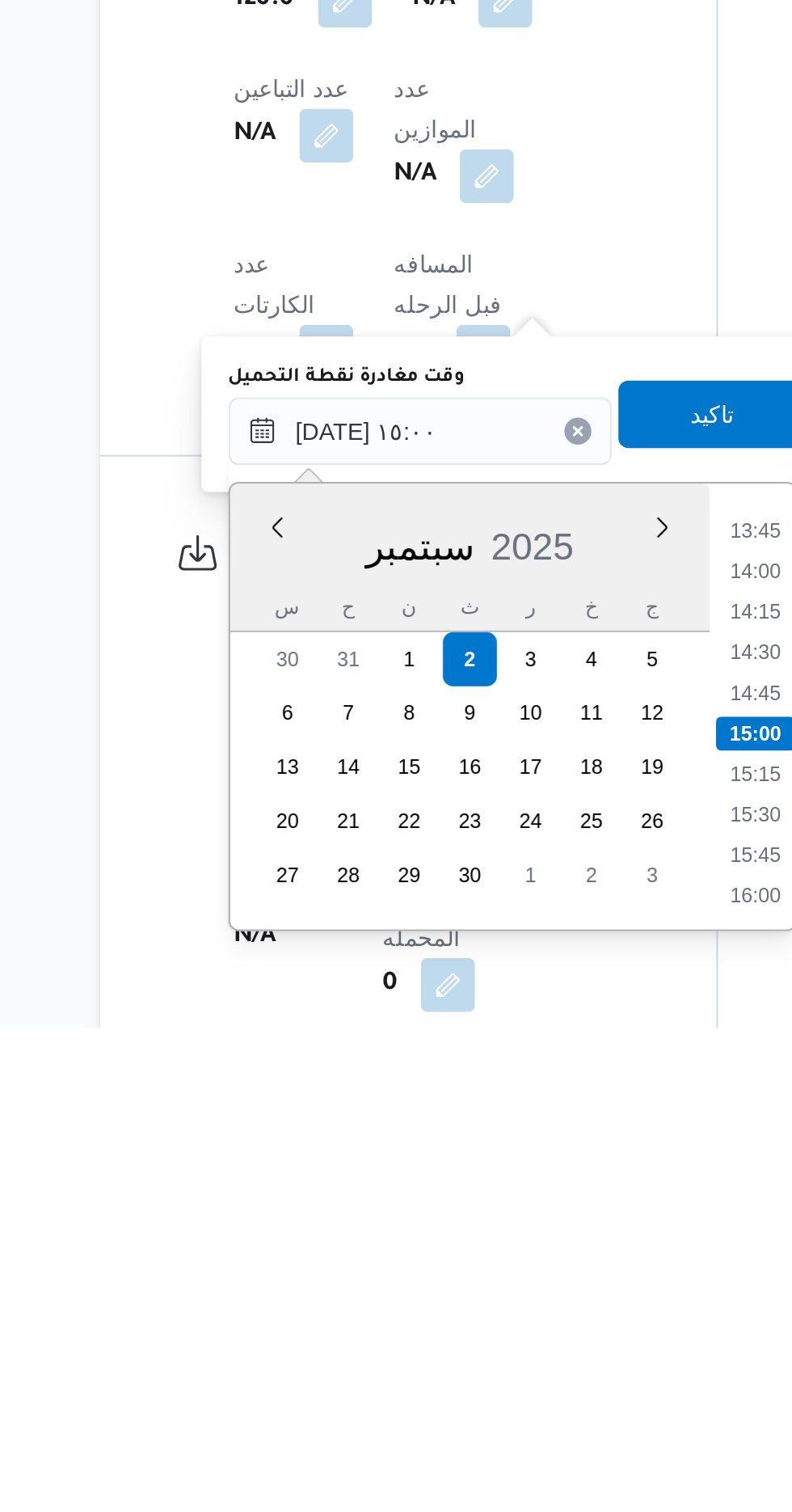
scroll to position [575, 0]
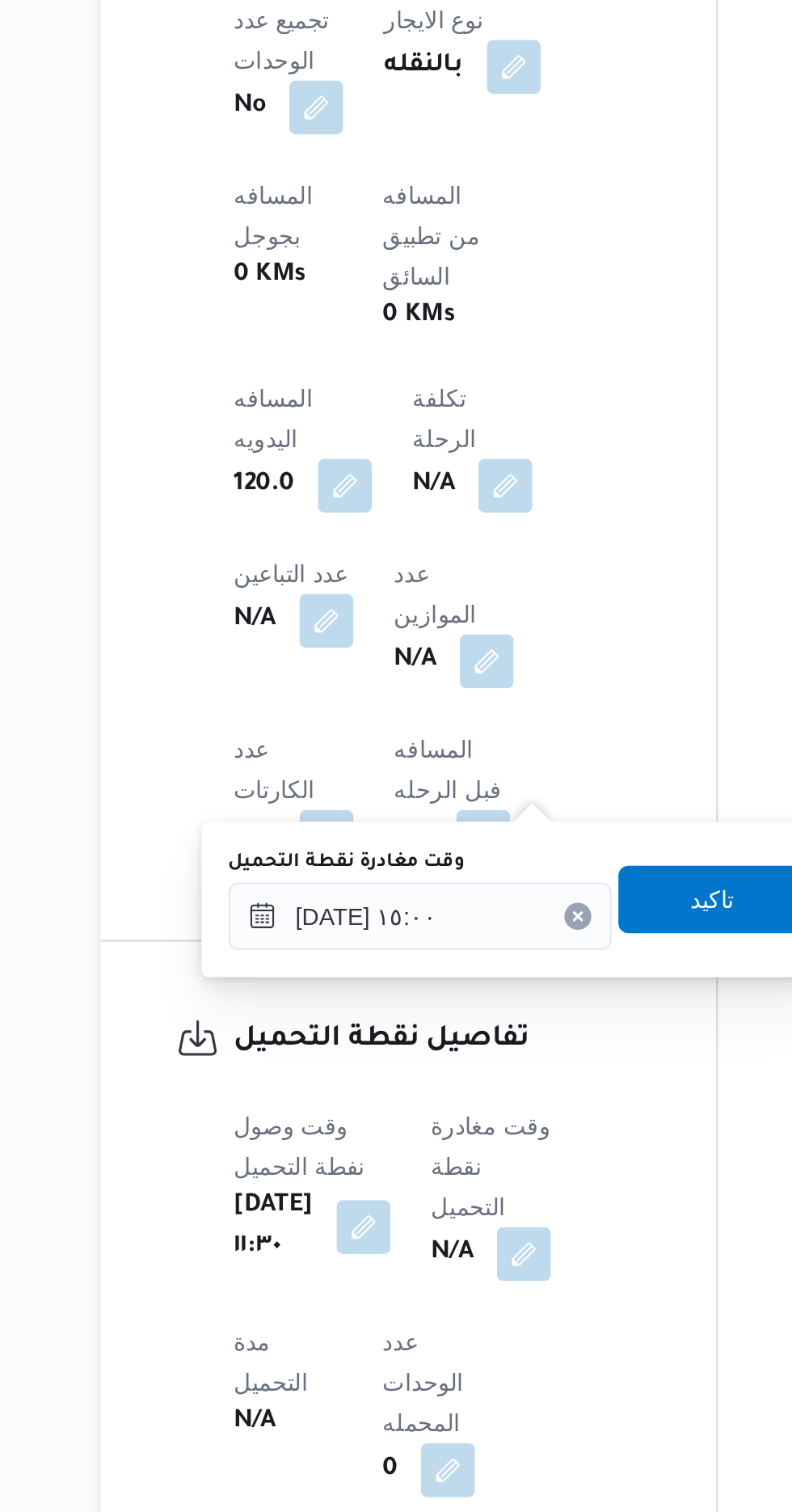
click at [505, 980] on div "تفاصيل الرحلة العميل Frontdoor الفرع مصنع مياه ايلانو نوع الرحله مصانع و مخازن …" at bounding box center [358, 782] width 295 height 910
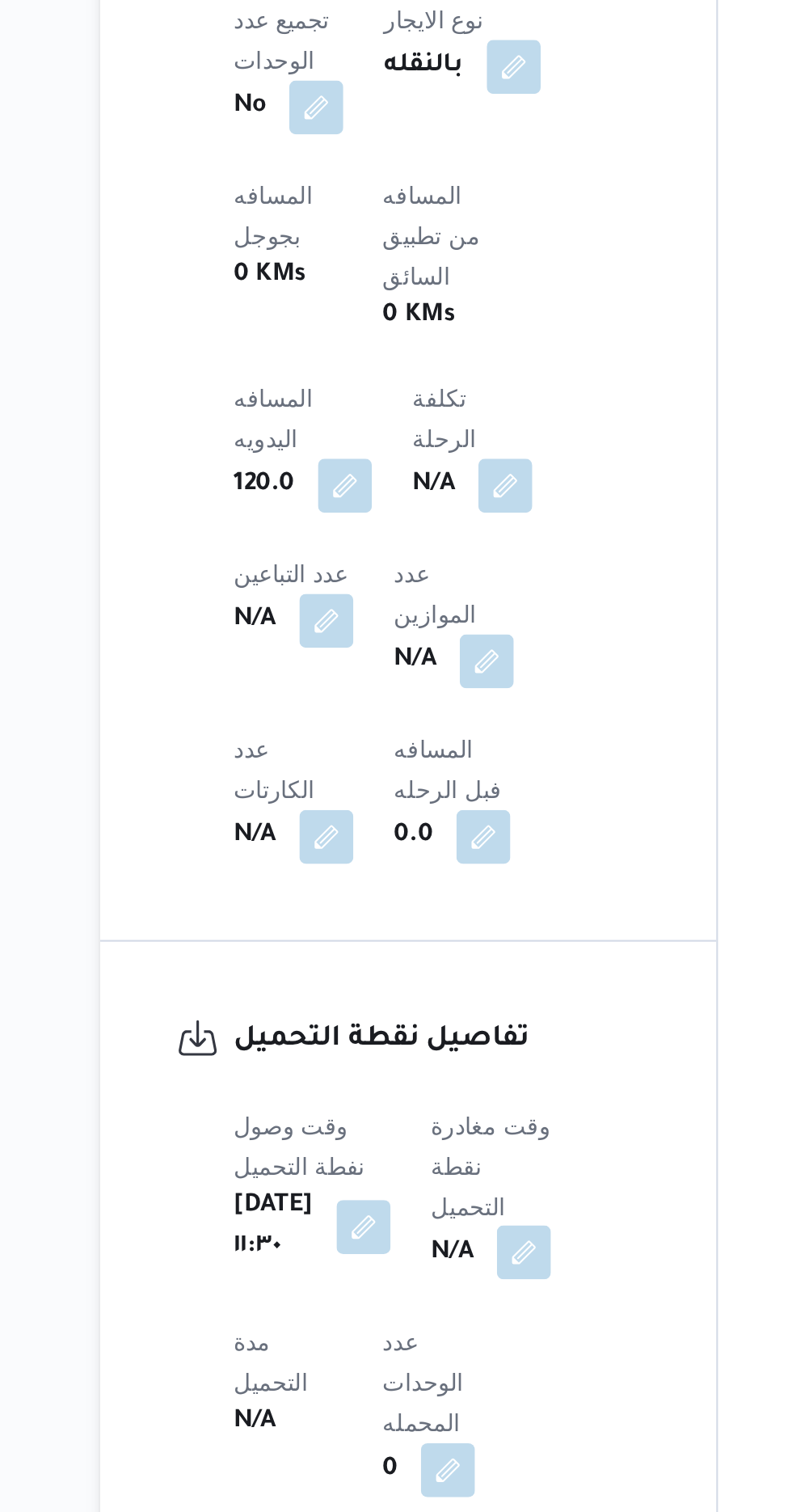
click at [421, 1374] on button "button" at bounding box center [413, 1386] width 26 height 26
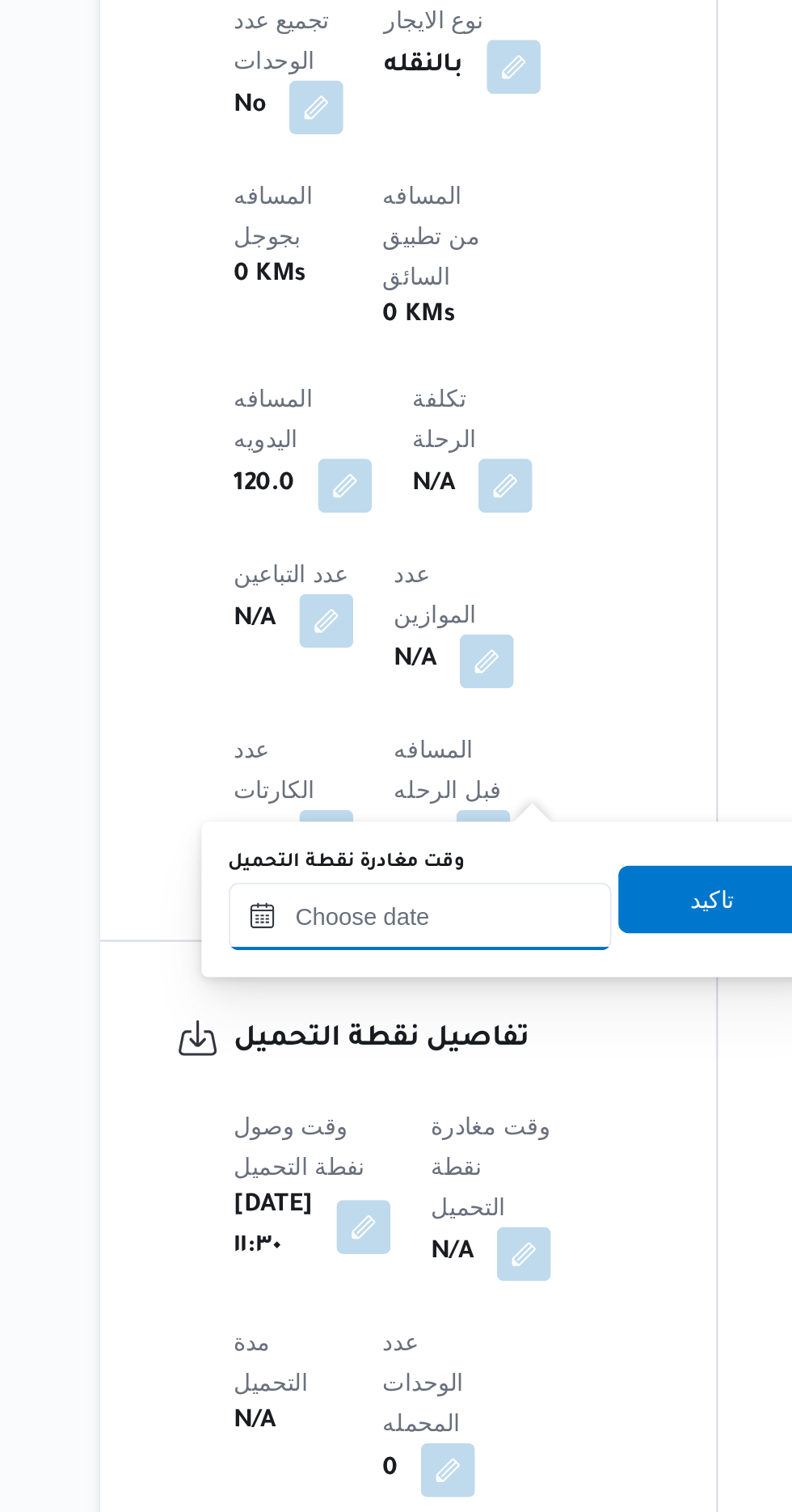
click at [374, 1220] on input "وقت مغادرة نقطة التحميل" at bounding box center [363, 1226] width 184 height 32
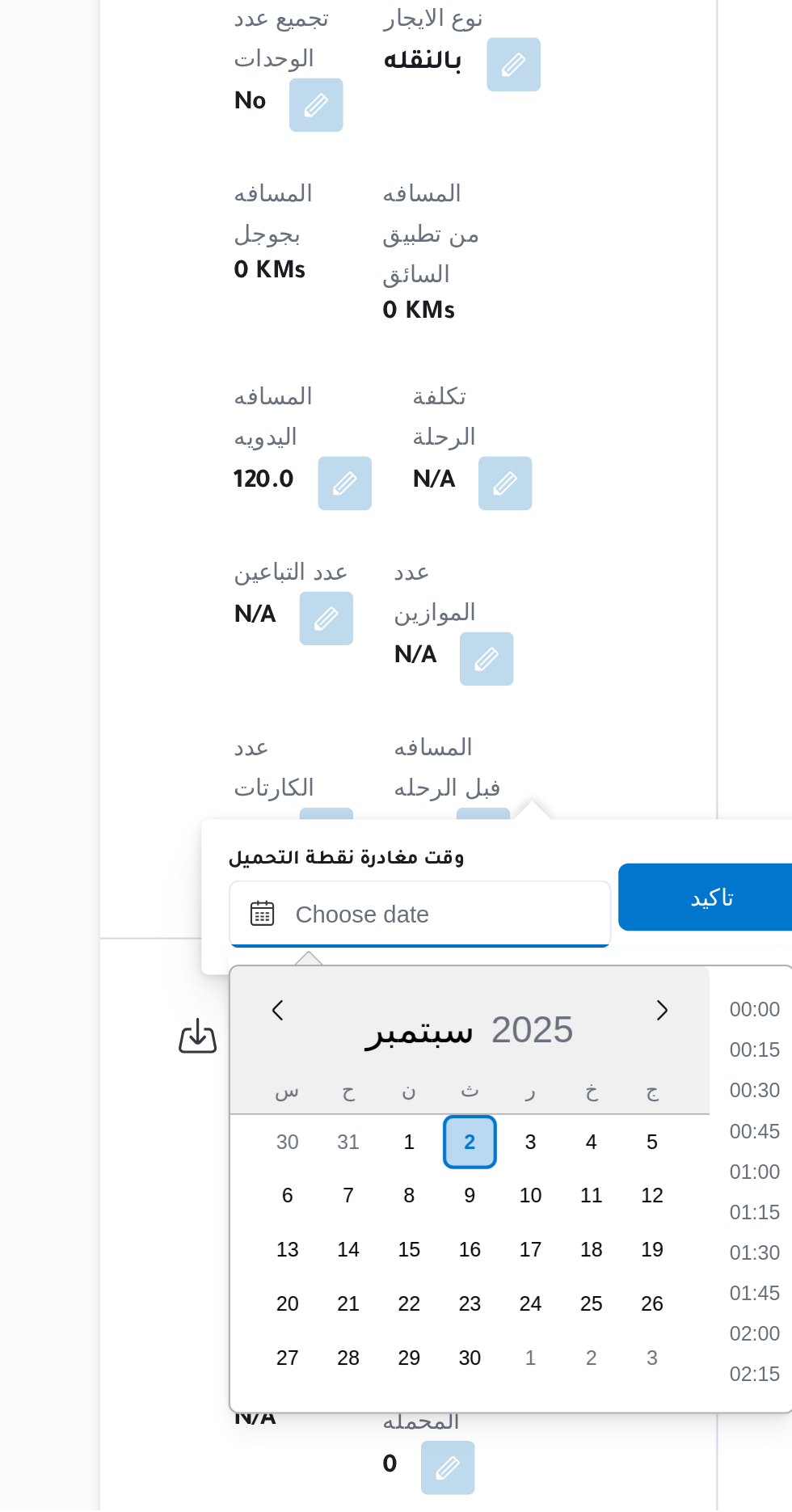
scroll to position [0, 0]
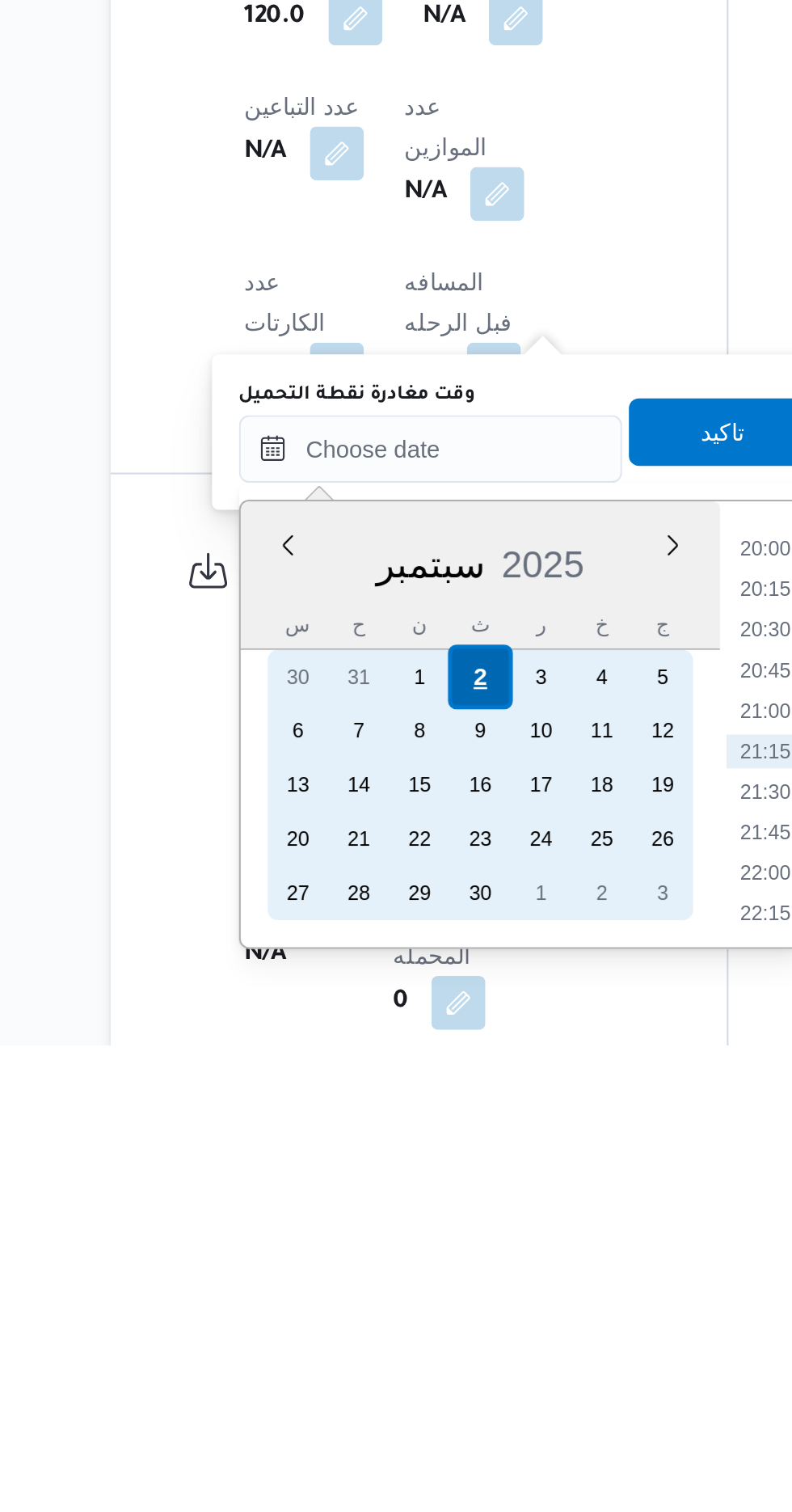
click at [387, 1334] on div "2" at bounding box center [386, 1336] width 30 height 30
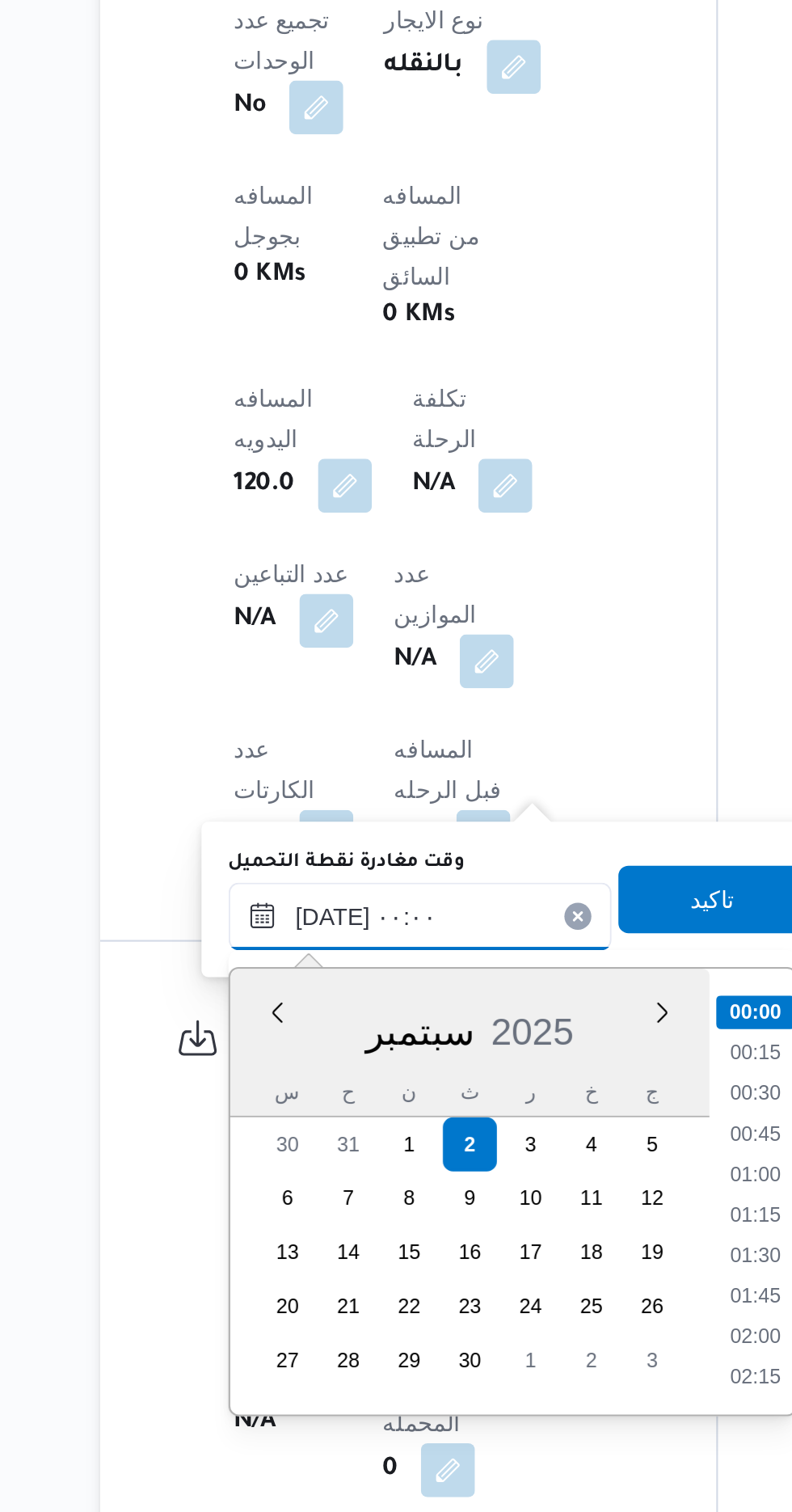
click at [283, 1224] on input "[DATE] ٠٠:٠٠" at bounding box center [363, 1226] width 184 height 32
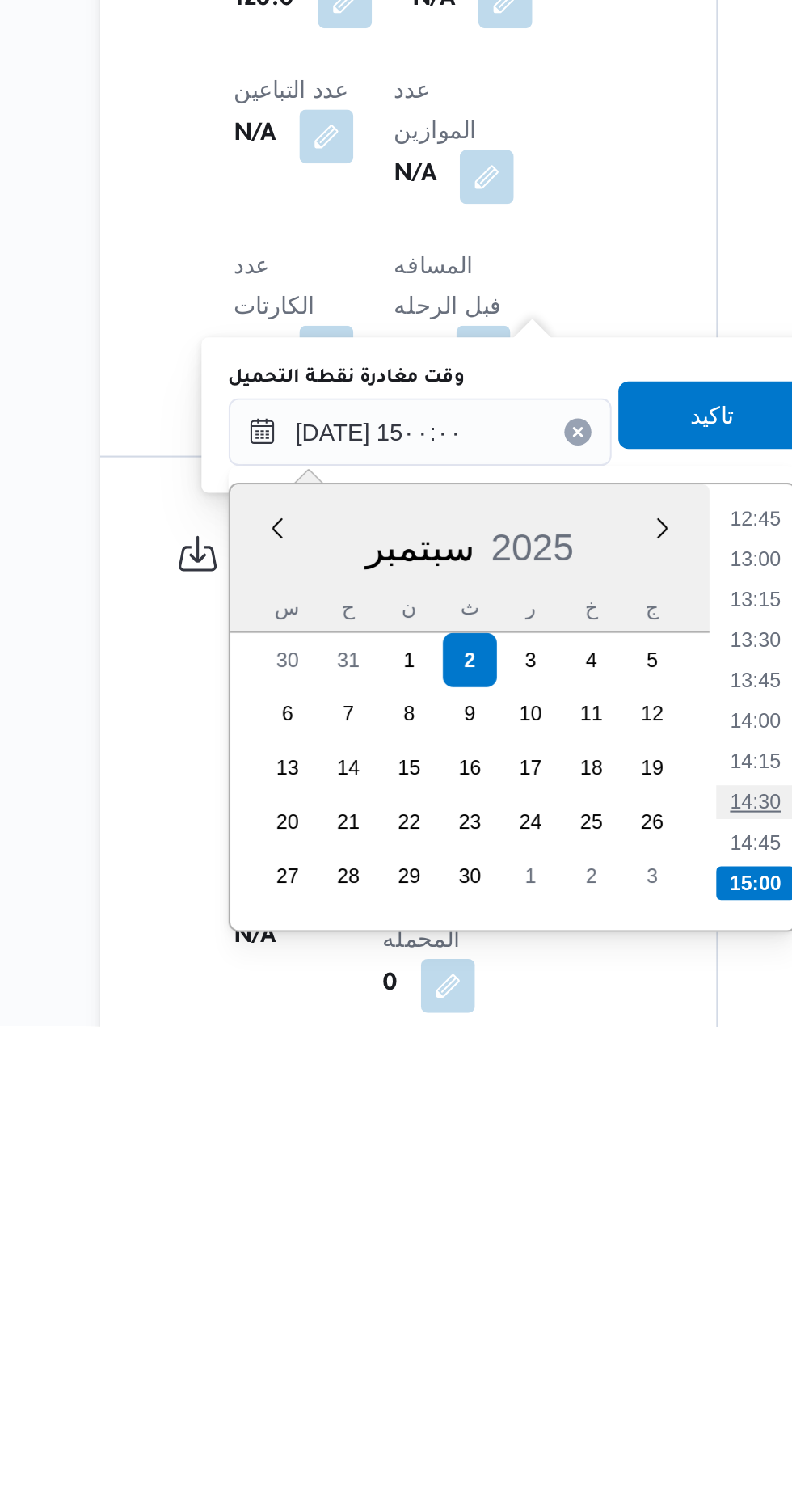
click at [528, 1403] on li "14:30" at bounding box center [523, 1403] width 37 height 16
type input "[DATE] ١٤:٣٠"
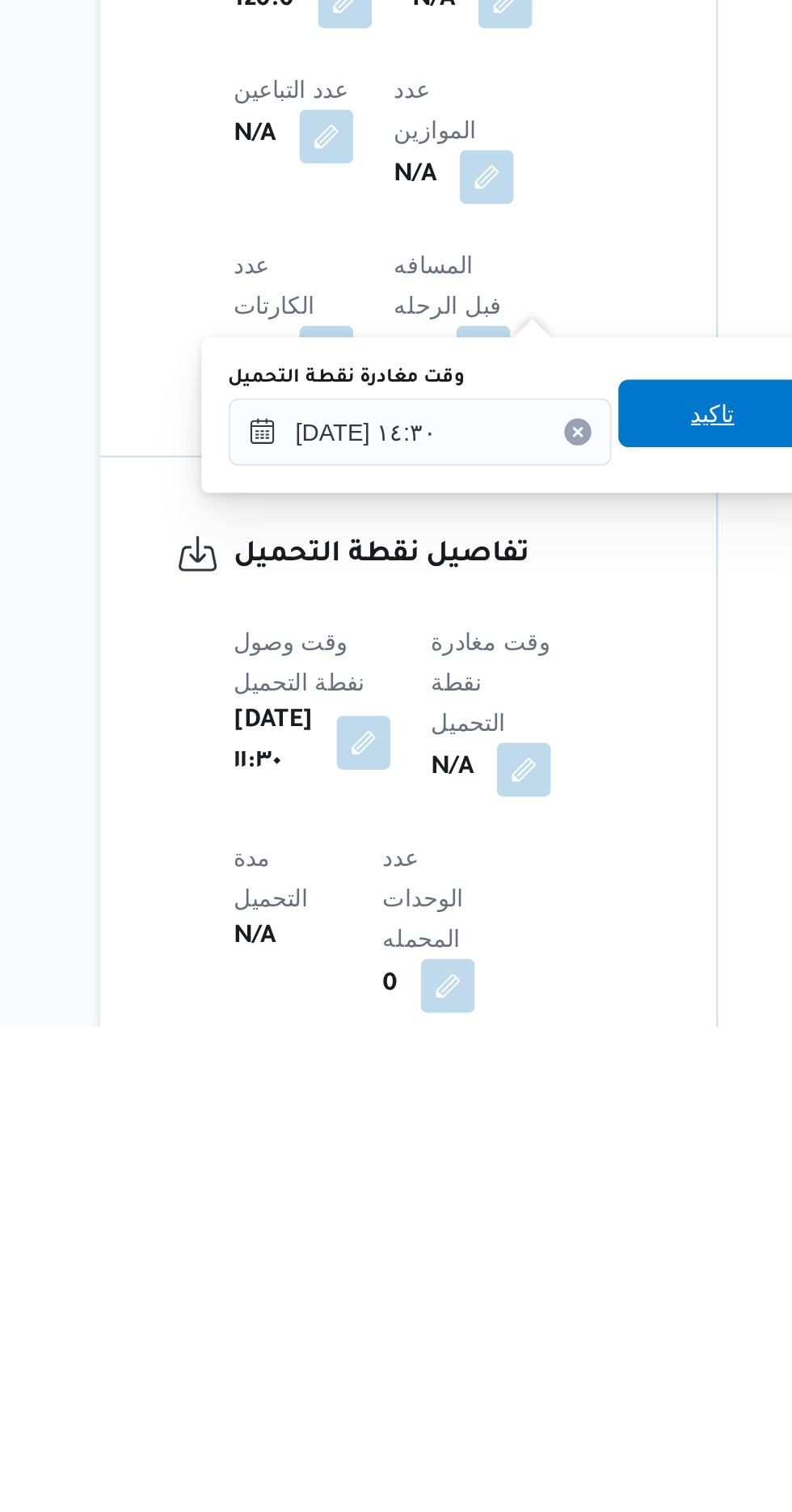
click at [508, 1233] on span "تاكيد" at bounding box center [503, 1219] width 91 height 32
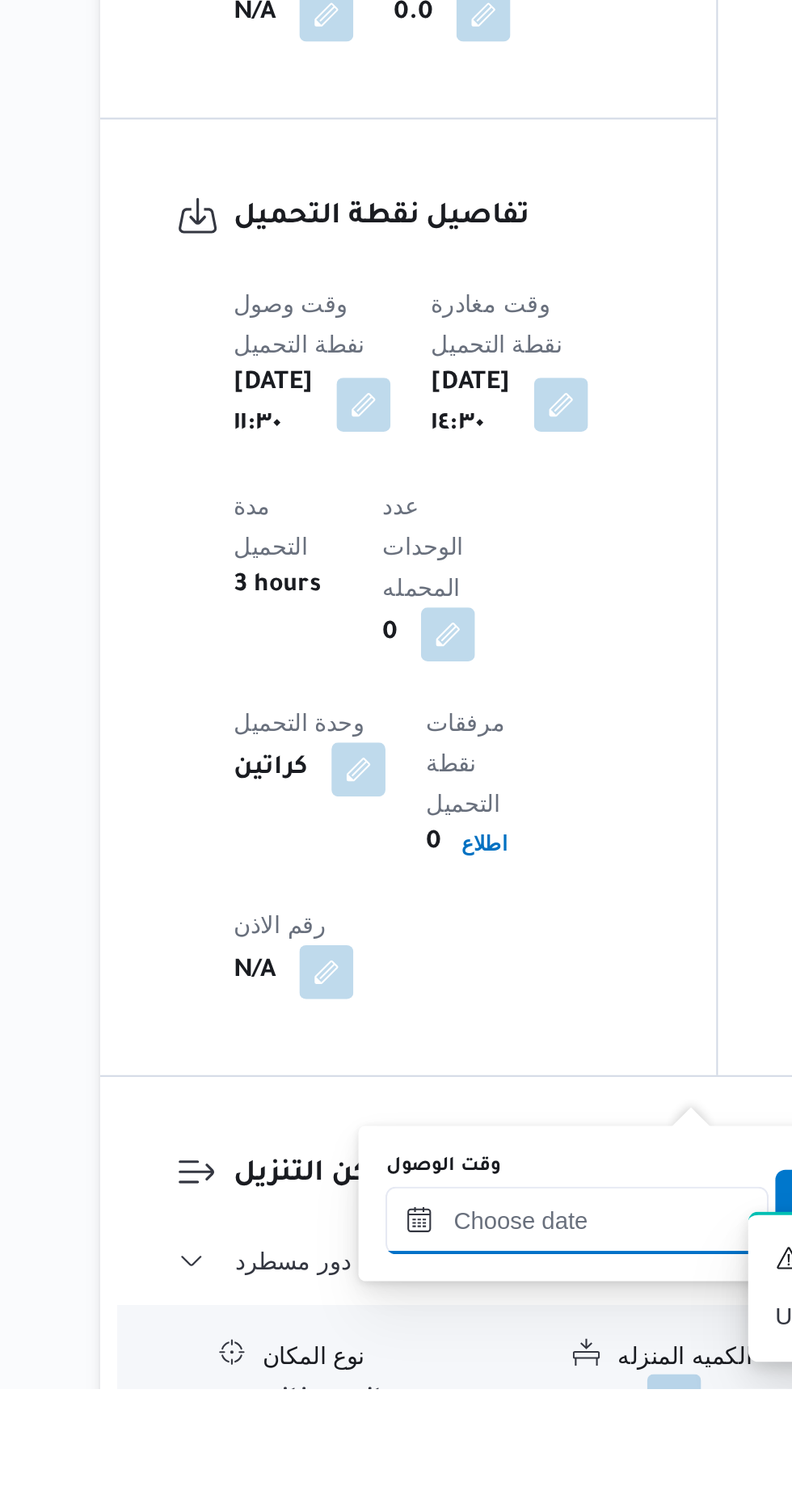
click at [436, 1428] on input "وقت الوصول" at bounding box center [438, 1431] width 184 height 32
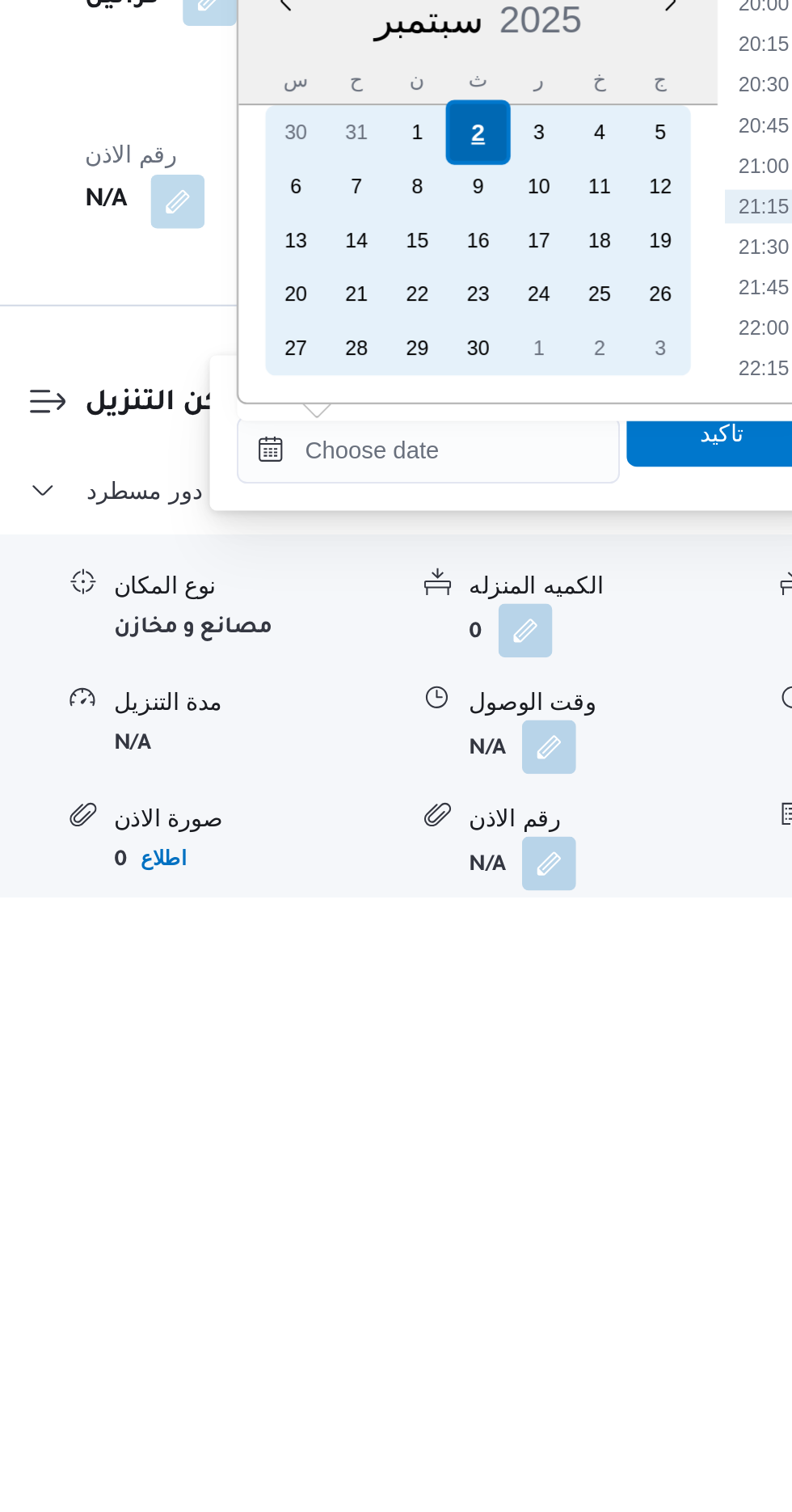
click at [459, 1142] on div "2" at bounding box center [462, 1145] width 30 height 30
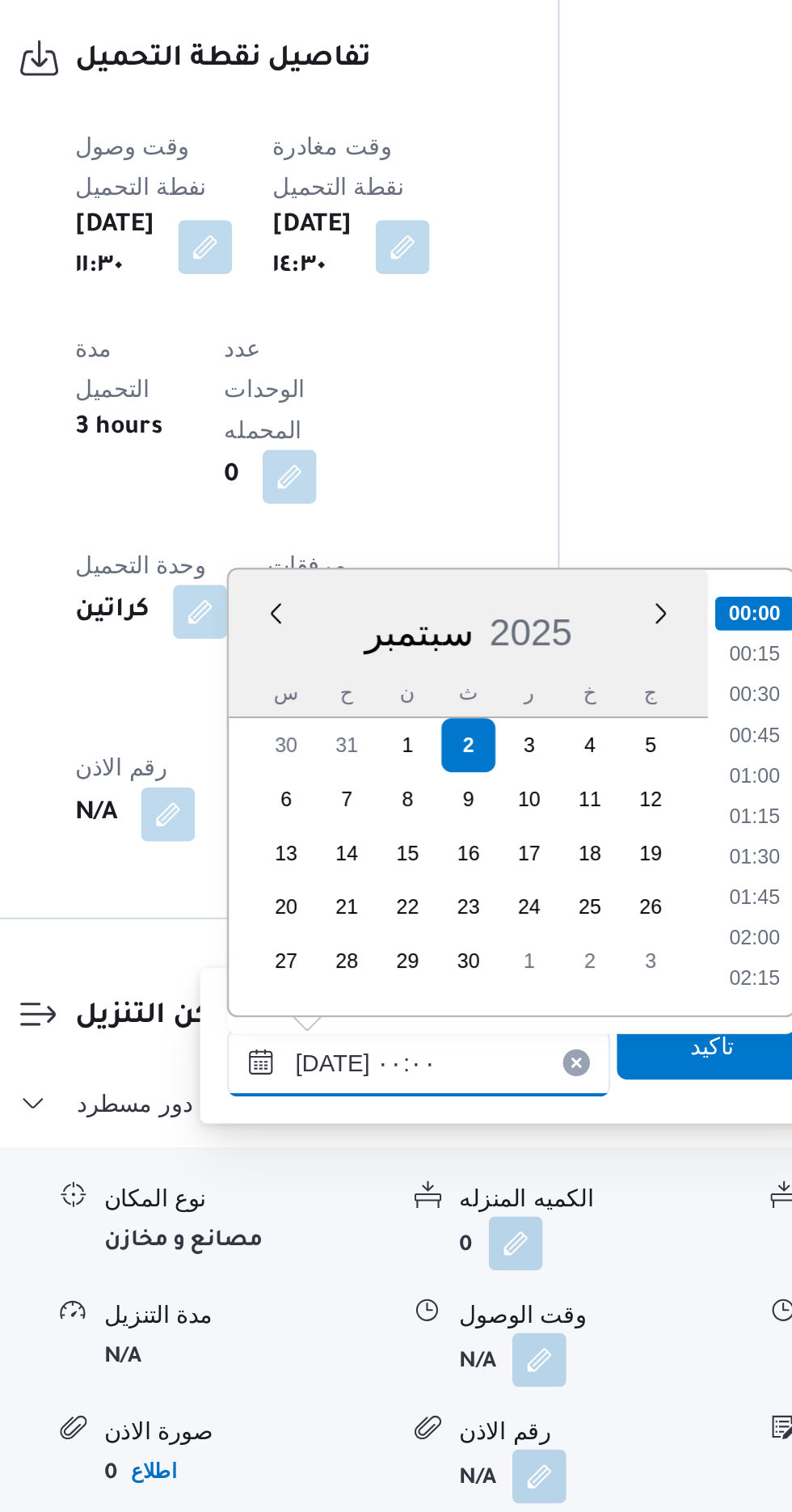
click at [358, 1304] on input "[DATE] ٠٠:٠٠" at bounding box center [438, 1297] width 184 height 32
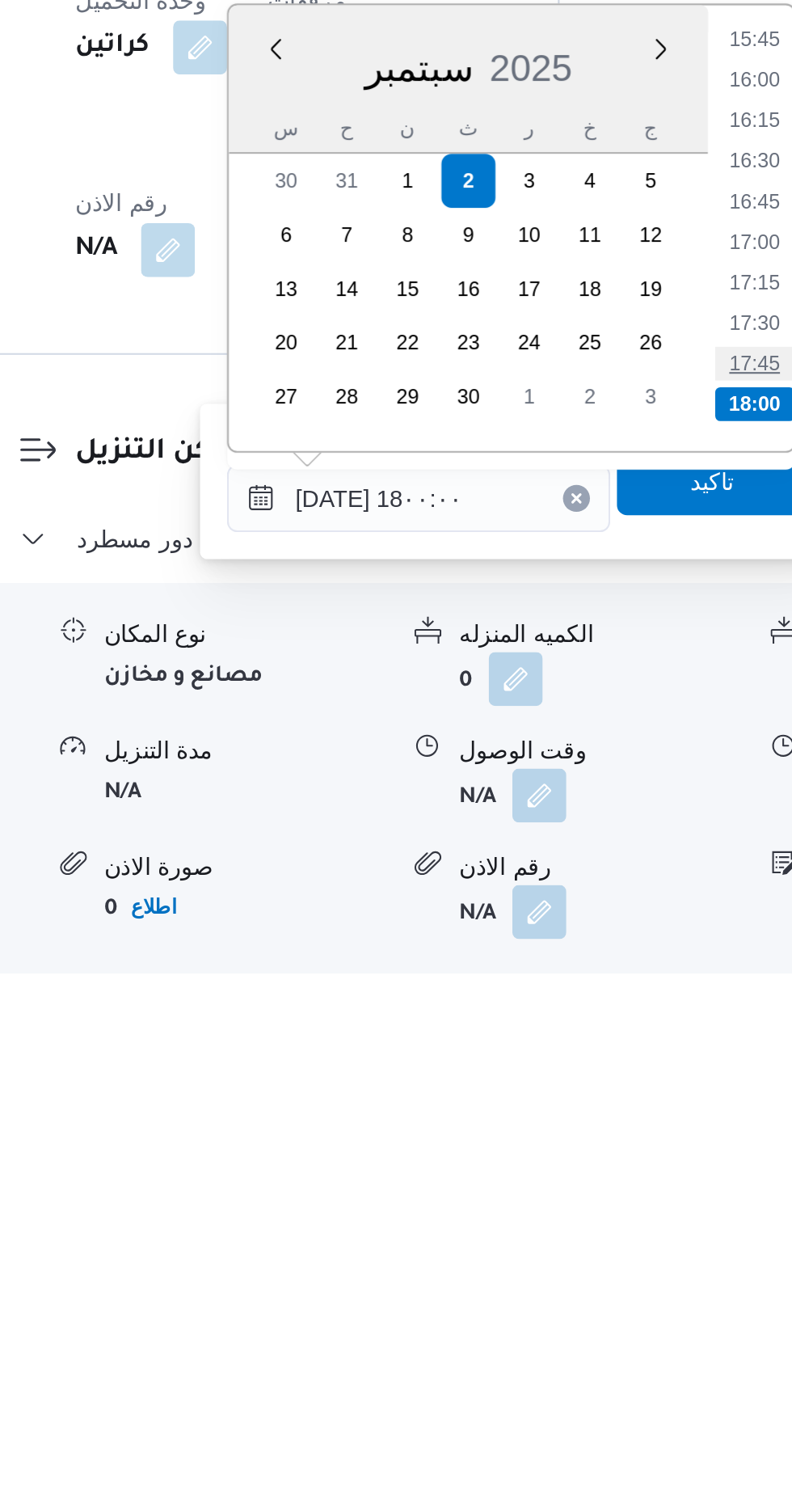
click at [600, 1213] on li "17:45" at bounding box center [599, 1209] width 37 height 16
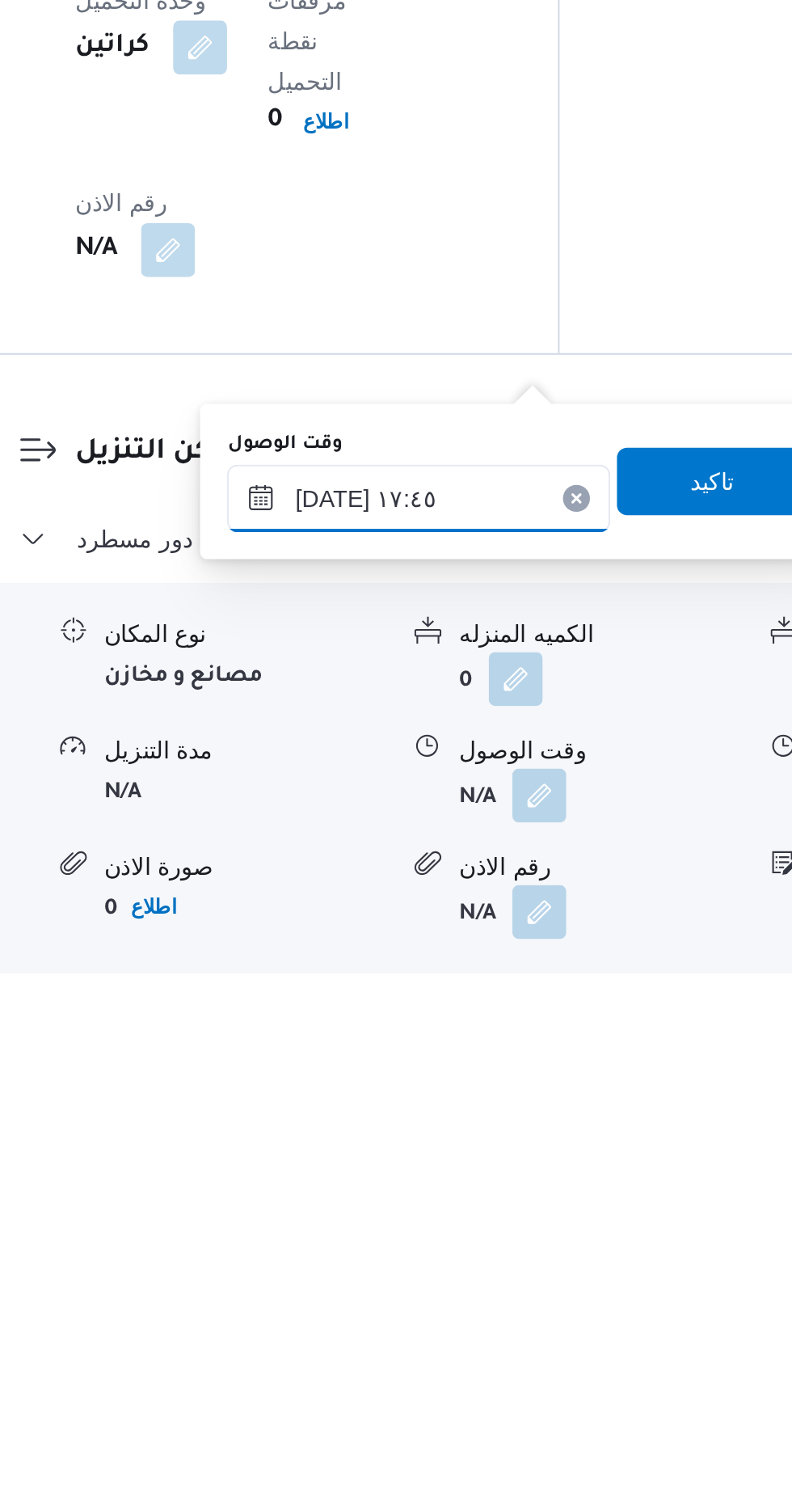
click at [477, 1265] on input "[DATE] ١٧:٤٥" at bounding box center [438, 1274] width 184 height 32
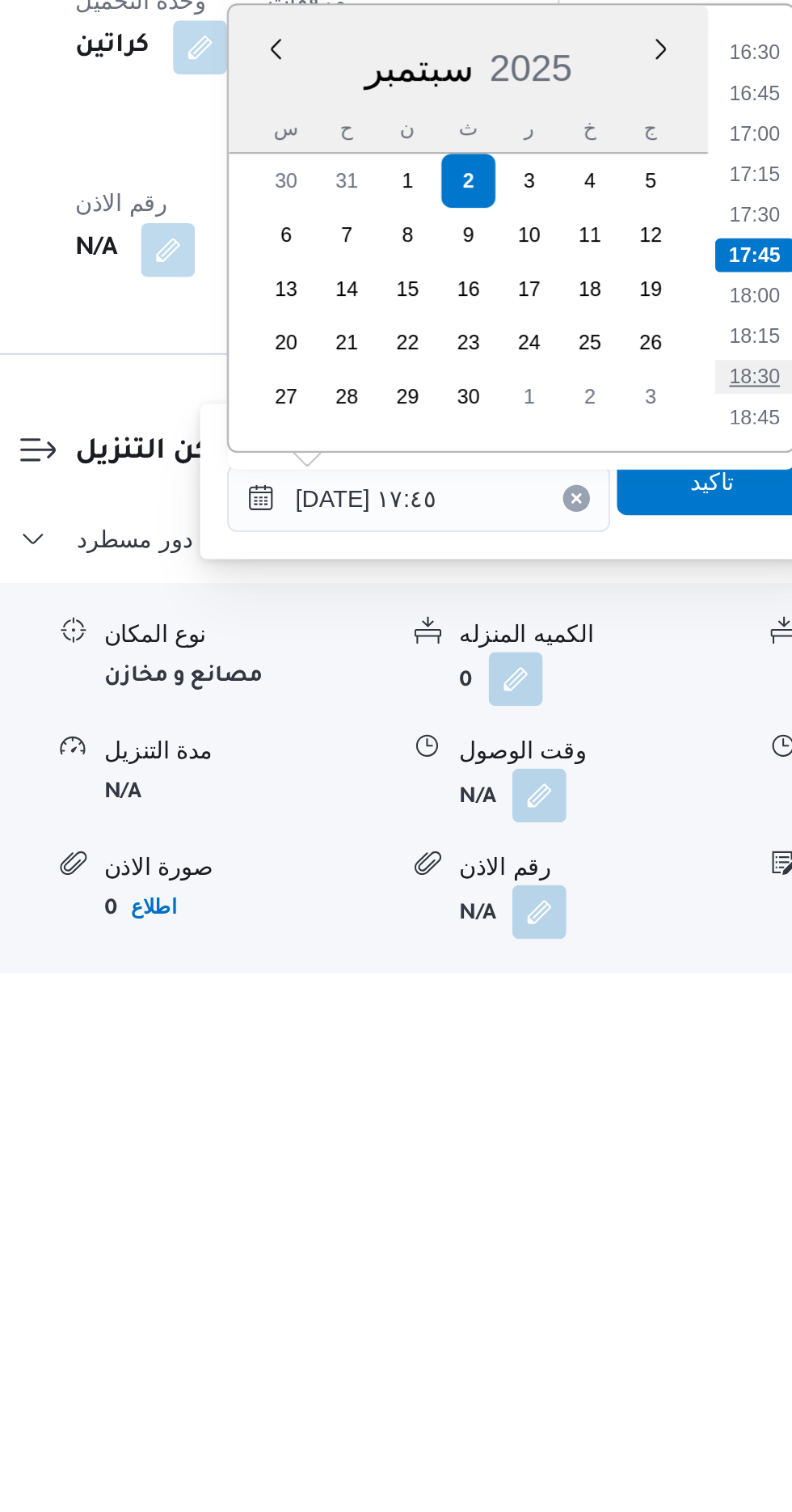
click at [601, 1213] on li "18:30" at bounding box center [599, 1216] width 37 height 16
type input "[DATE] ١٨:٣٠"
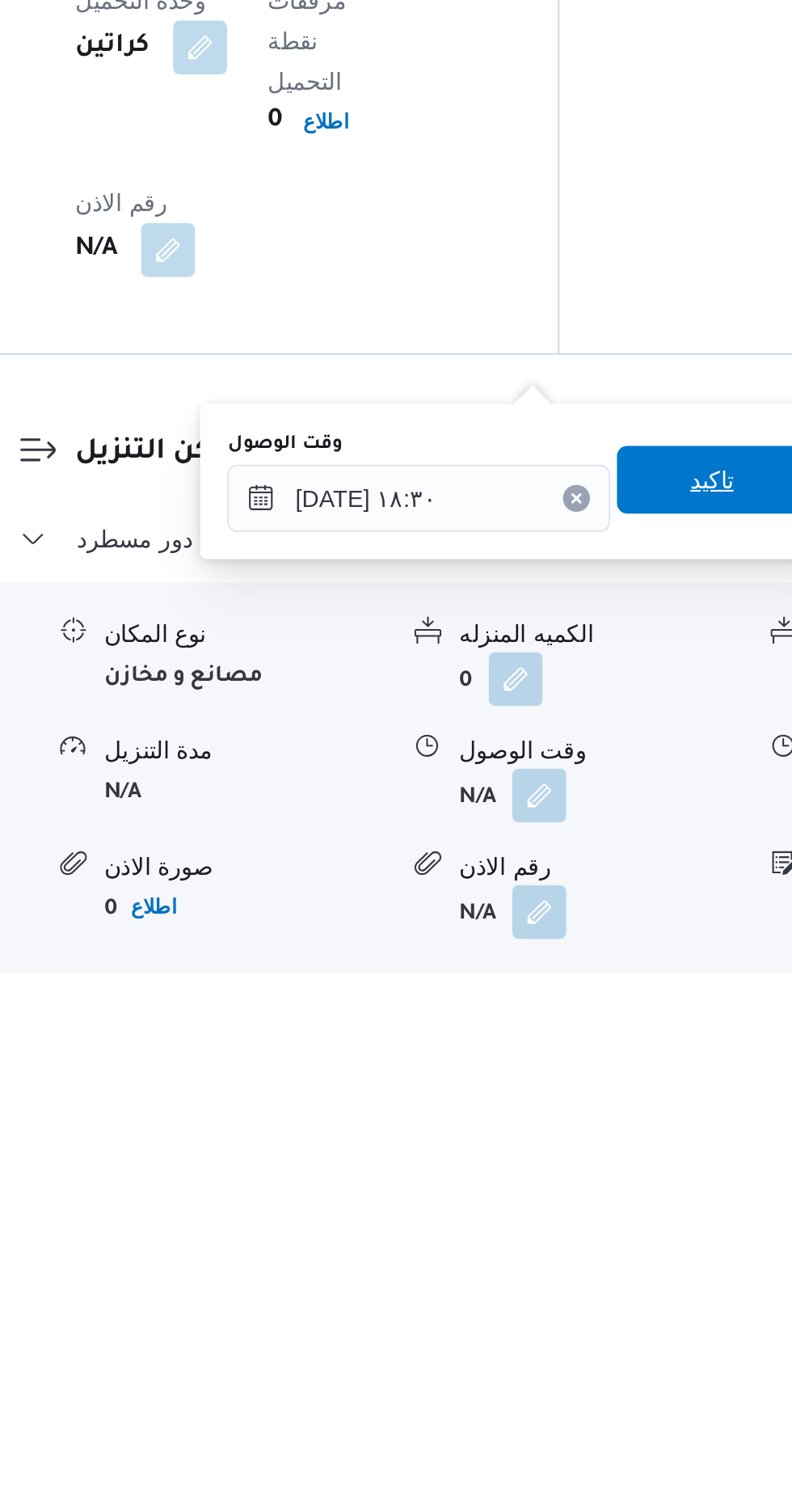
click at [580, 1266] on span "تاكيد" at bounding box center [579, 1265] width 91 height 32
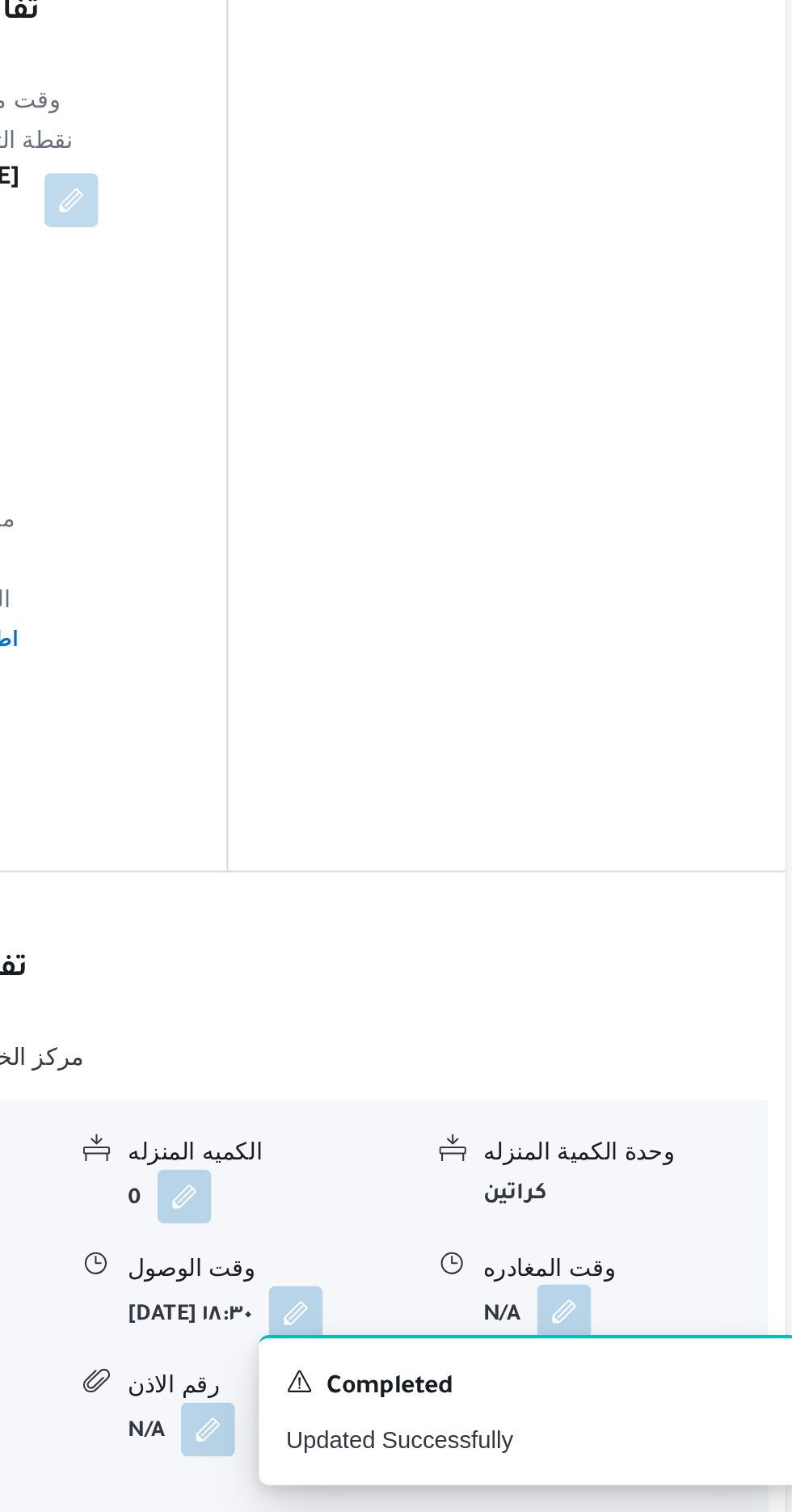
click at [660, 1402] on button "button" at bounding box center [666, 1415] width 26 height 26
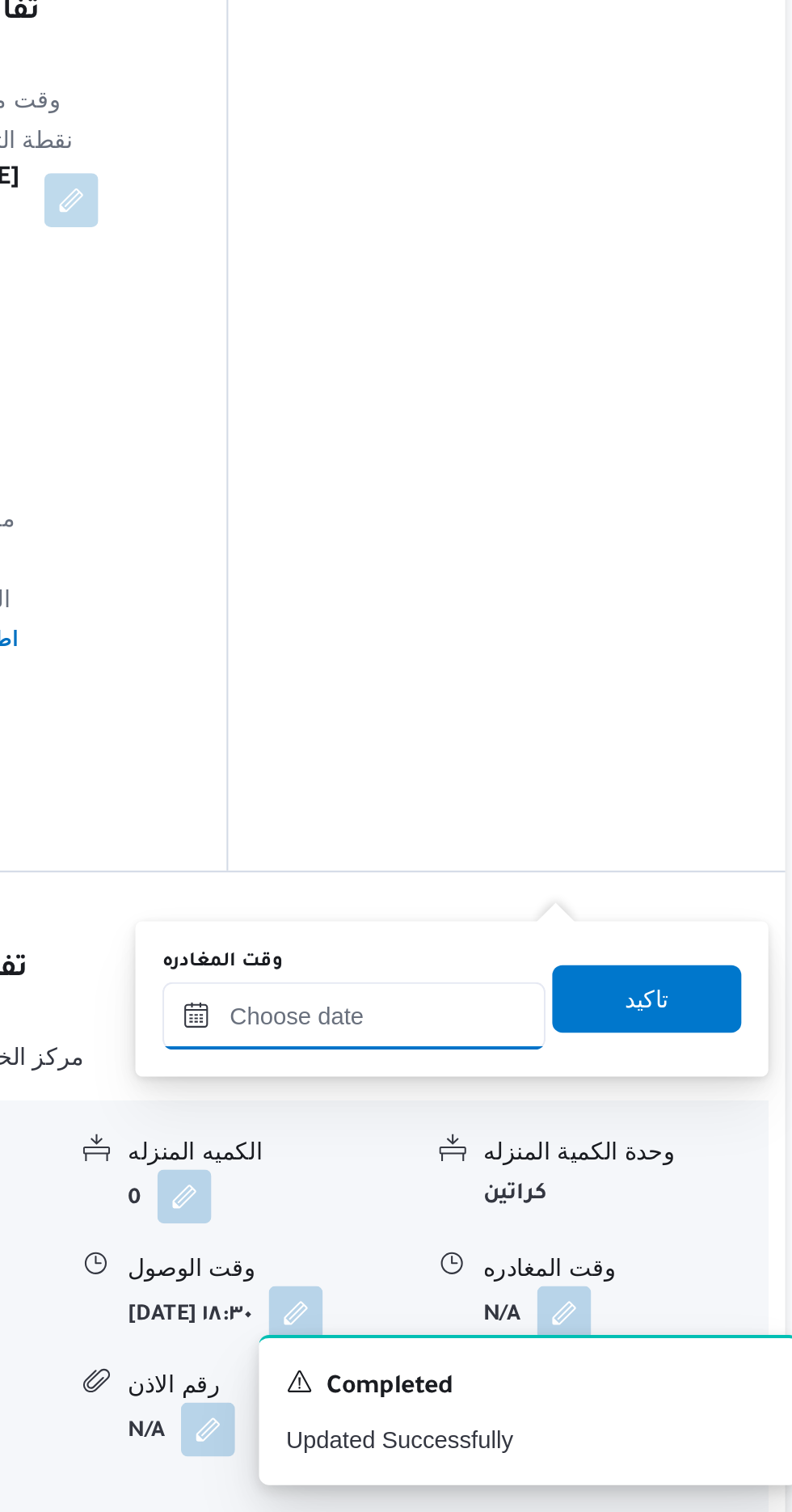
click at [594, 1269] on input "وقت المغادره" at bounding box center [566, 1274] width 184 height 32
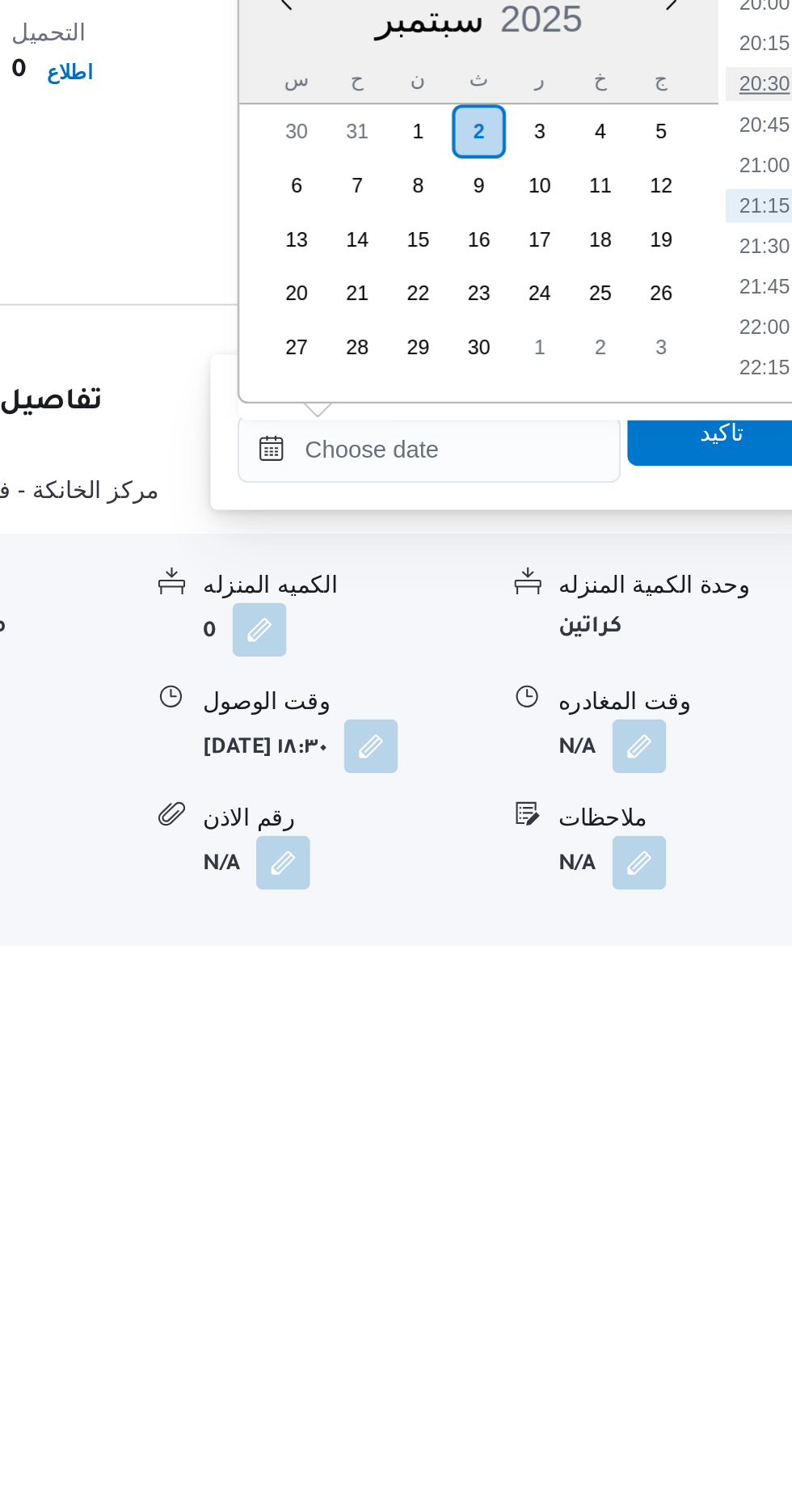
click at [728, 1096] on li "20:30" at bounding box center [726, 1099] width 37 height 16
type input "[DATE] ٢٠:٣٠"
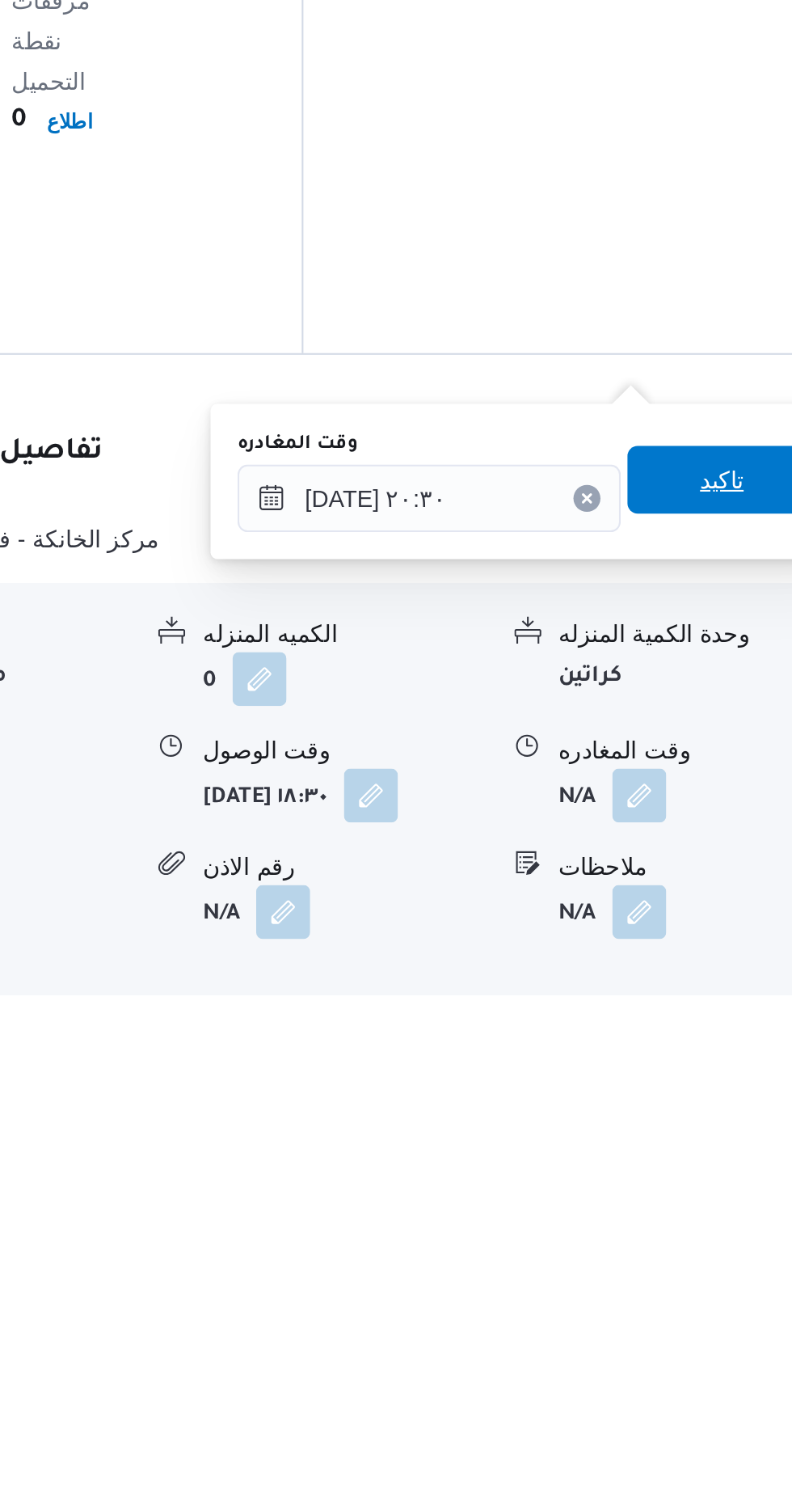
click at [707, 1261] on span "تاكيد" at bounding box center [706, 1265] width 91 height 32
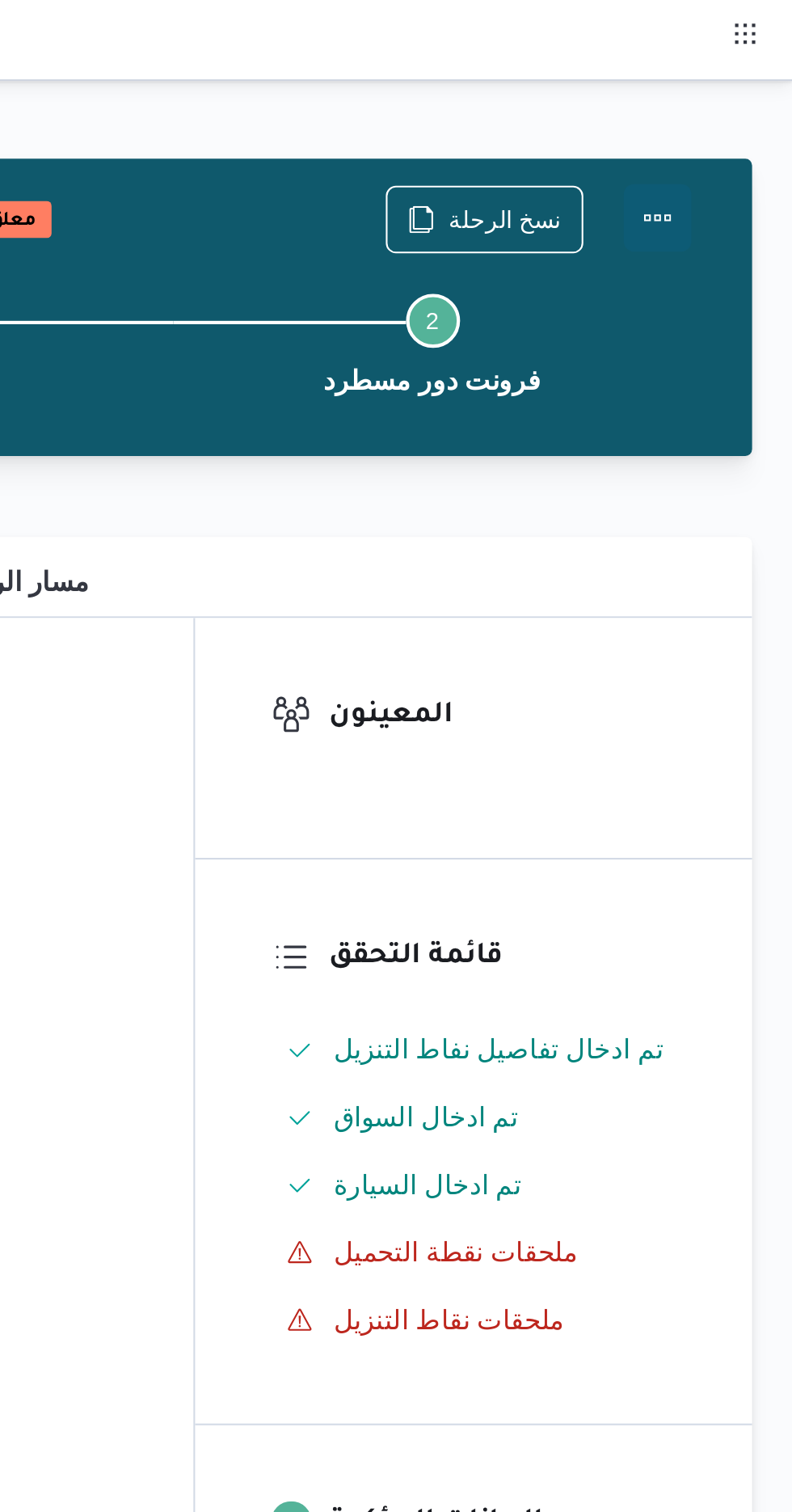
click at [740, 97] on button "Actions" at bounding box center [728, 104] width 32 height 32
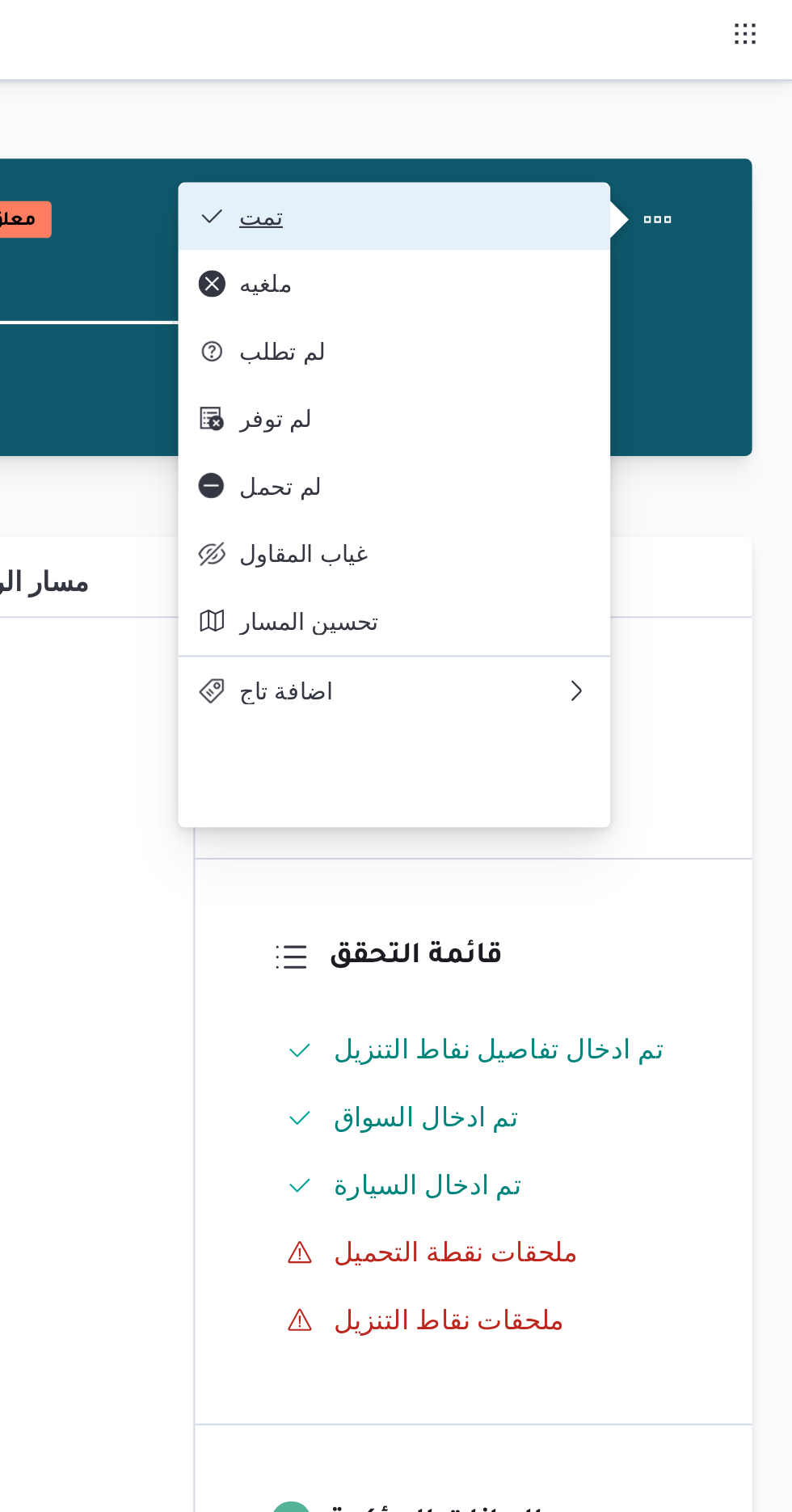
click at [663, 91] on button "تمت" at bounding box center [601, 104] width 207 height 32
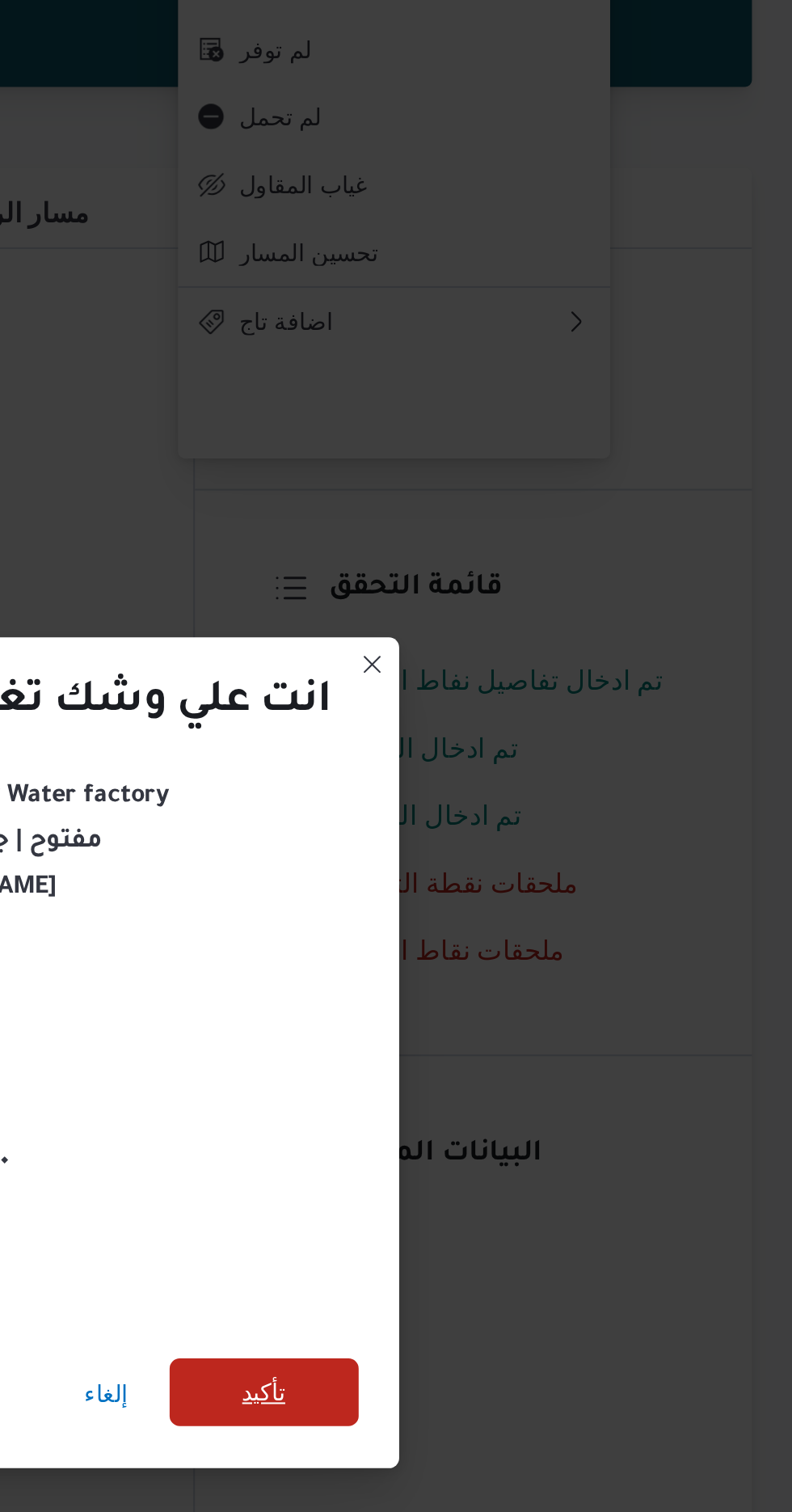
click at [558, 836] on span "تأكيد" at bounding box center [538, 843] width 91 height 32
